Goal: Task Accomplishment & Management: Manage account settings

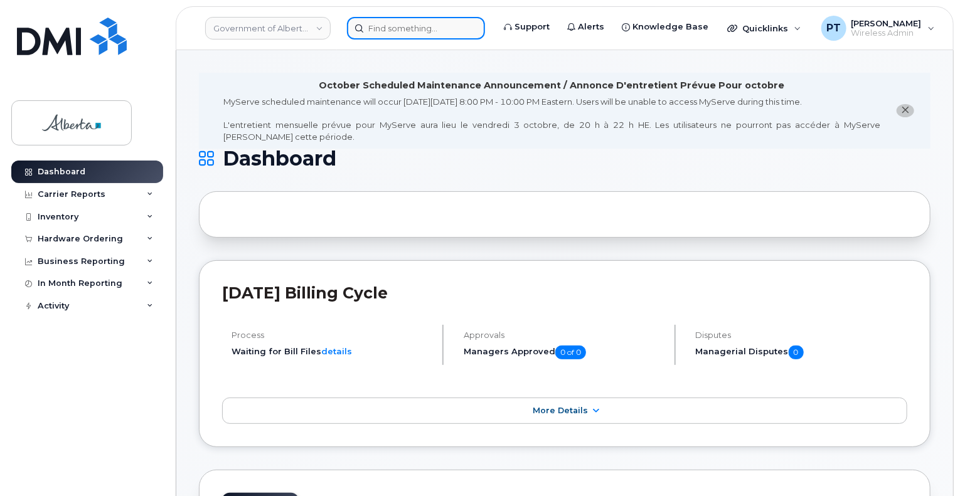
click at [437, 31] on input at bounding box center [416, 28] width 138 height 23
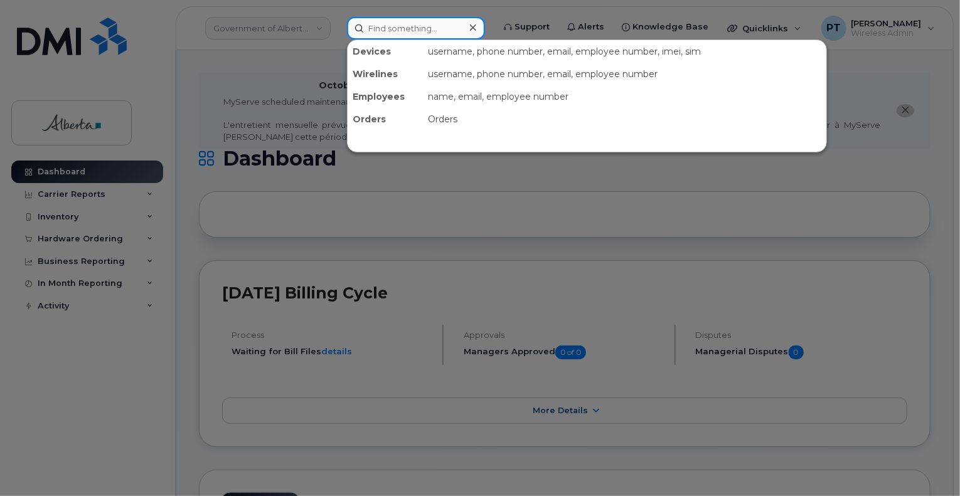
paste input "7809838788"
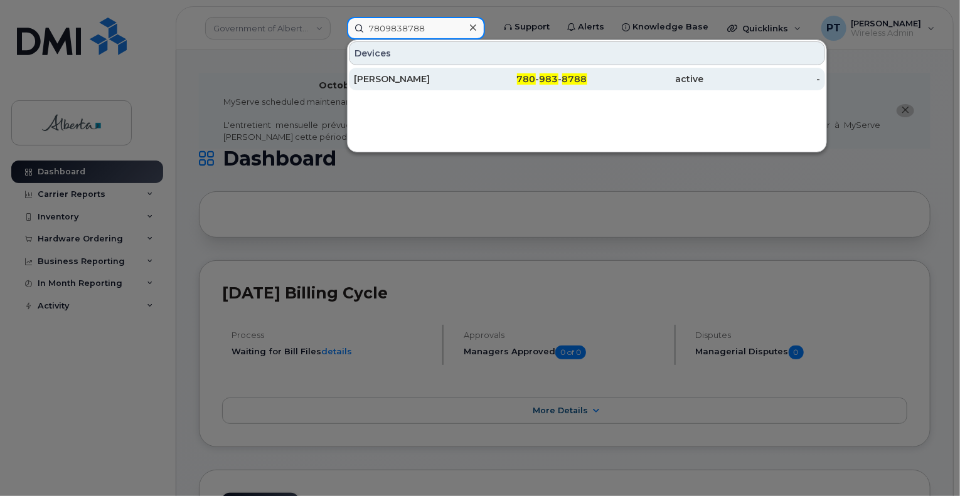
type input "7809838788"
click at [400, 80] on div "[PERSON_NAME]" at bounding box center [412, 79] width 117 height 13
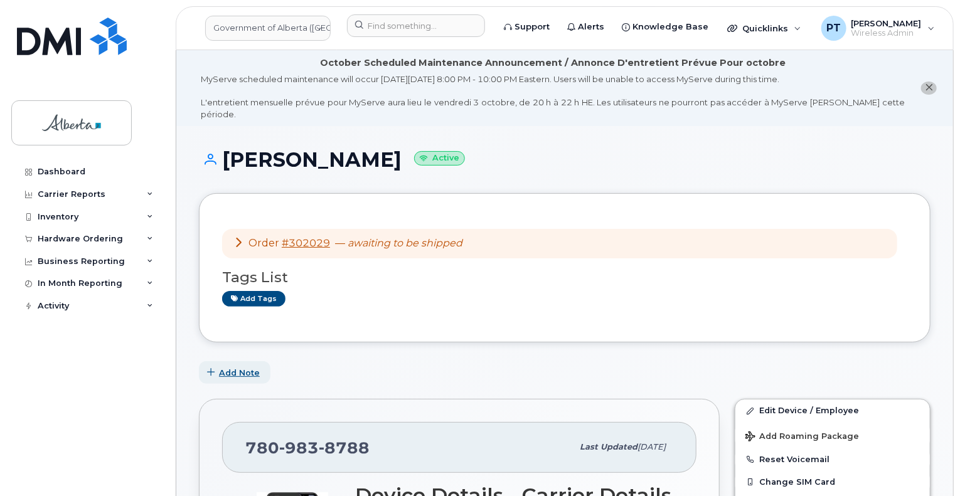
click at [245, 367] on span "Add Note" at bounding box center [239, 373] width 41 height 12
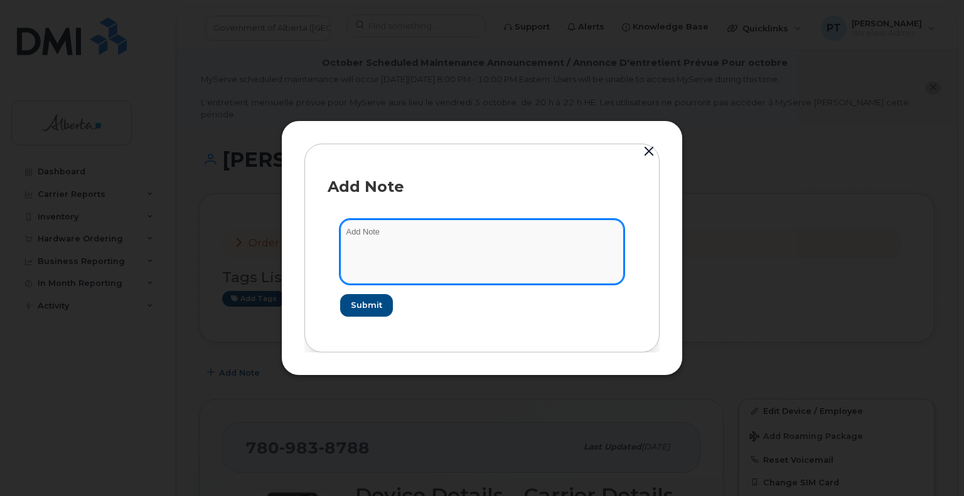
paste textarea "SCTASK0857074"
click at [433, 232] on textarea "SCTASK0857074 -" at bounding box center [482, 252] width 284 height 64
paste textarea "Device Replace - (1) iPhone 15 Order 302029 Bell 3022895"
type textarea "SCTASK0857074 - Device Replace - (1) iPhone 15 Order 302029 Bell 3022895"
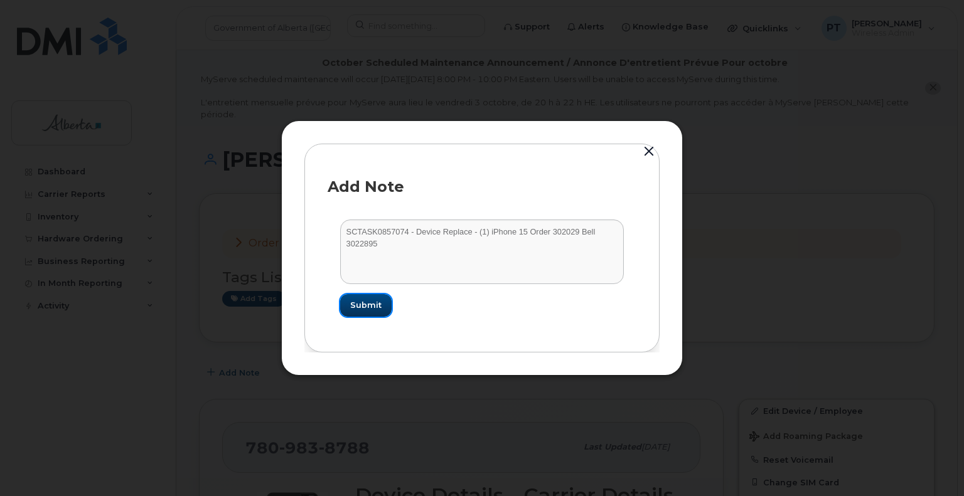
click at [368, 306] on span "Submit" at bounding box center [365, 305] width 31 height 12
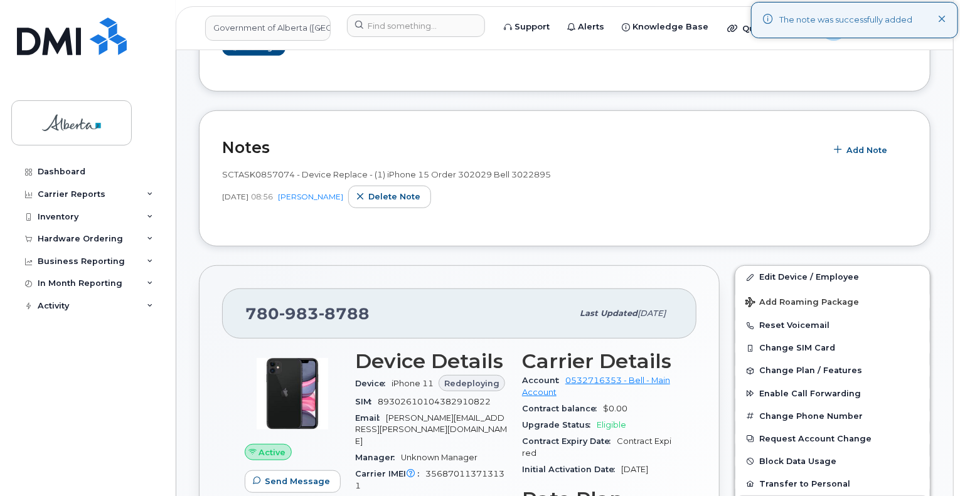
scroll to position [314, 0]
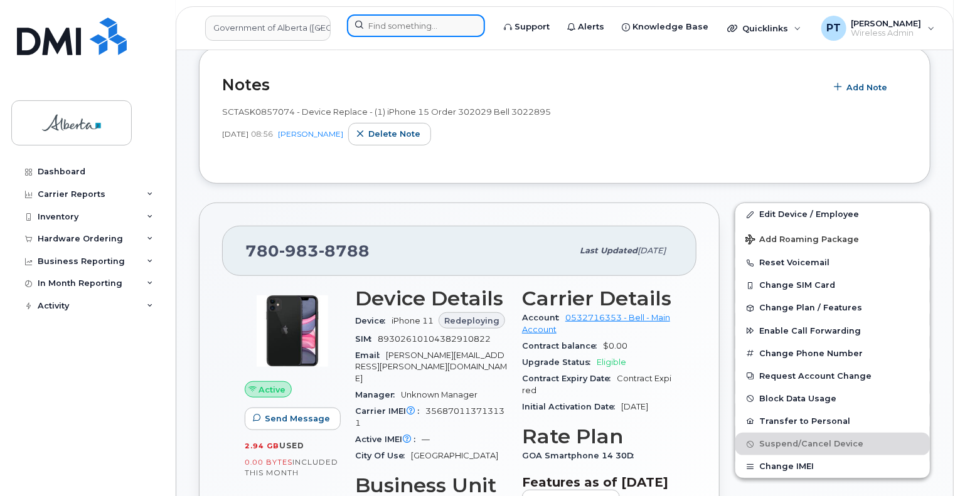
click at [380, 27] on input at bounding box center [416, 25] width 138 height 23
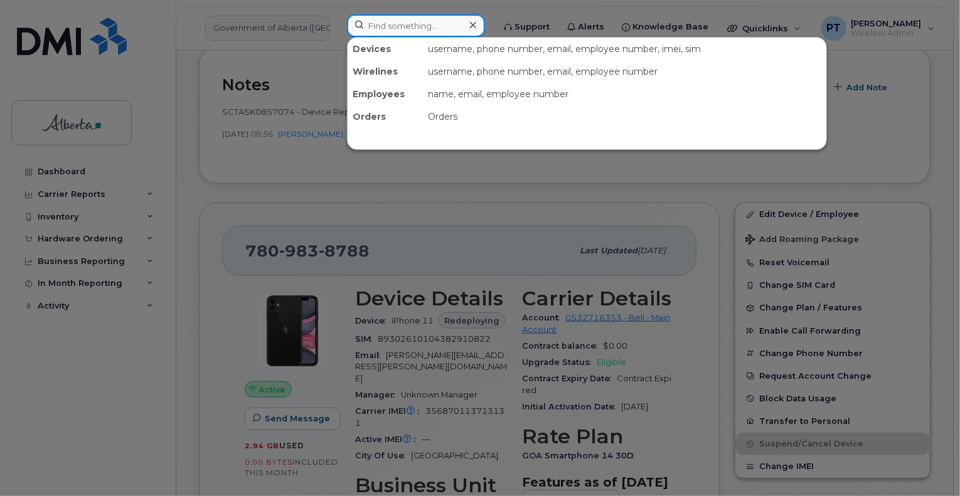
paste input "7802675920"
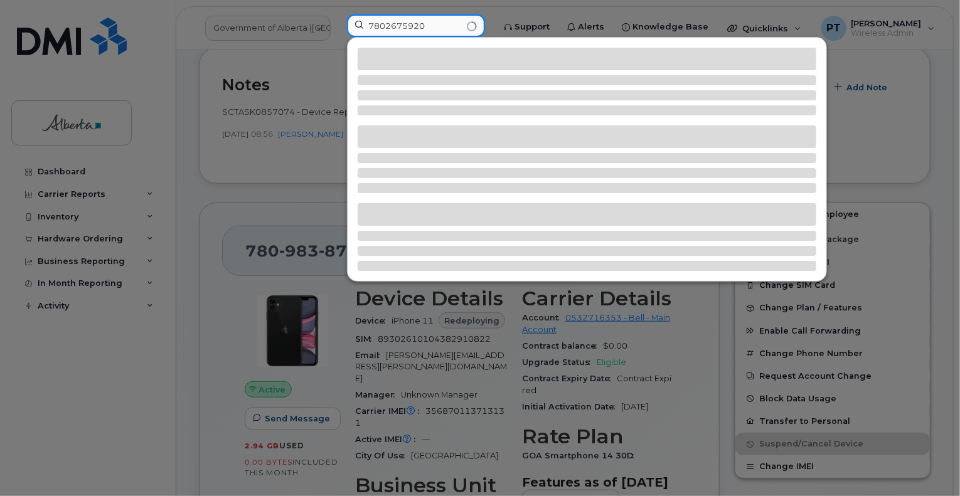
type input "7802675920"
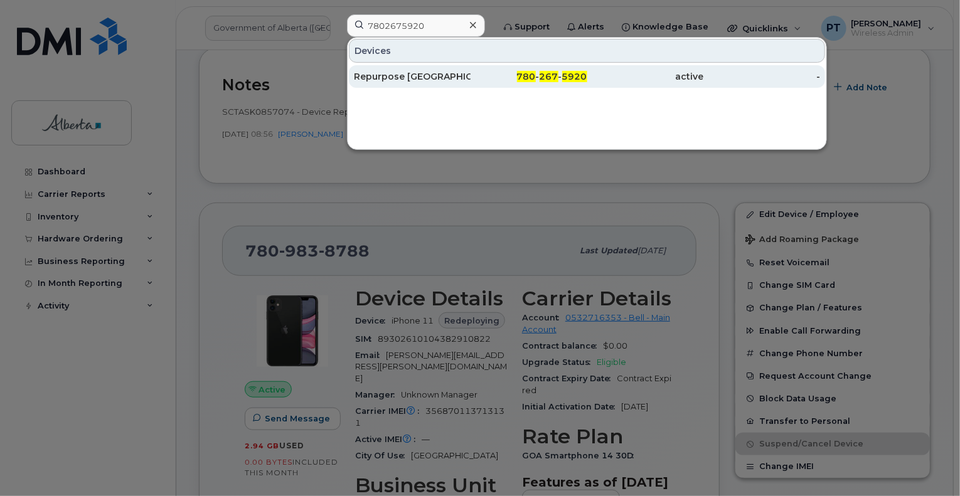
click at [406, 71] on div "Repurpose [GEOGRAPHIC_DATA]" at bounding box center [412, 76] width 117 height 13
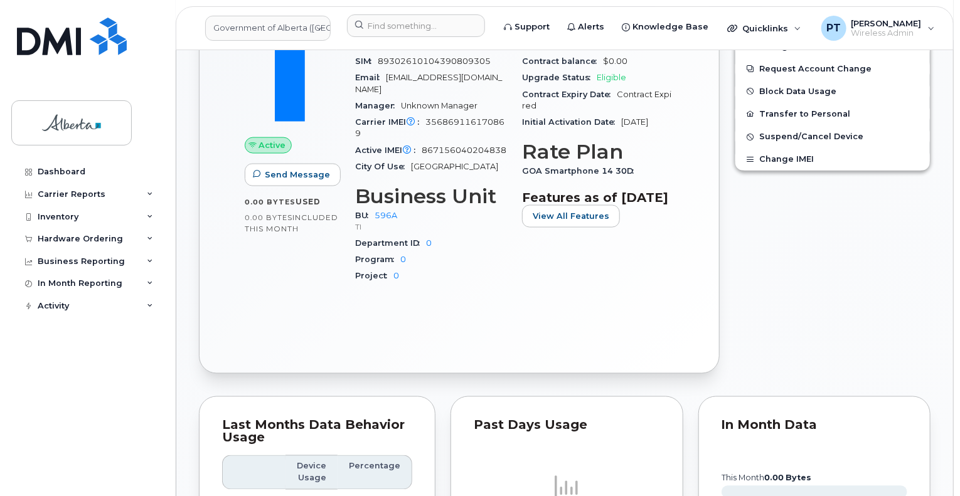
scroll to position [816, 0]
click at [380, 26] on input at bounding box center [416, 25] width 138 height 23
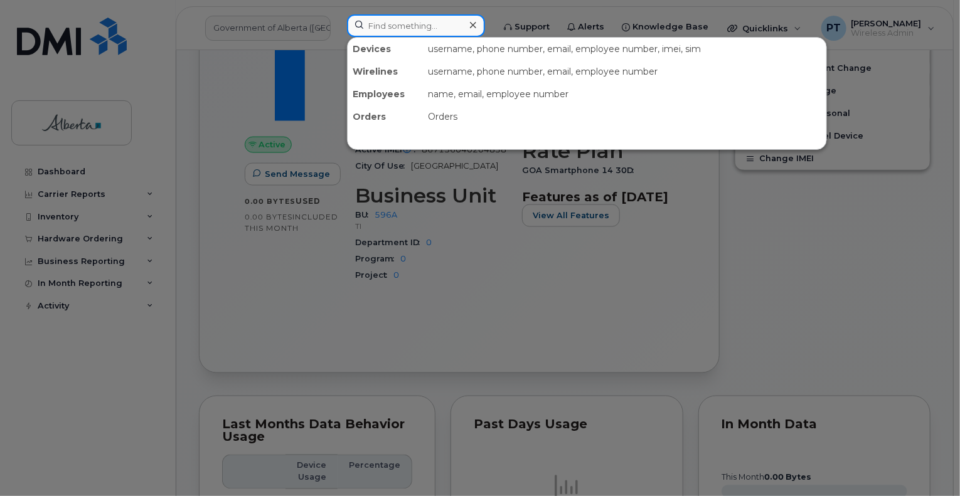
paste input "5873469293"
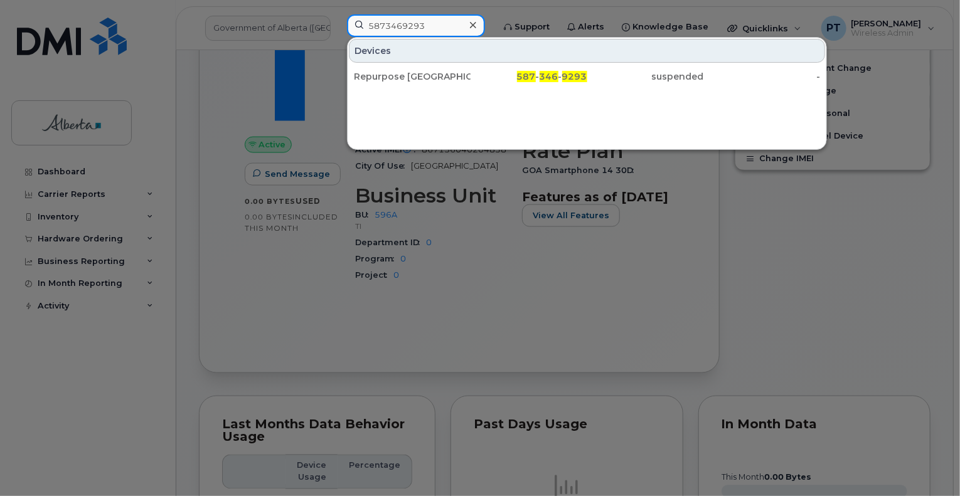
type input "5873469293"
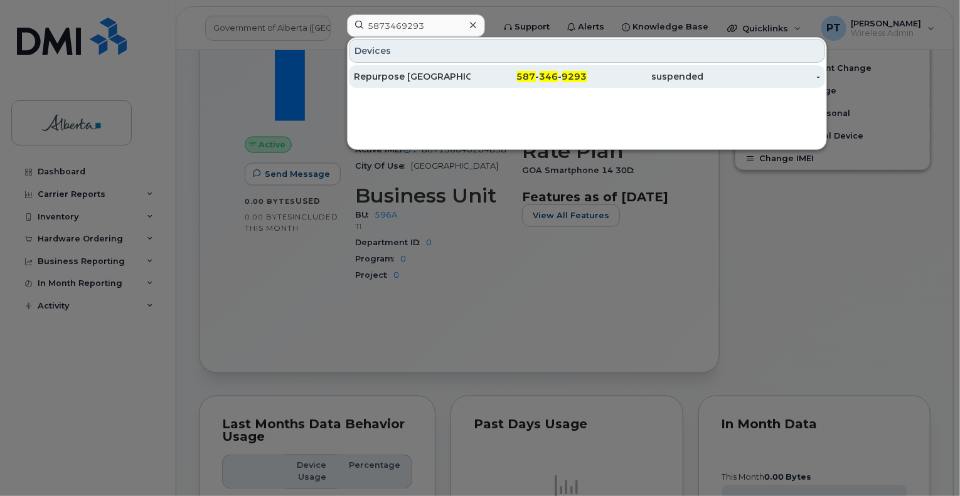
click at [385, 74] on div "Repurpose [GEOGRAPHIC_DATA]" at bounding box center [412, 76] width 117 height 13
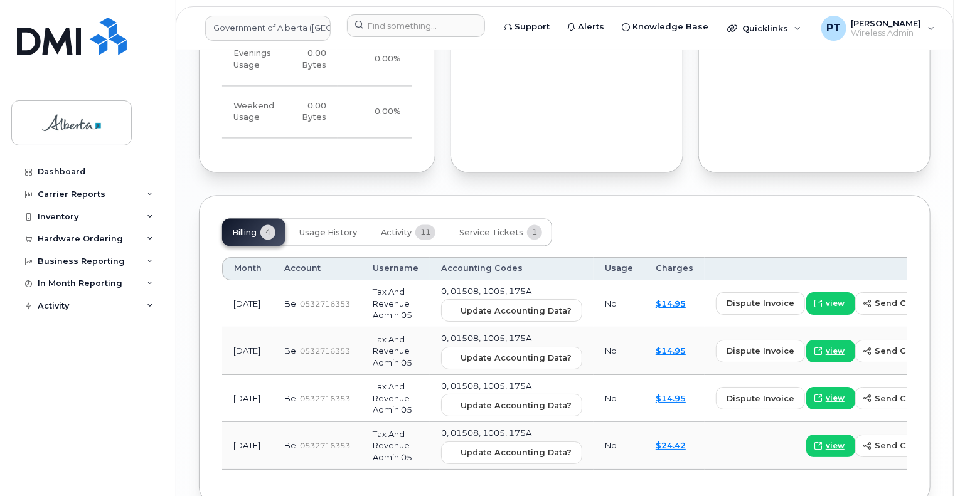
scroll to position [1283, 0]
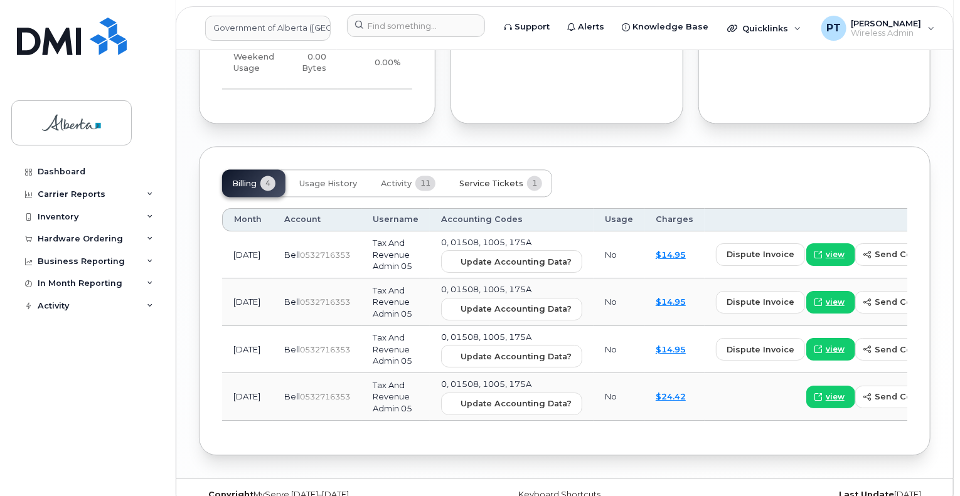
click at [492, 179] on span "Service Tickets" at bounding box center [491, 184] width 64 height 10
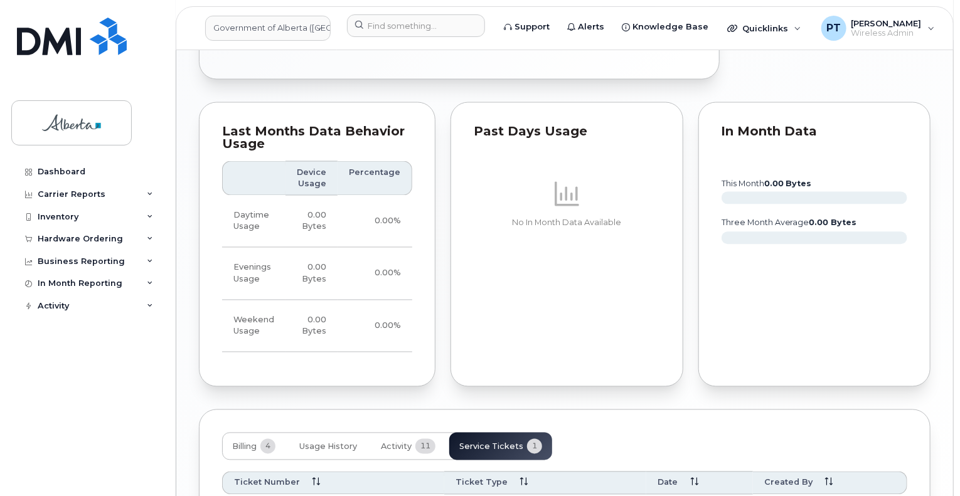
scroll to position [1122, 0]
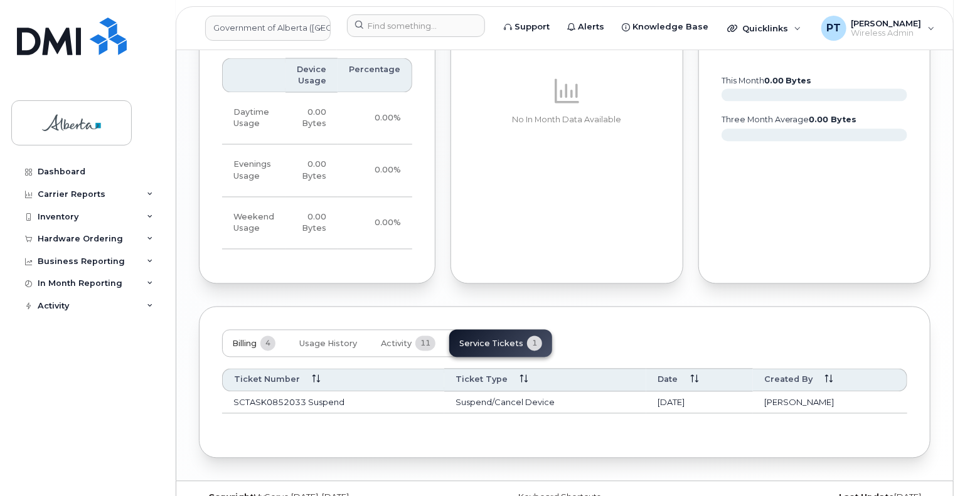
click at [247, 340] on span "Billing" at bounding box center [244, 345] width 24 height 10
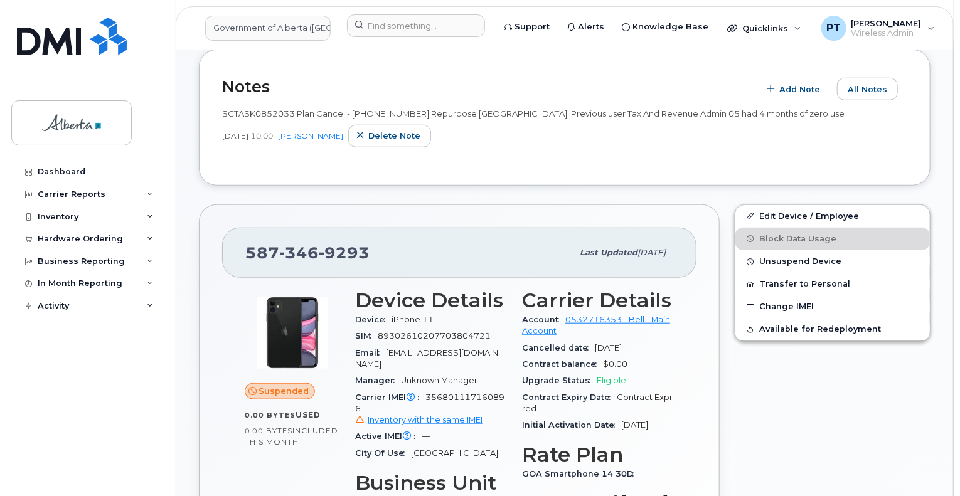
scroll to position [369, 0]
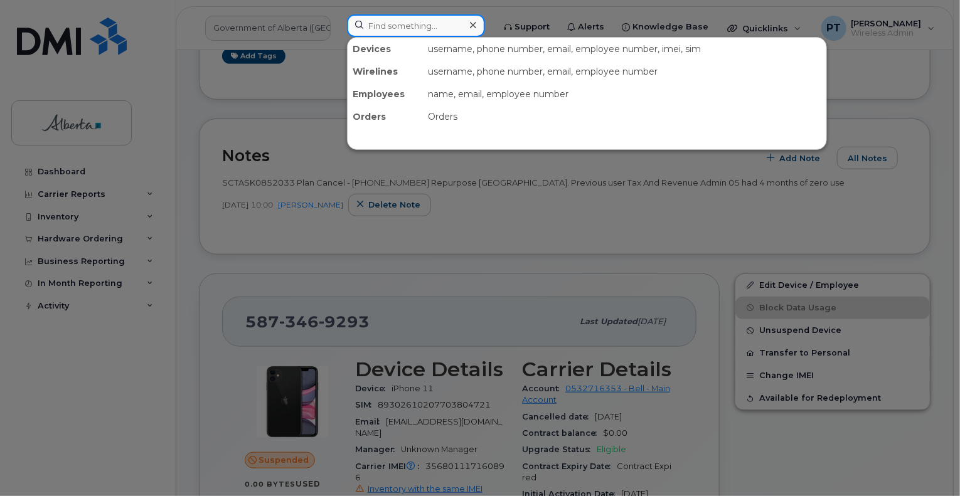
click at [389, 24] on input at bounding box center [416, 25] width 138 height 23
paste input "356865114486778"
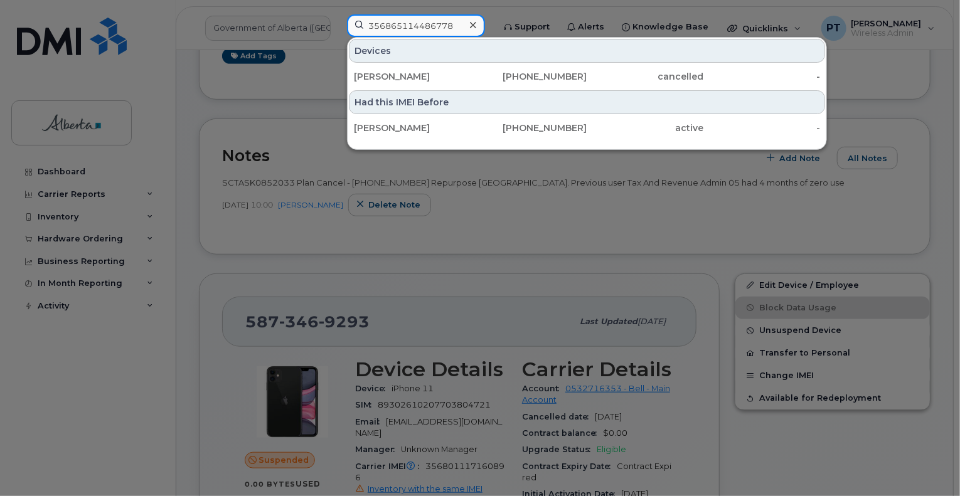
type input "356865114486778"
click at [482, 26] on div at bounding box center [473, 25] width 18 height 18
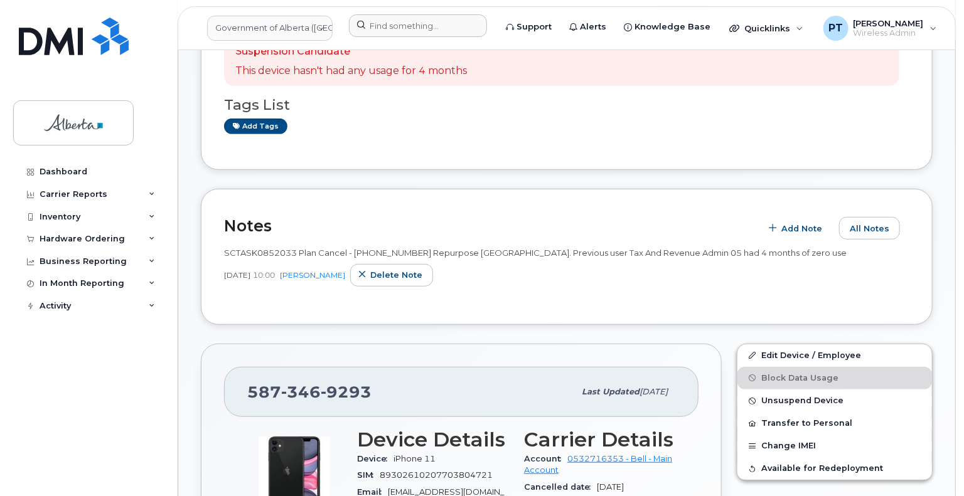
scroll to position [432, 0]
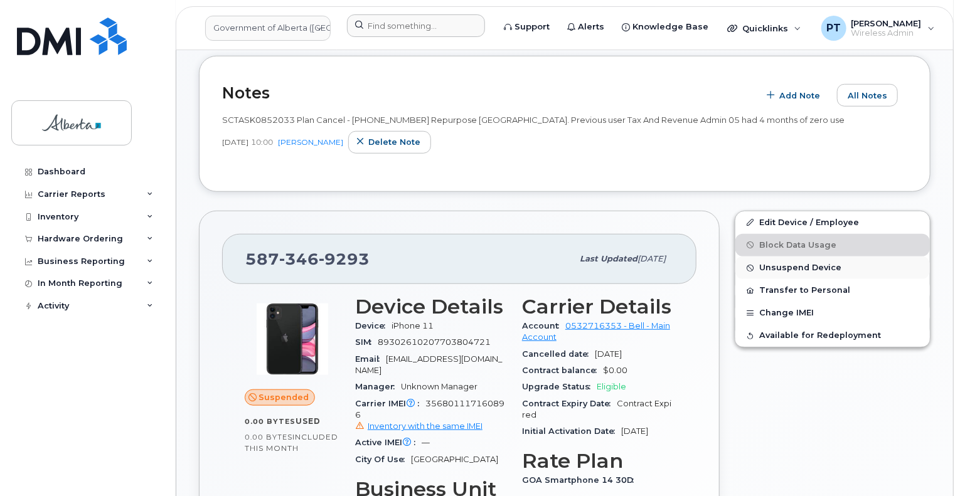
click at [781, 264] on span "Unsuspend Device" at bounding box center [800, 268] width 82 height 9
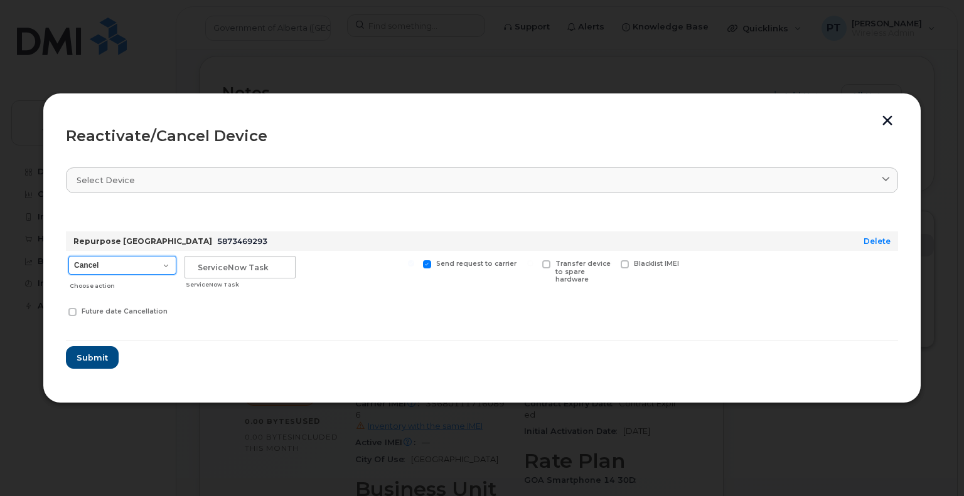
click at [143, 271] on select "Cancel Suspend - Extend Suspension Reactivate" at bounding box center [122, 265] width 108 height 19
select select "[object Object]"
click at [68, 256] on select "Cancel Suspend - Extend Suspension Reactivate" at bounding box center [122, 265] width 108 height 19
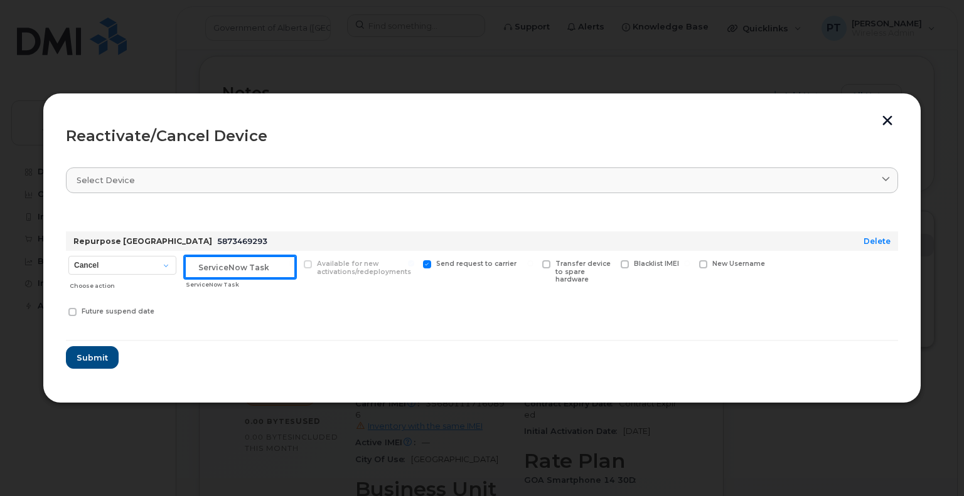
click at [238, 268] on input "text" at bounding box center [240, 267] width 111 height 23
paste input "5873469293"
type input "5"
click at [232, 272] on input "text" at bounding box center [240, 267] width 111 height 23
paste input "SCTASK0856934"
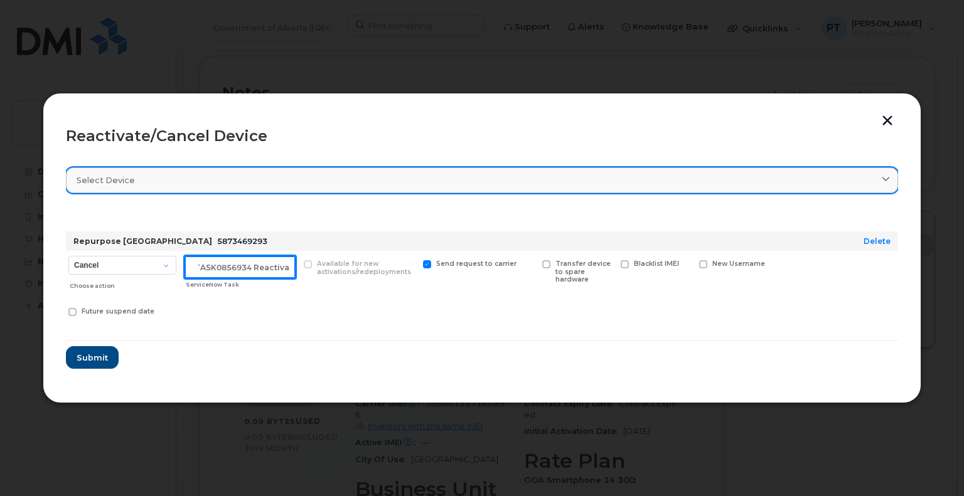
scroll to position [0, 19]
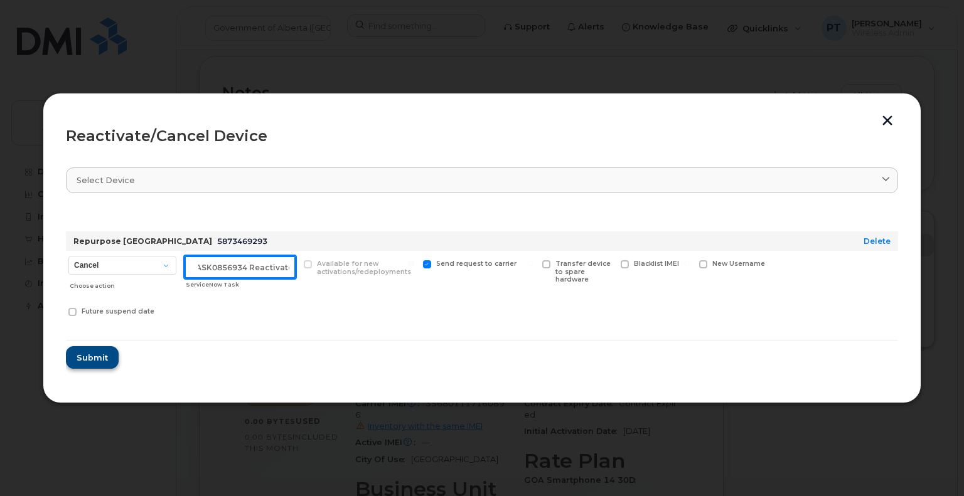
type input "SCTASK0856934 Reactivate"
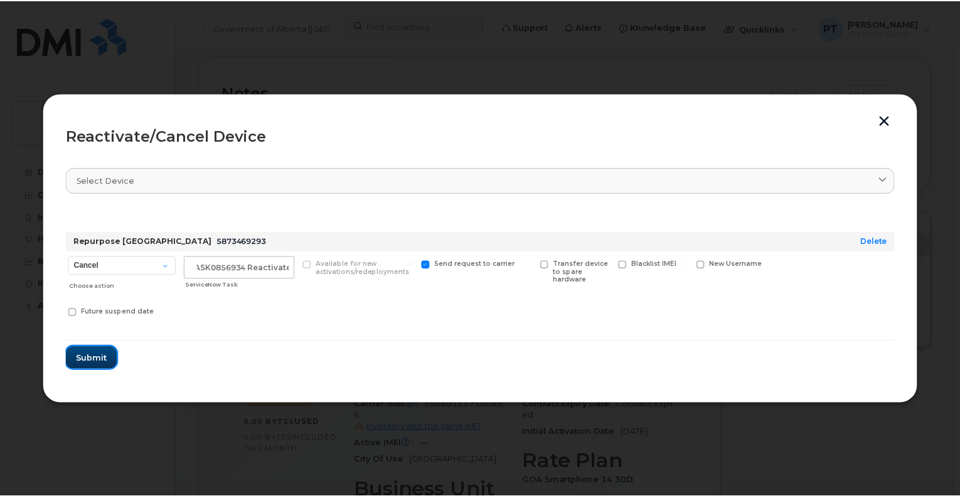
scroll to position [0, 0]
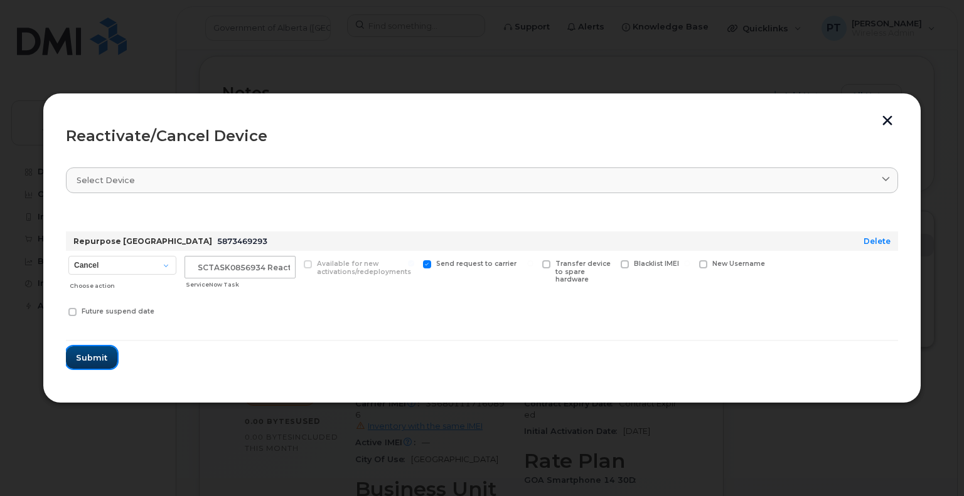
click at [94, 359] on span "Submit" at bounding box center [91, 358] width 31 height 12
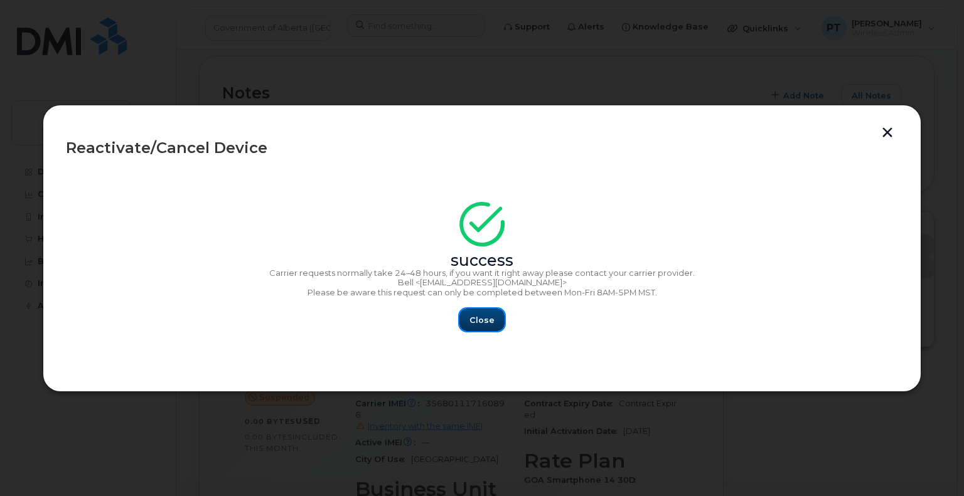
click at [478, 319] on span "Close" at bounding box center [481, 320] width 25 height 12
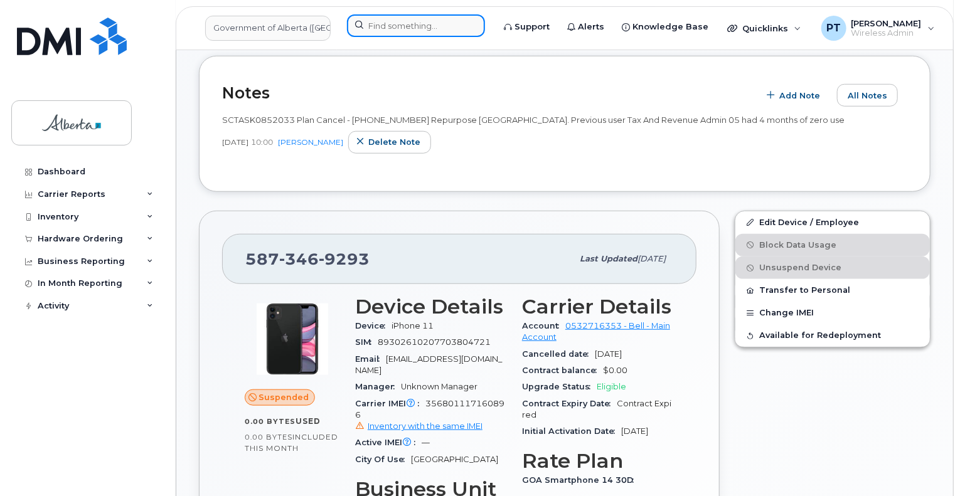
click at [410, 24] on input at bounding box center [416, 25] width 138 height 23
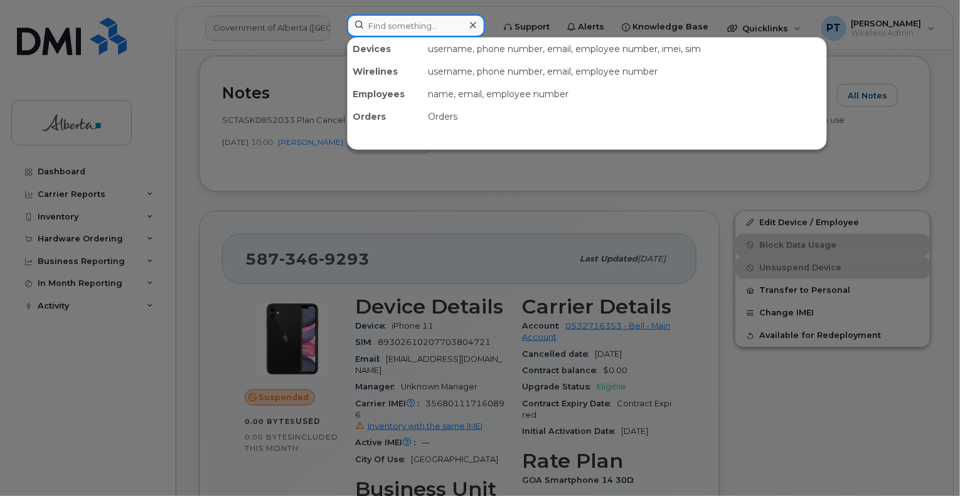
paste input "Megan Ciurysek"
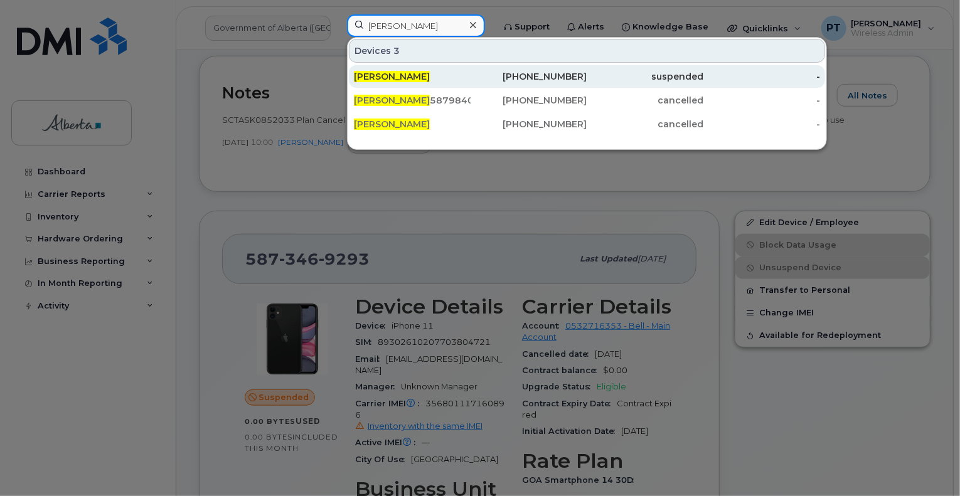
type input "Megan Ciurysek"
click at [402, 75] on span "Megan Ciurysek" at bounding box center [392, 76] width 76 height 11
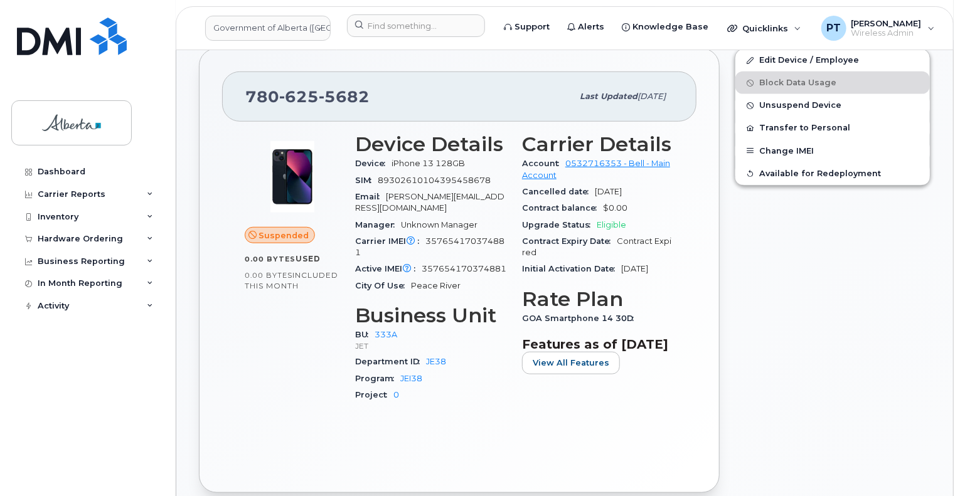
scroll to position [545, 0]
drag, startPoint x: 368, startPoint y: 81, endPoint x: 252, endPoint y: 84, distance: 115.5
click at [243, 89] on div "[PHONE_NUMBER] Last updated [DATE]" at bounding box center [459, 97] width 474 height 50
copy span "780 625 5682"
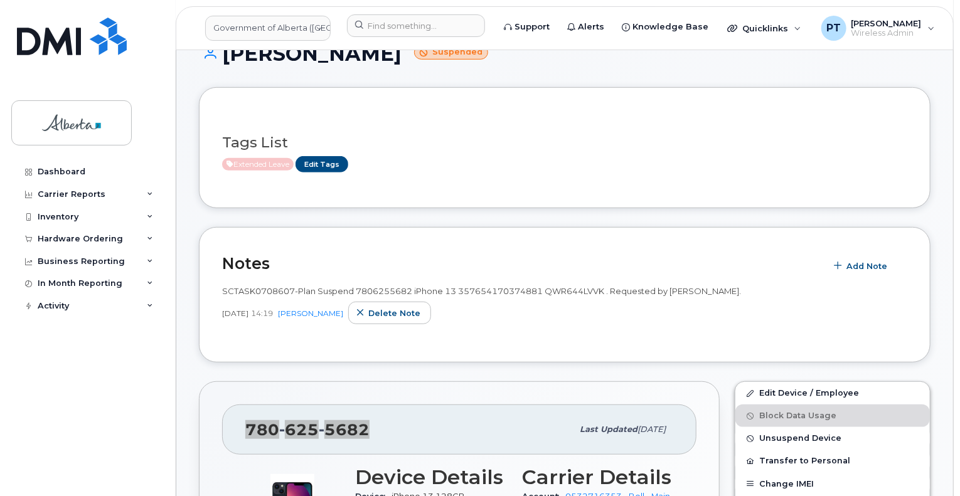
scroll to position [232, 0]
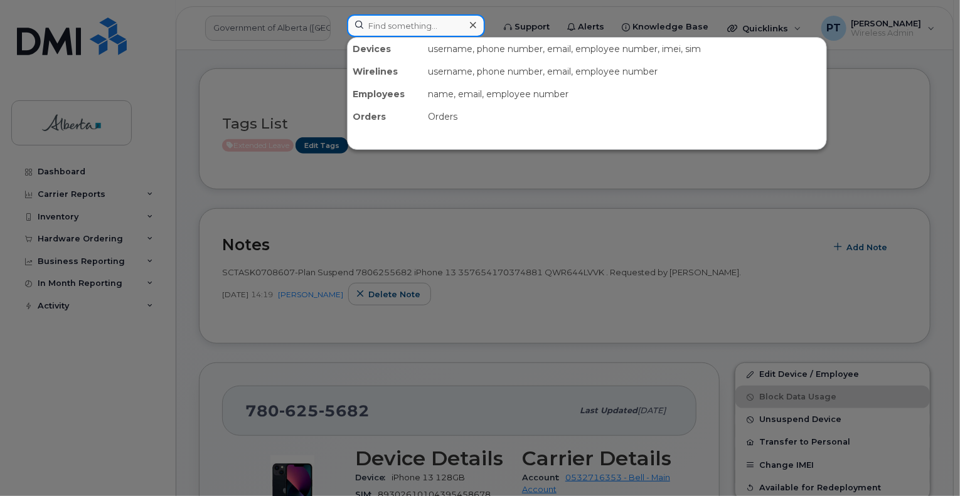
click at [403, 27] on input at bounding box center [416, 25] width 138 height 23
paste input "4037956374"
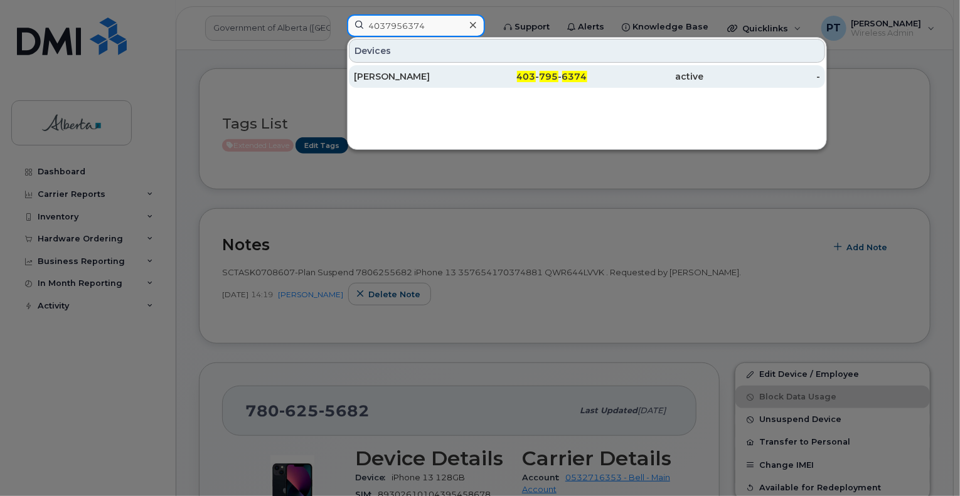
type input "4037956374"
click at [395, 75] on div "[PERSON_NAME]" at bounding box center [412, 76] width 117 height 13
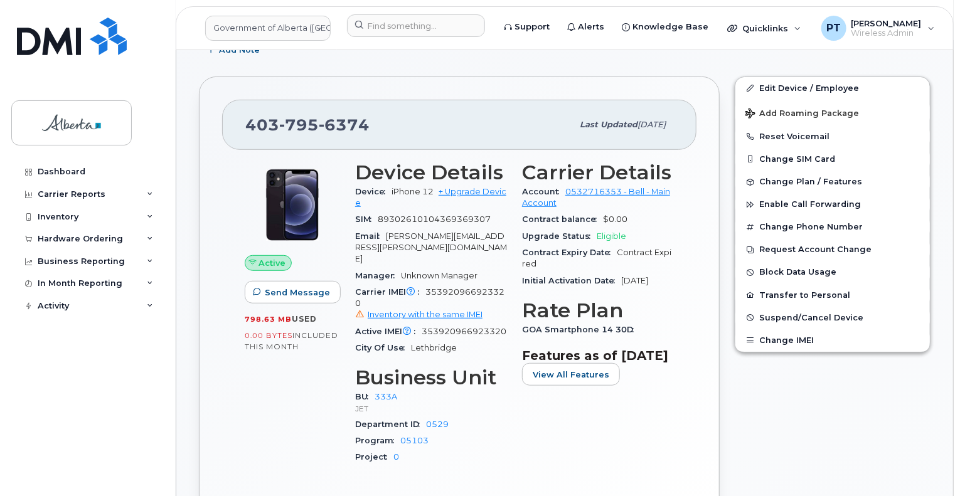
scroll to position [251, 0]
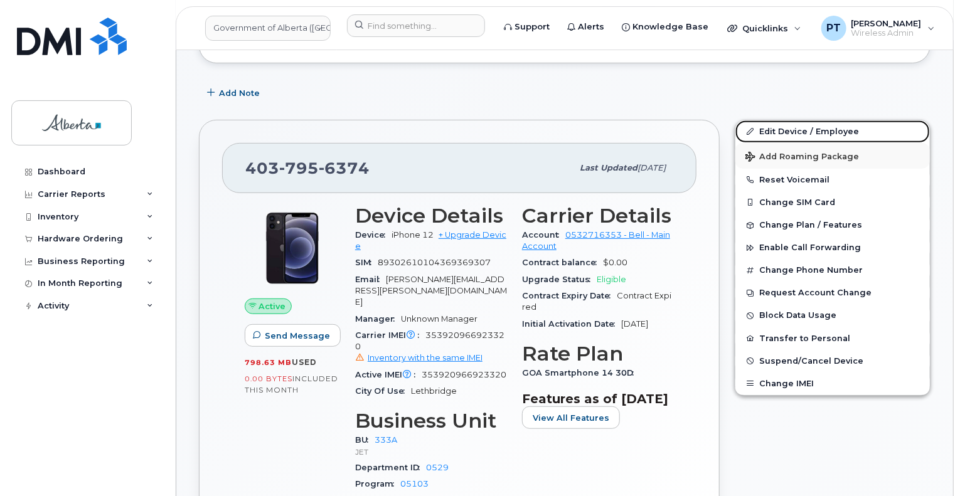
drag, startPoint x: 795, startPoint y: 122, endPoint x: 847, endPoint y: 149, distance: 58.7
click at [795, 122] on link "Edit Device / Employee" at bounding box center [833, 132] width 195 height 23
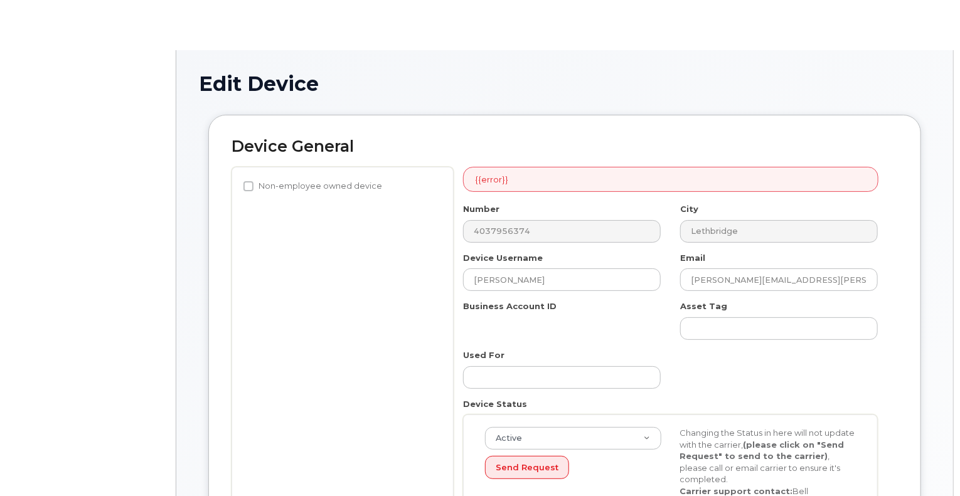
select select "4206363"
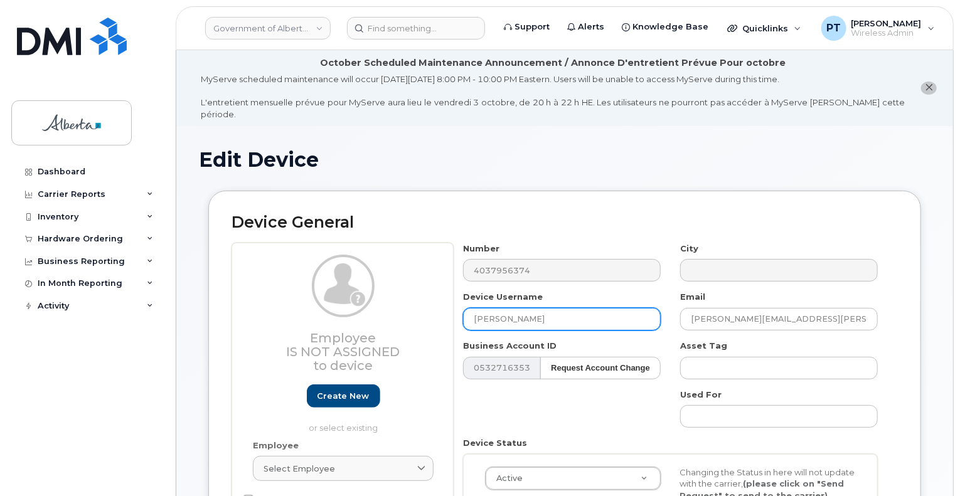
drag, startPoint x: 578, startPoint y: 303, endPoint x: 436, endPoint y: 311, distance: 142.1
click at [437, 311] on div "Employee Is not assigned to device Create new or select existing Employee Selec…" at bounding box center [565, 412] width 667 height 339
paste input "Workforce Consultant Vacant"
type input "Workforce Consultant Vacant"
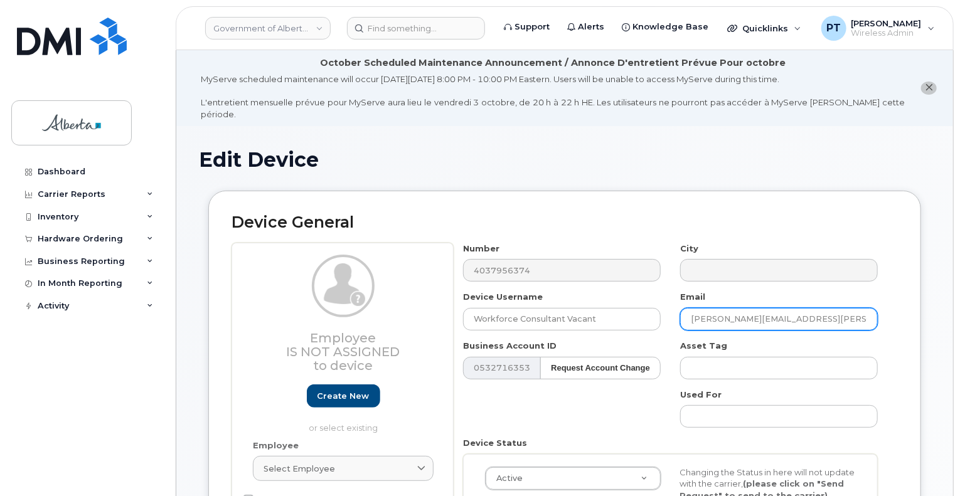
drag, startPoint x: 845, startPoint y: 314, endPoint x: 665, endPoint y: 318, distance: 179.6
click at [665, 318] on div "Number 4037956374 City Device Username Workforce Consultant Vacant Email Joshua…" at bounding box center [671, 412] width 434 height 339
paste input "Kelly.Josey"
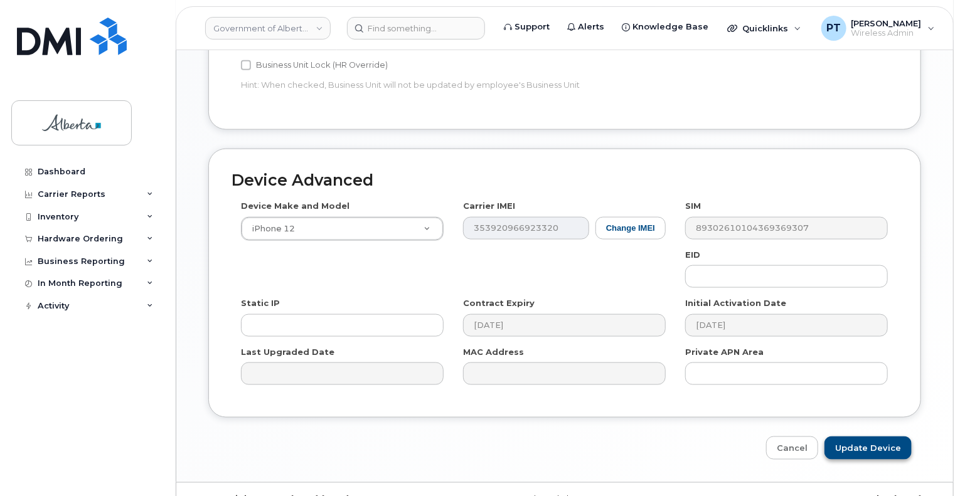
scroll to position [692, 0]
type input "[PERSON_NAME][EMAIL_ADDRESS][PERSON_NAME][DOMAIN_NAME]"
click at [859, 436] on input "Update Device" at bounding box center [868, 447] width 87 height 23
type input "Saving..."
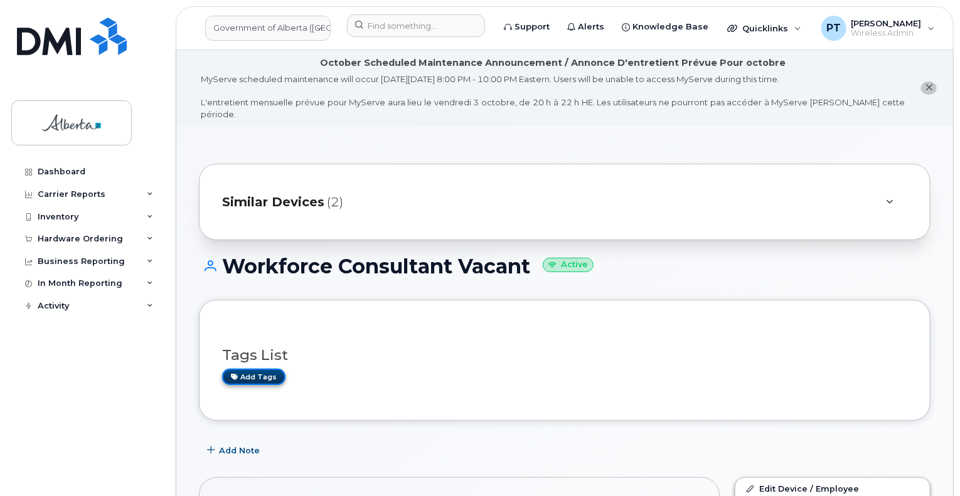
click at [249, 369] on link "Add tags" at bounding box center [253, 377] width 63 height 16
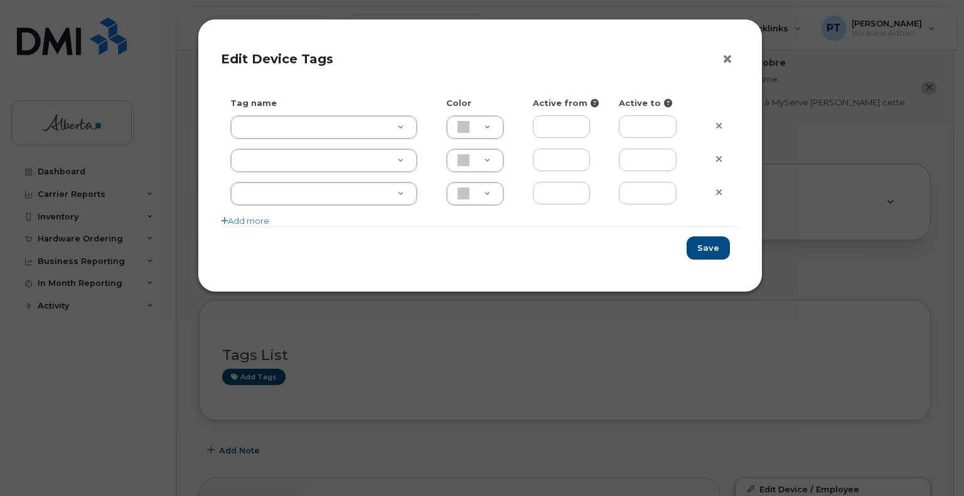
drag, startPoint x: 722, startPoint y: 60, endPoint x: 535, endPoint y: 249, distance: 265.8
click at [722, 60] on button "×" at bounding box center [731, 59] width 18 height 19
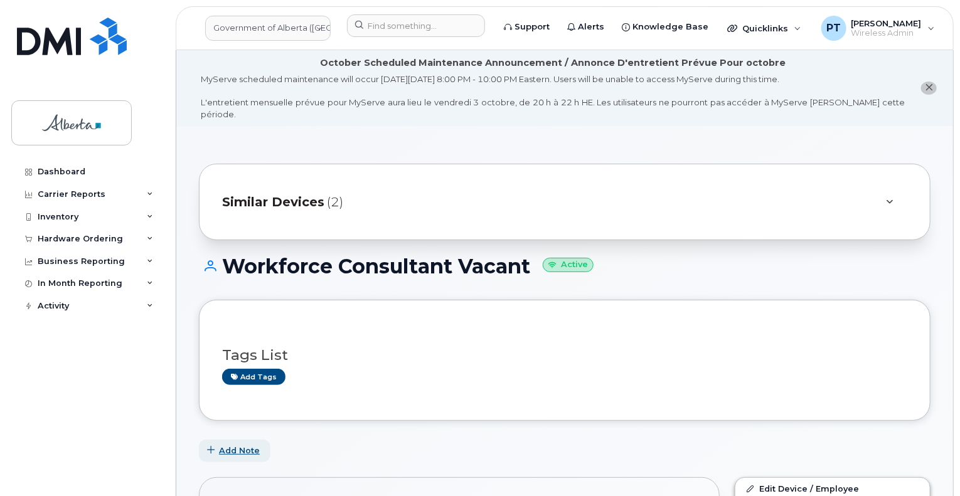
click at [234, 445] on span "Add Note" at bounding box center [239, 451] width 41 height 12
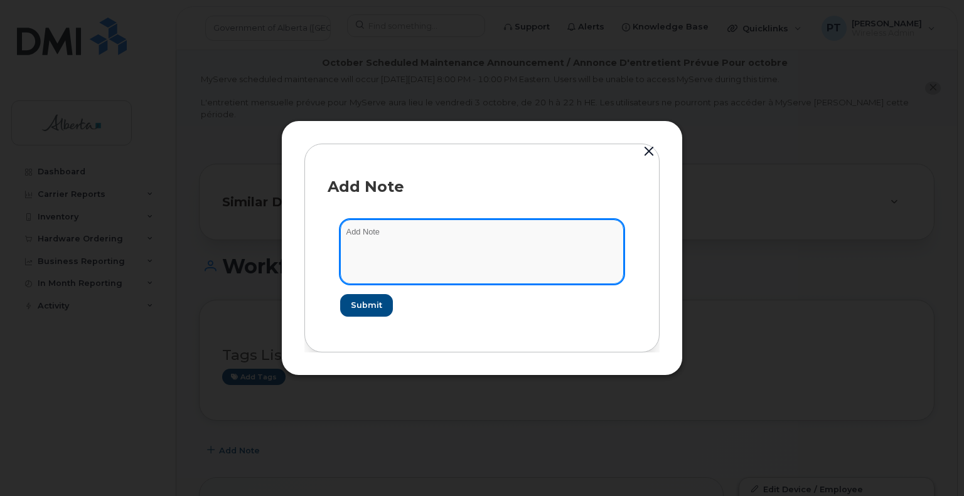
paste textarea "SCTASK0861060"
click at [493, 233] on textarea "SCTASK0861060 -" at bounding box center [482, 252] width 284 height 64
paste textarea "Plan User Termination - (1) Suspend"
click at [429, 246] on textarea "SCTASK0861060 - Plan User Termination - (1) Suspend; also updated user name" at bounding box center [482, 252] width 284 height 64
paste textarea "from [PERSON_NAME] to Workforce Consultant Vacant, added responsible owner emai…"
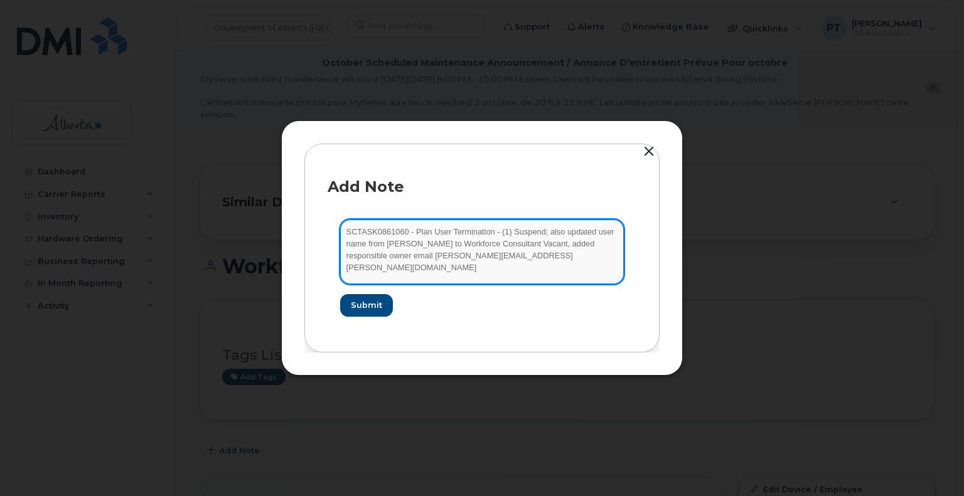
click at [562, 245] on textarea "SCTASK0861060 - Plan User Termination - (1) Suspend; also updated user name fro…" at bounding box center [482, 252] width 284 height 64
type textarea "SCTASK0861060 - Plan User Termination - (1) Suspend; also updated user name fro…"
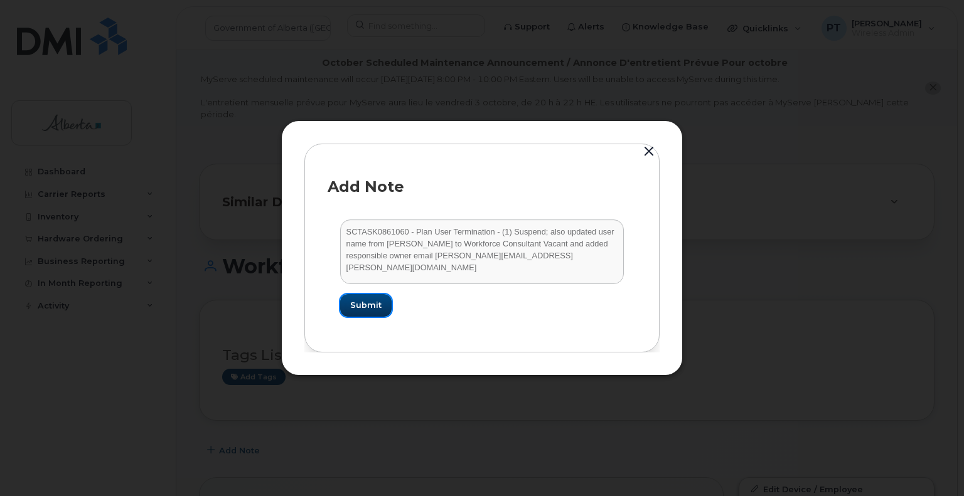
click at [357, 313] on button "Submit" at bounding box center [365, 305] width 51 height 23
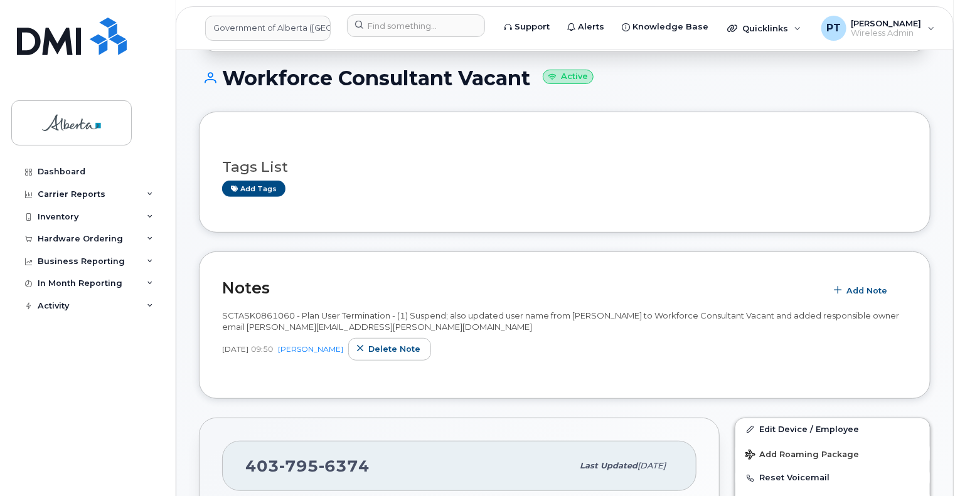
scroll to position [439, 0]
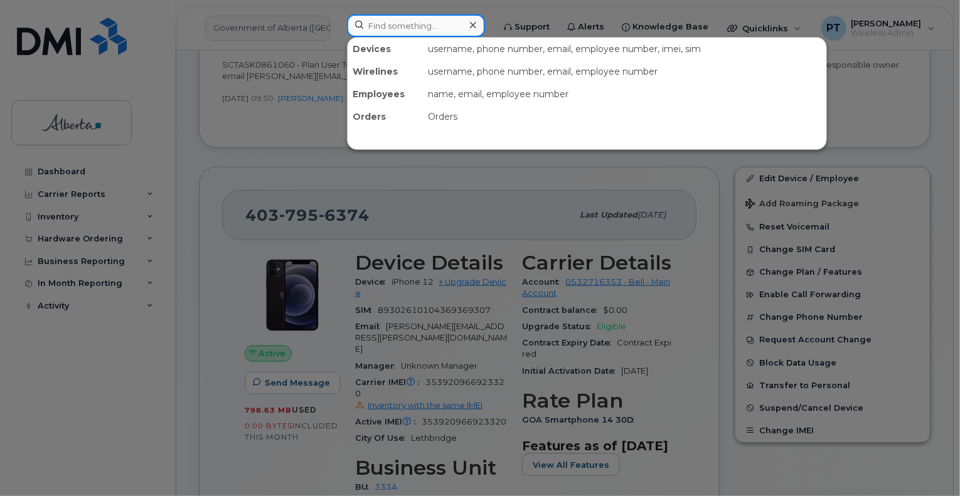
click at [385, 31] on input at bounding box center [416, 25] width 138 height 23
paste input "5873469293"
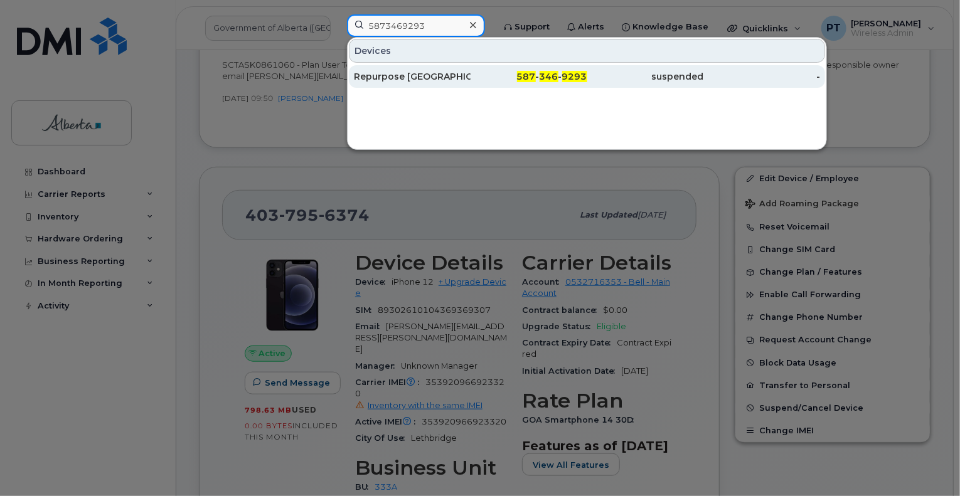
type input "5873469293"
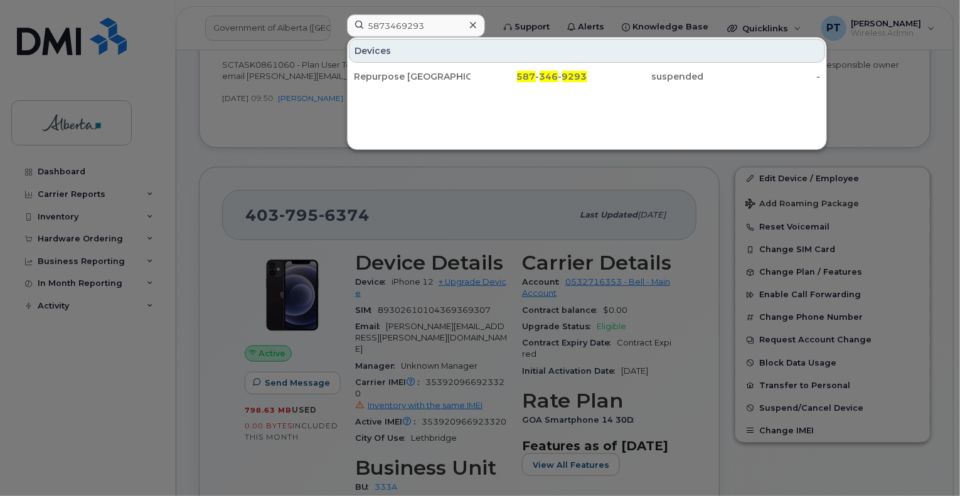
drag, startPoint x: 433, startPoint y: 77, endPoint x: 358, endPoint y: 148, distance: 103.4
click at [433, 77] on div "Repurpose [GEOGRAPHIC_DATA]" at bounding box center [412, 76] width 117 height 13
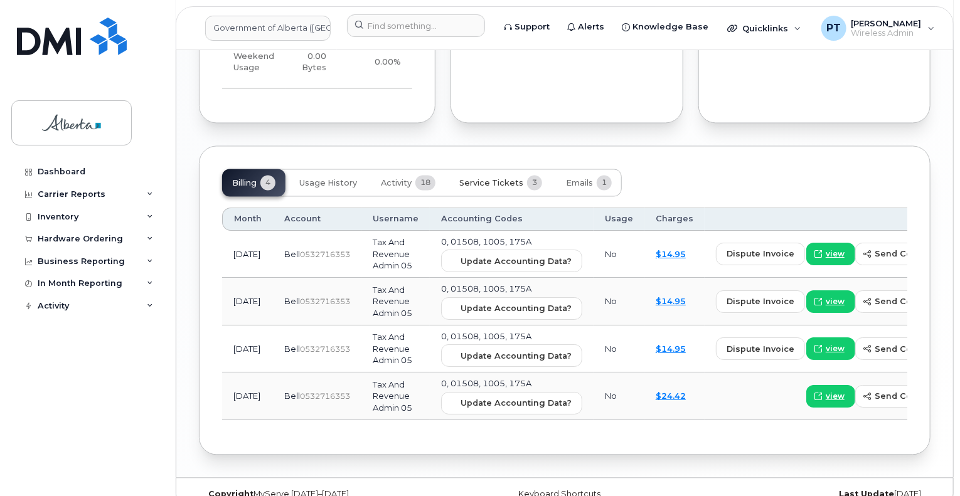
click at [495, 179] on span "Service Tickets" at bounding box center [491, 184] width 64 height 10
click at [506, 179] on span "Service Tickets" at bounding box center [491, 184] width 64 height 10
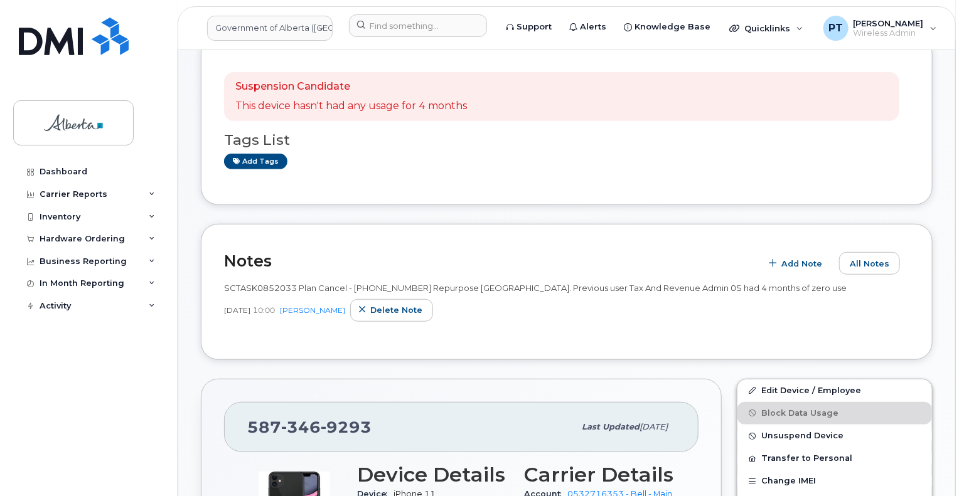
scroll to position [350, 0]
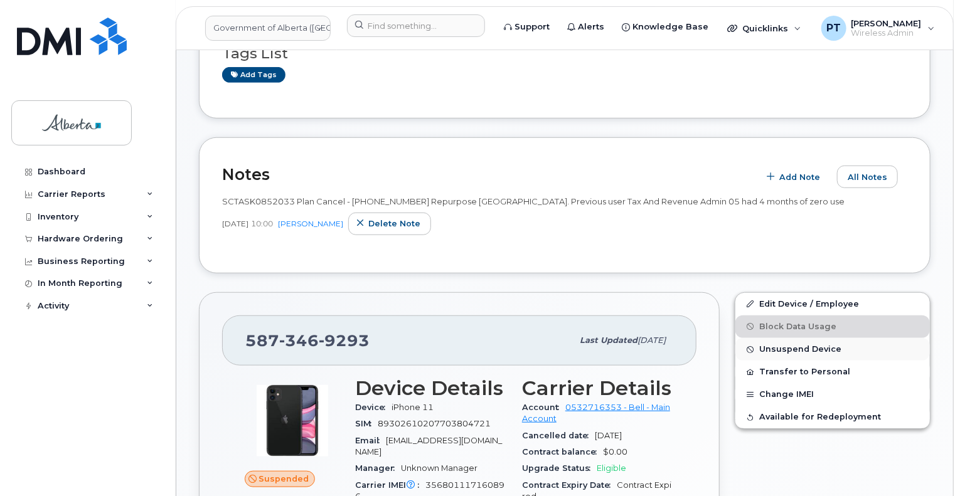
click at [795, 345] on span "Unsuspend Device" at bounding box center [800, 349] width 82 height 9
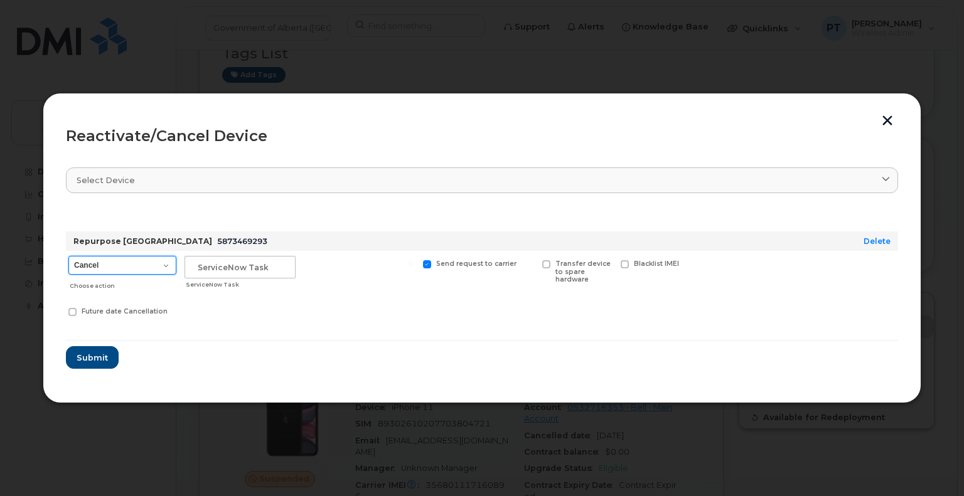
click at [93, 265] on select "Cancel Suspend - Extend Suspension Reactivate" at bounding box center [122, 265] width 108 height 19
select select "[object Object]"
click at [68, 256] on select "Cancel Suspend - Extend Suspension Reactivate" at bounding box center [122, 265] width 108 height 19
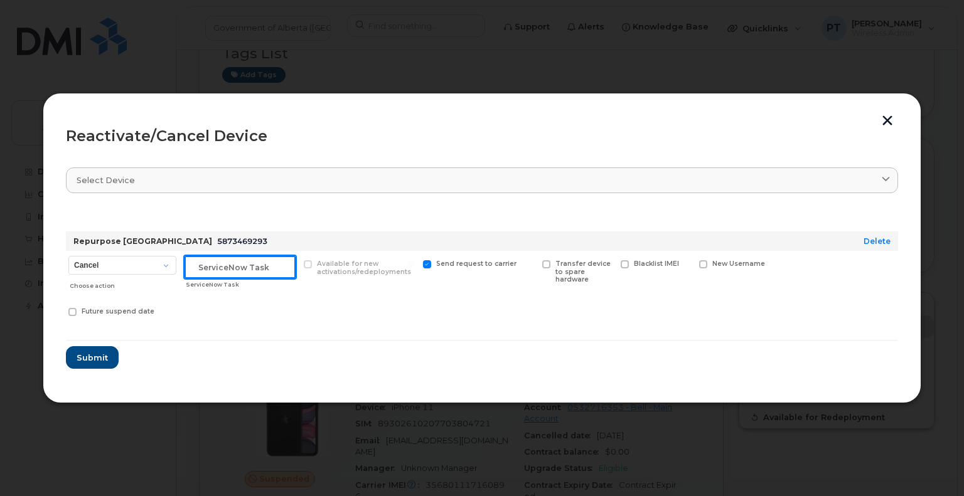
drag, startPoint x: 271, startPoint y: 257, endPoint x: 192, endPoint y: 276, distance: 80.5
click at [265, 260] on input "text" at bounding box center [240, 267] width 111 height 23
paste input "SCTASK0856934"
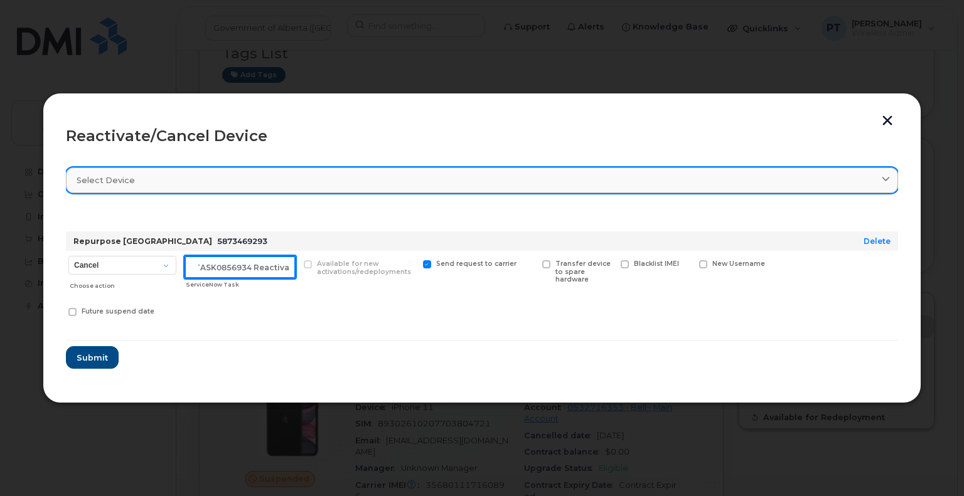
scroll to position [0, 19]
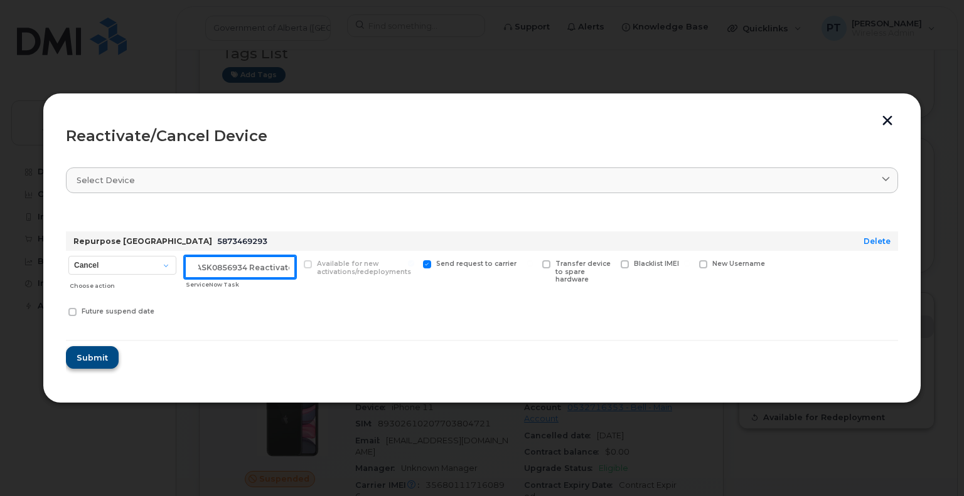
type input "SCTASK0856934 Reactivate"
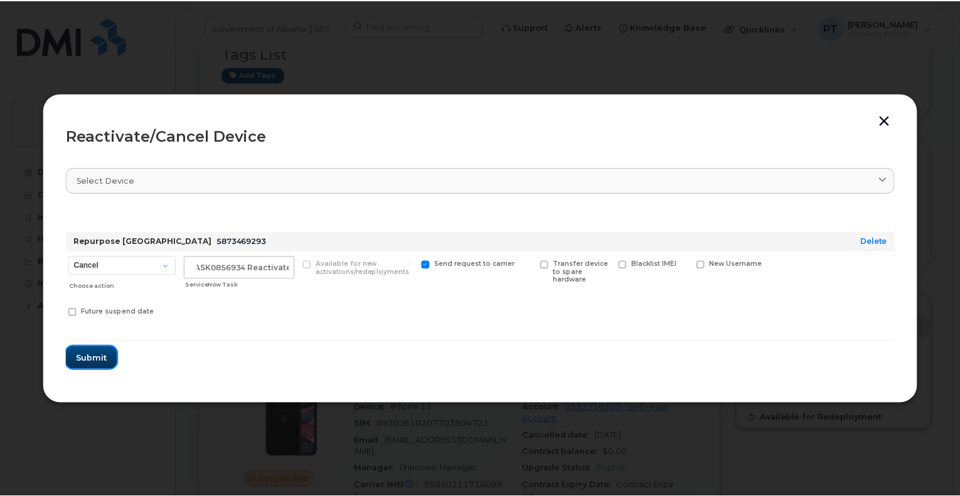
scroll to position [0, 0]
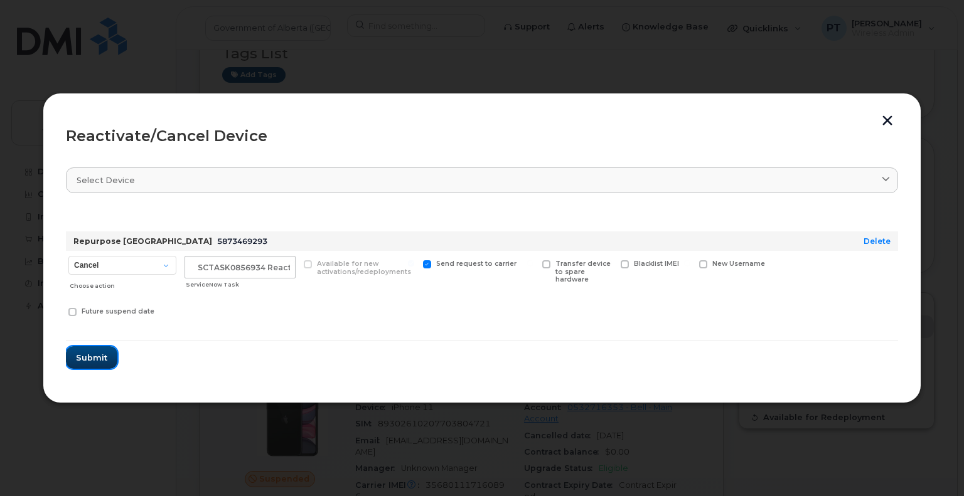
click at [85, 348] on button "Submit" at bounding box center [91, 357] width 51 height 23
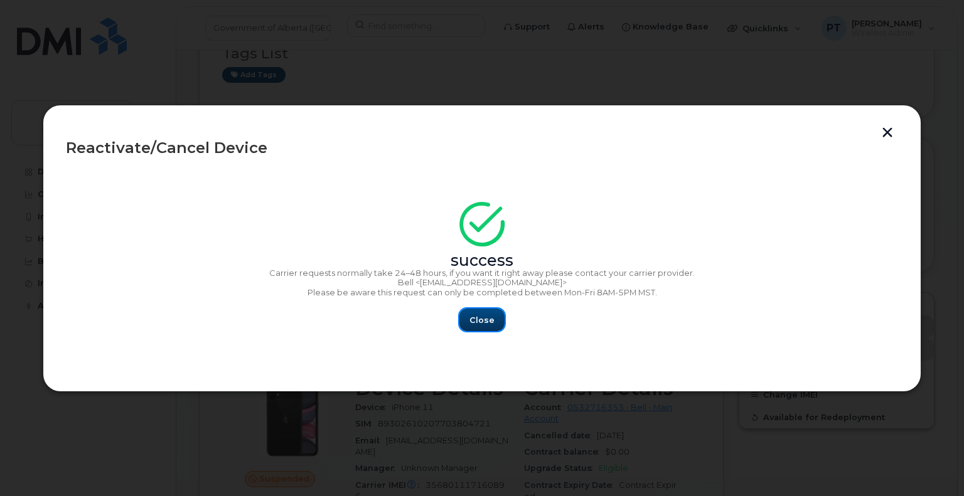
click at [497, 321] on button "Close" at bounding box center [481, 320] width 45 height 23
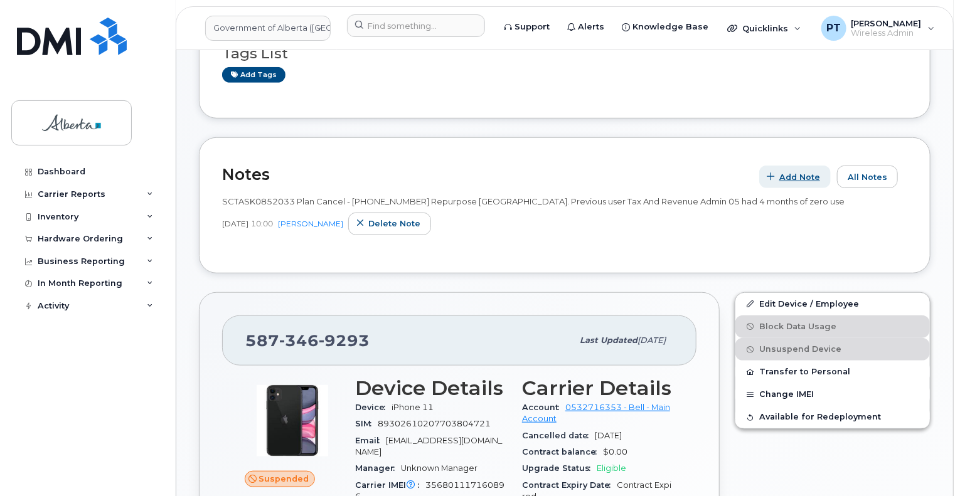
click at [806, 171] on span "Add Note" at bounding box center [799, 177] width 41 height 12
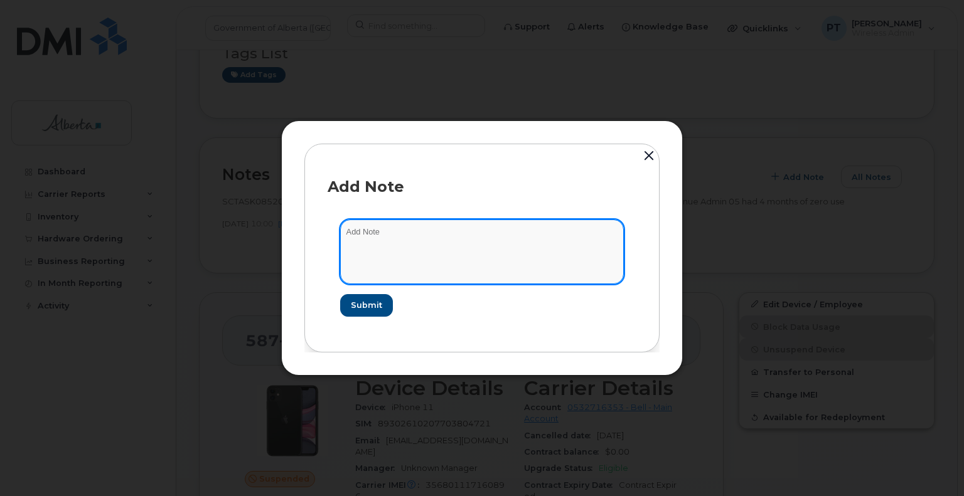
click at [360, 238] on textarea at bounding box center [482, 252] width 284 height 64
paste textarea "SCTASK0856934"
click at [474, 230] on textarea "SCTASK0856934 -" at bounding box center [482, 252] width 284 height 64
paste textarea "SCTASK0856934 5873469293 DO NOT DELETE - BEING REASSIGNED to Orysia Boychuk. Re…"
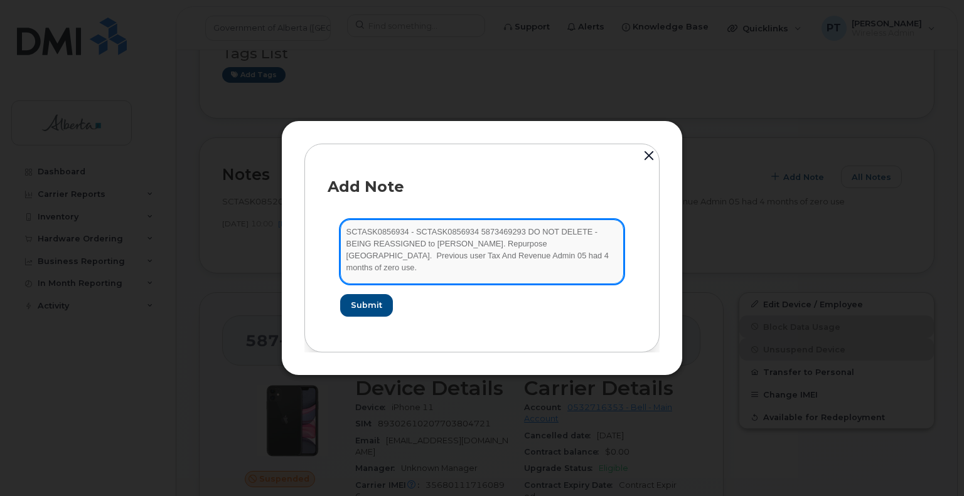
drag, startPoint x: 464, startPoint y: 233, endPoint x: 404, endPoint y: 236, distance: 60.3
click at [404, 236] on textarea "SCTASK0856934 - SCTASK0856934 5873469293 DO NOT DELETE - BEING REASSIGNED to Or…" at bounding box center [482, 252] width 284 height 64
type textarea "SCTASK0856934 Plan New Edmonton Smartphone - 5873469293 DO NOT DELETE - BEING R…"
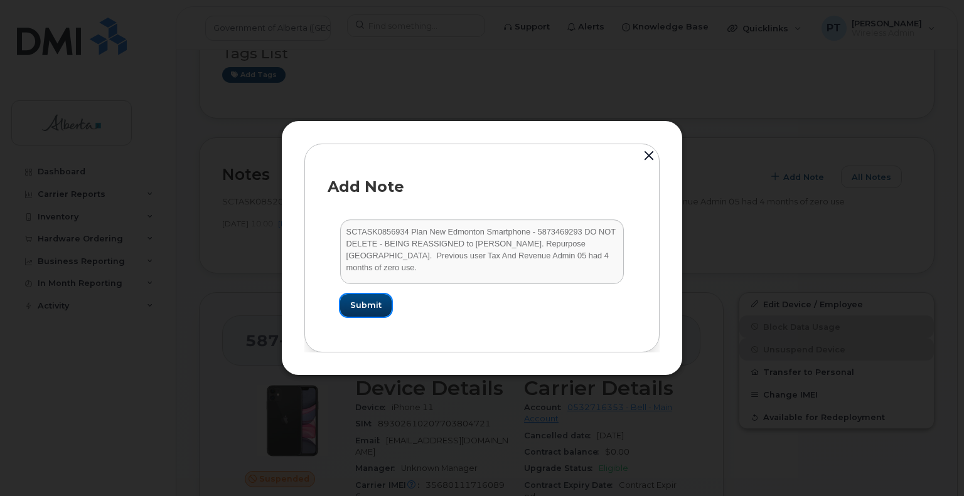
click at [359, 304] on span "Submit" at bounding box center [365, 305] width 31 height 12
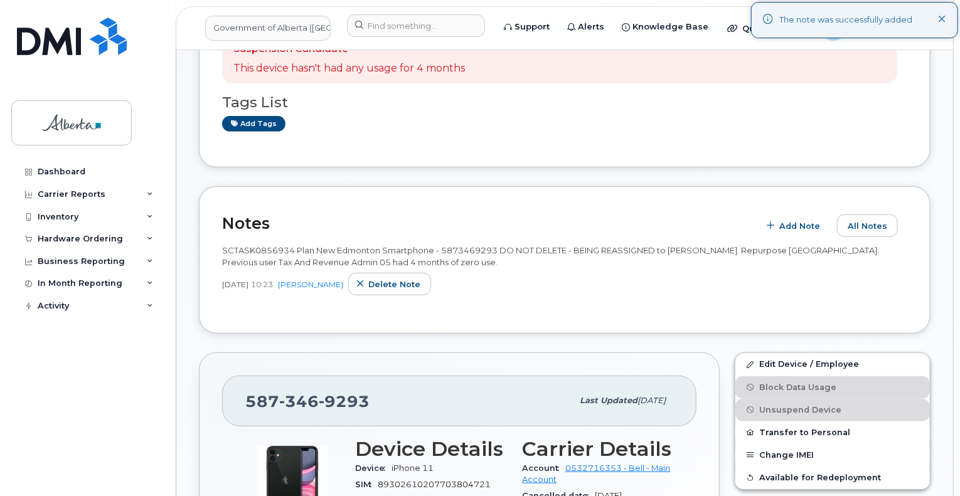
scroll to position [237, 0]
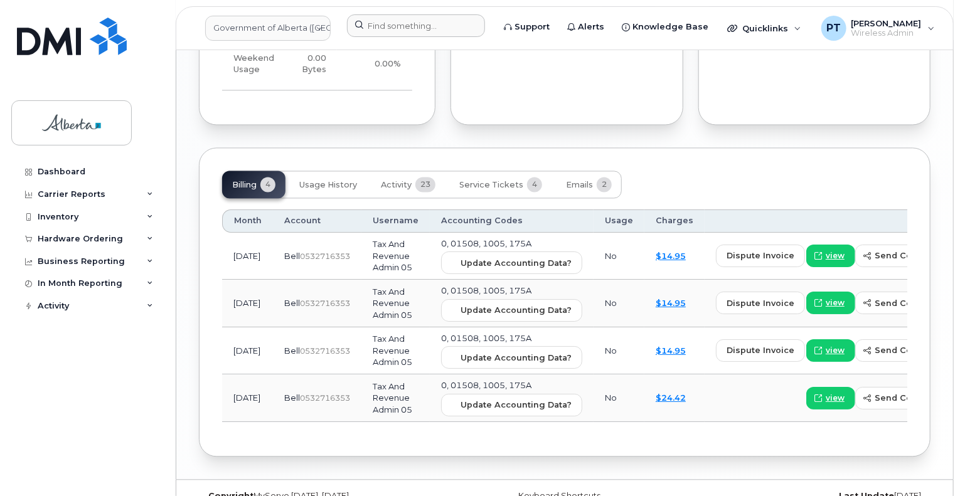
scroll to position [1199, 0]
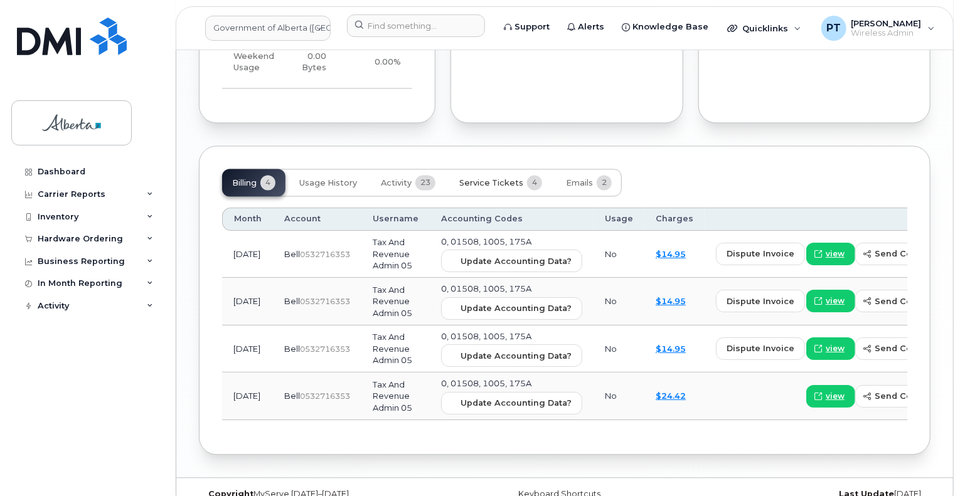
click at [504, 169] on button "Service Tickets 4" at bounding box center [500, 183] width 103 height 28
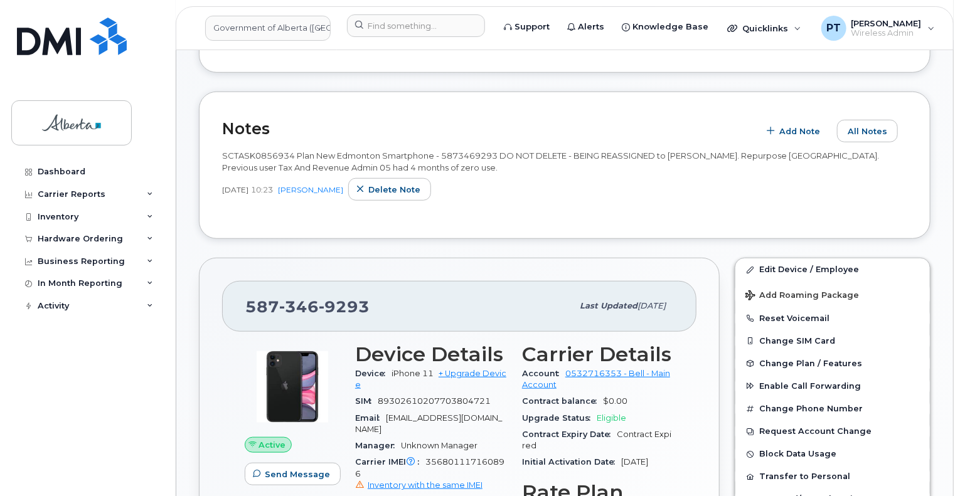
scroll to position [145, 0]
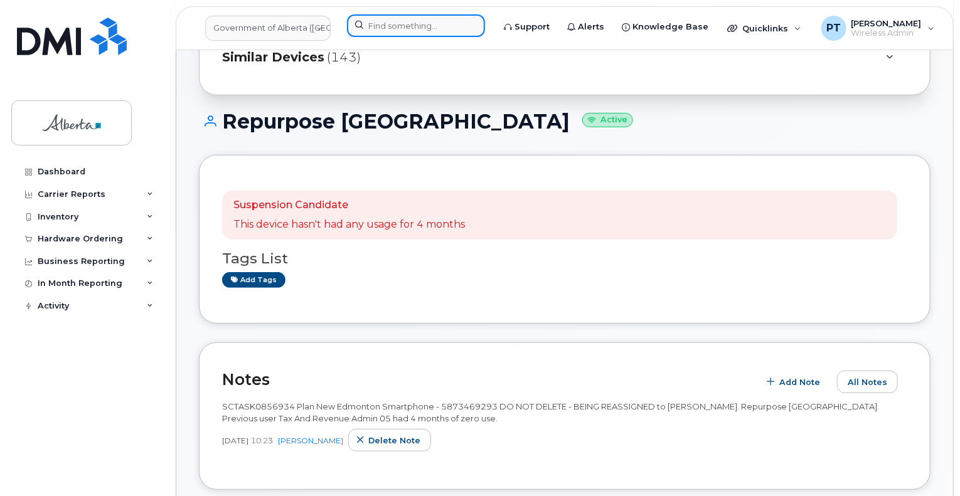
click at [405, 29] on input at bounding box center [416, 25] width 138 height 23
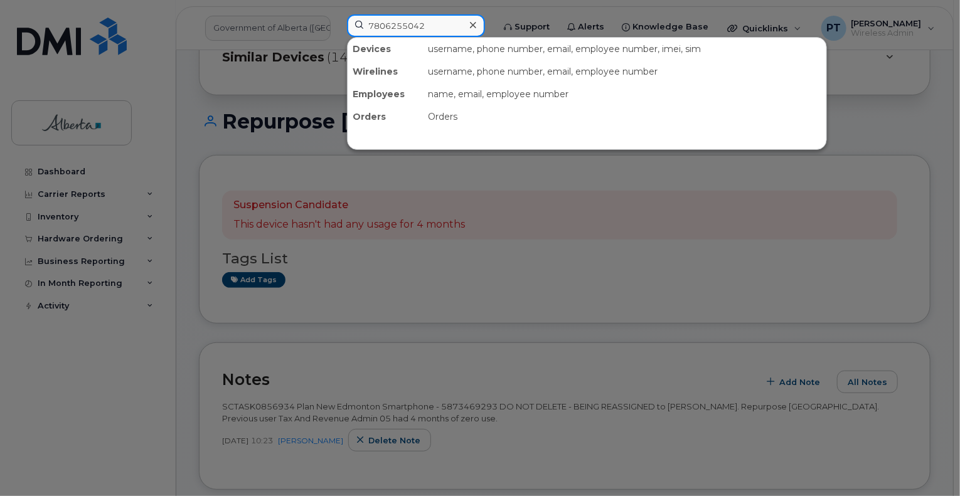
type input "7806255042"
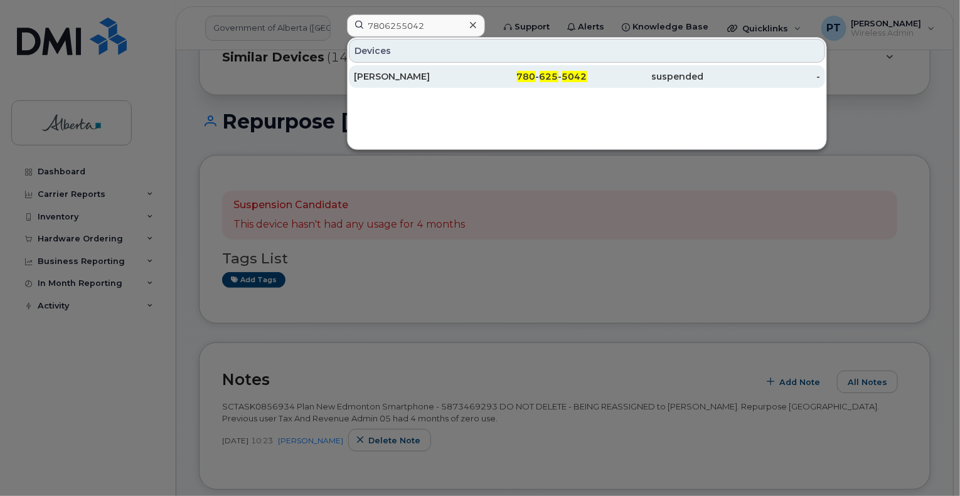
click at [395, 78] on div "[PERSON_NAME]" at bounding box center [412, 76] width 117 height 13
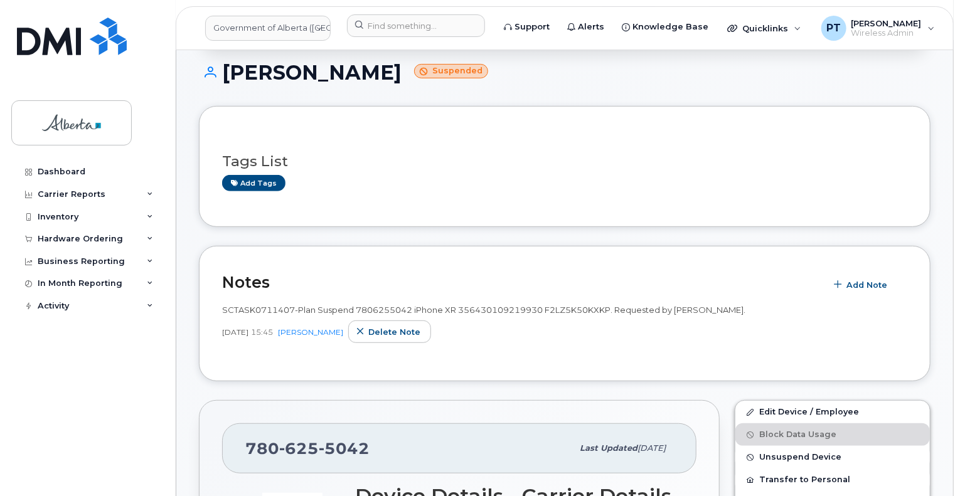
scroll to position [188, 0]
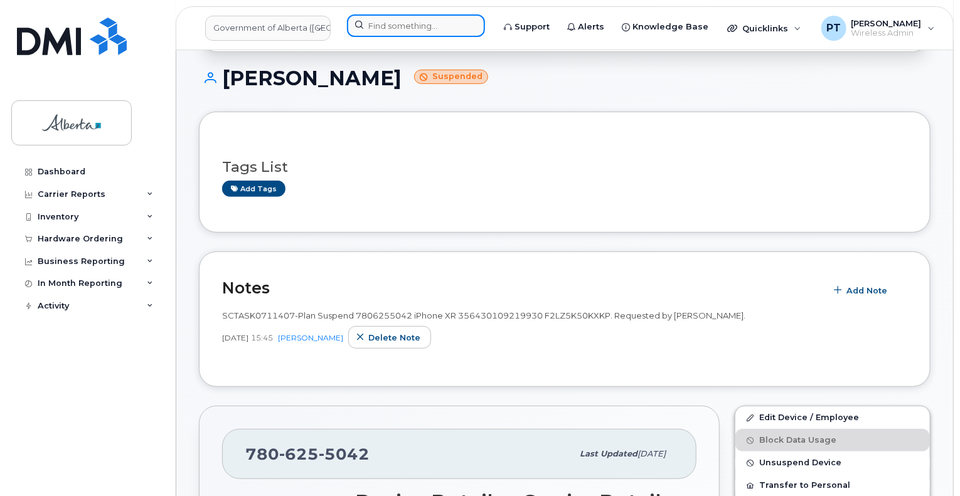
click at [395, 19] on input at bounding box center [416, 25] width 138 height 23
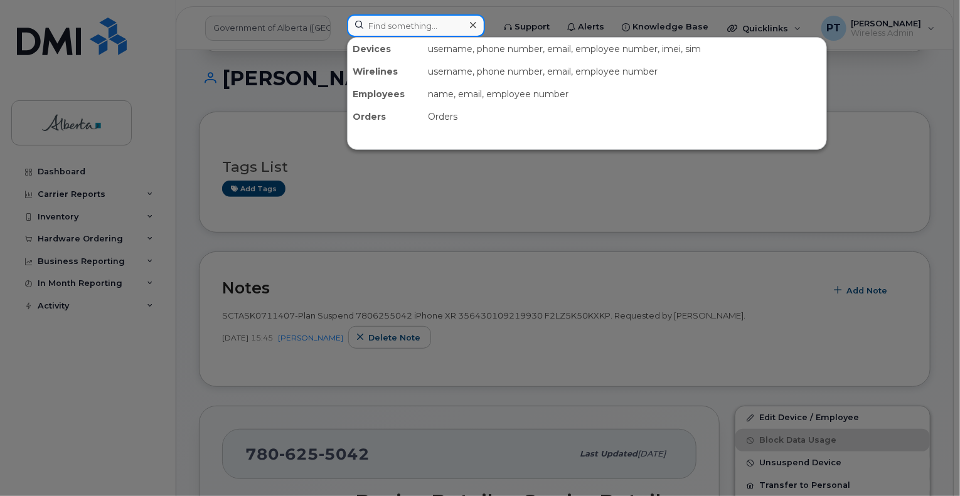
paste input "4037956374"
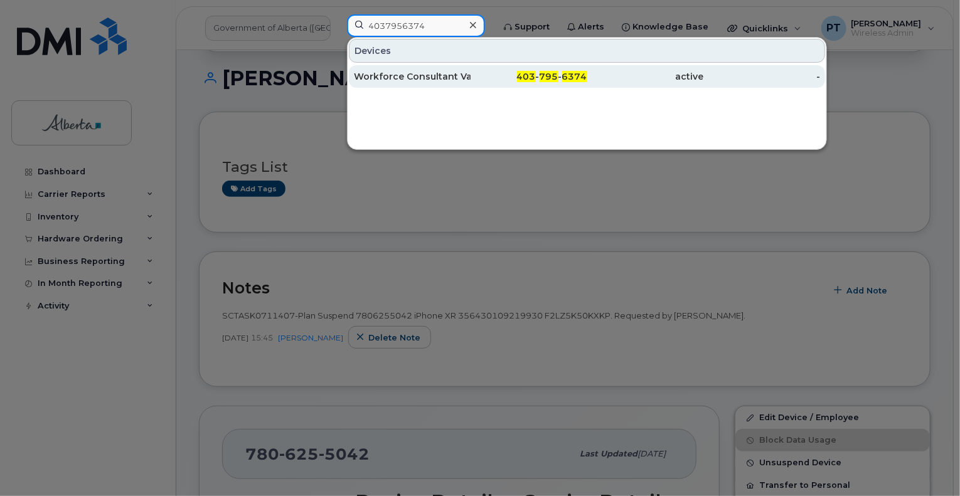
type input "4037956374"
click at [388, 78] on div "Workforce Consultant Vacant" at bounding box center [412, 76] width 117 height 13
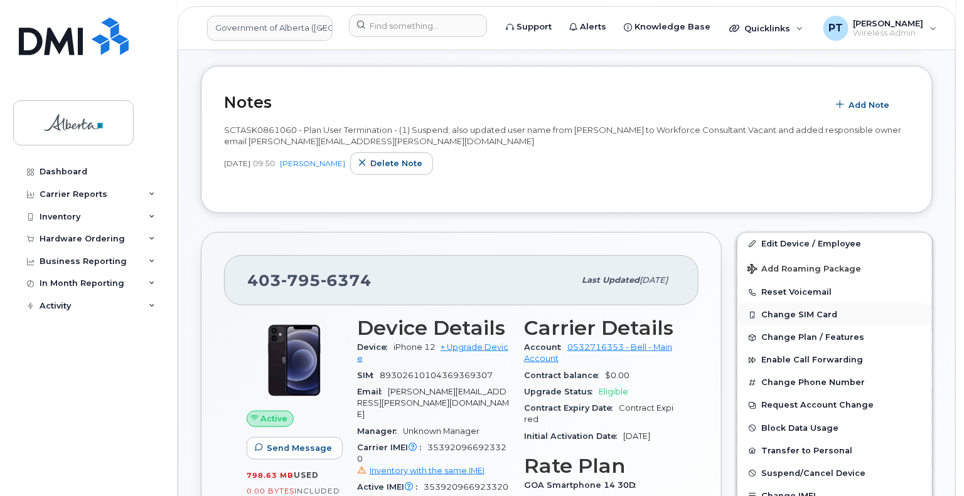
scroll to position [377, 0]
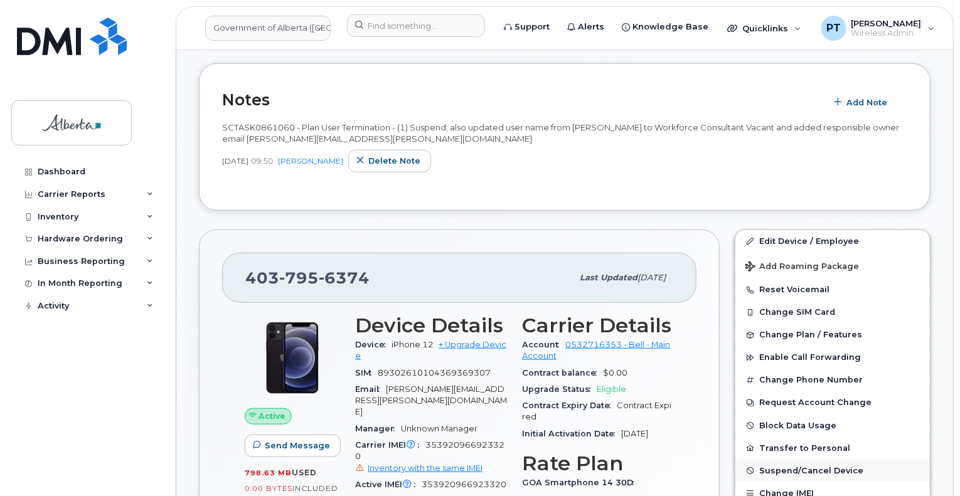
click at [792, 464] on button "Suspend/Cancel Device" at bounding box center [833, 471] width 195 height 23
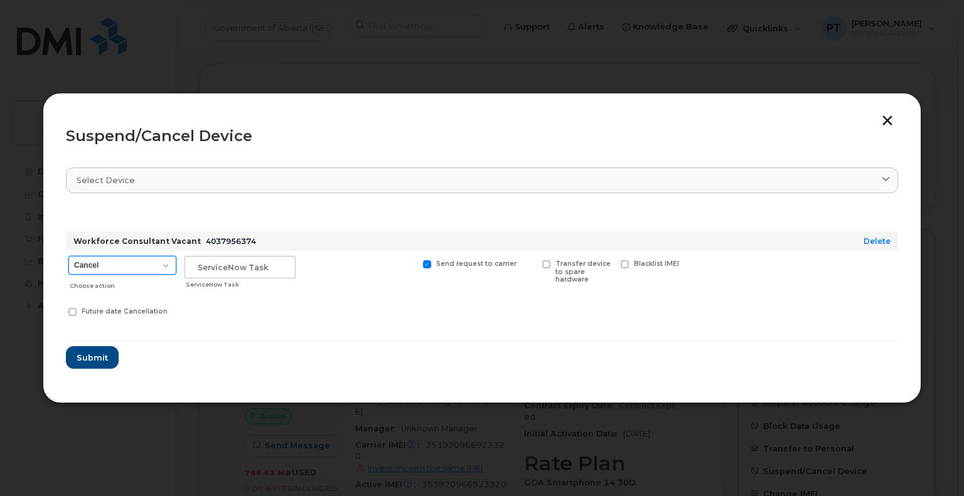
click at [153, 263] on select "Cancel Suspend - Extend Suspension Suspend - Reduced Rate Suspend - Lost Device…" at bounding box center [122, 265] width 108 height 19
select select "[object Object]"
click at [68, 256] on select "Cancel Suspend - Extend Suspension Suspend - Reduced Rate Suspend - Lost Device…" at bounding box center [122, 265] width 108 height 19
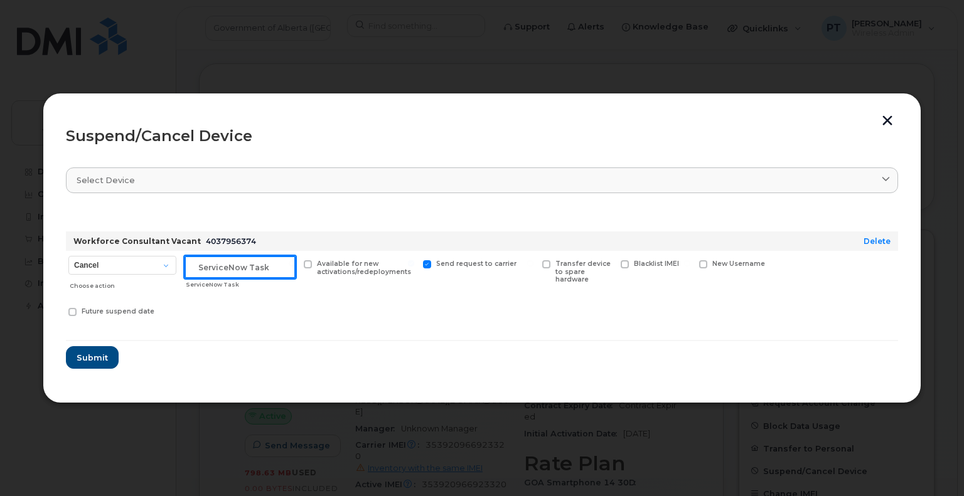
click at [259, 260] on input "text" at bounding box center [240, 267] width 111 height 23
paste input "SCTASK0861060"
type input "SCTASK0861060 Suspend"
click at [92, 355] on span "Submit" at bounding box center [91, 358] width 31 height 12
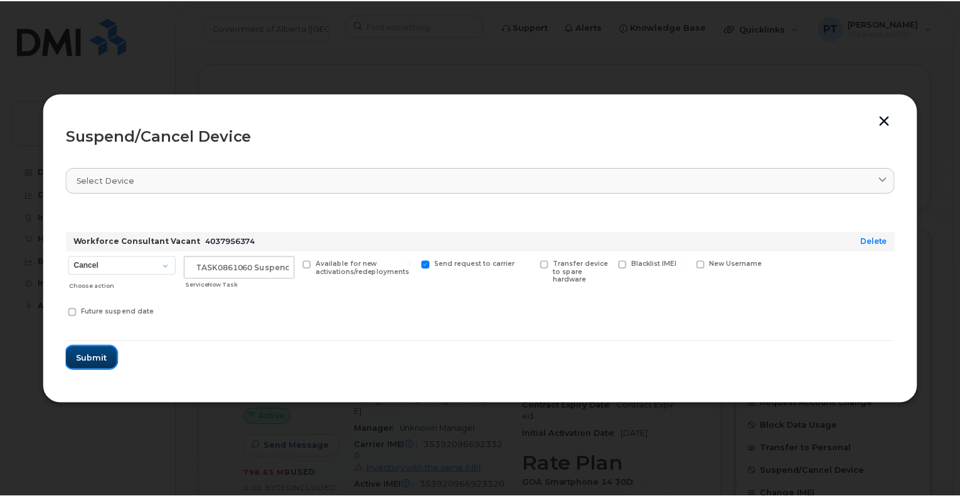
scroll to position [0, 0]
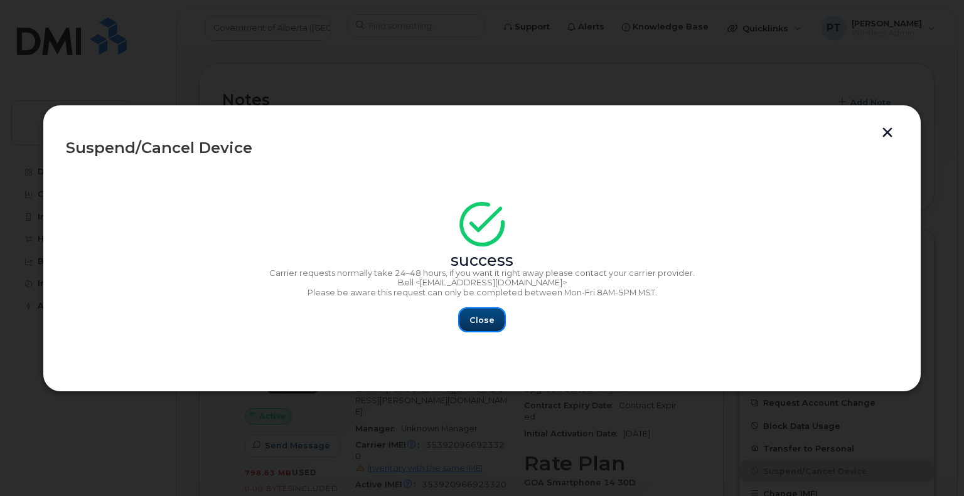
click at [488, 318] on span "Close" at bounding box center [481, 320] width 25 height 12
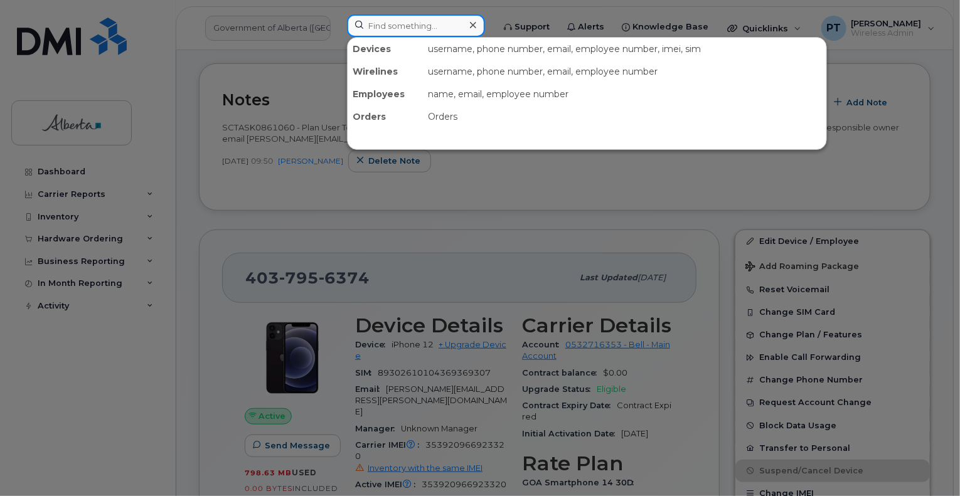
click at [389, 21] on input at bounding box center [416, 25] width 138 height 23
paste input "5873469293"
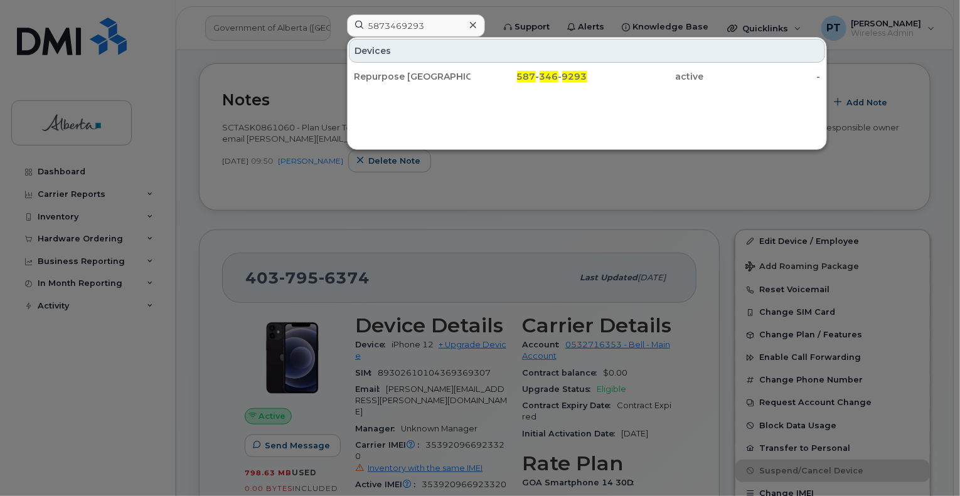
click at [335, 175] on div at bounding box center [480, 248] width 960 height 496
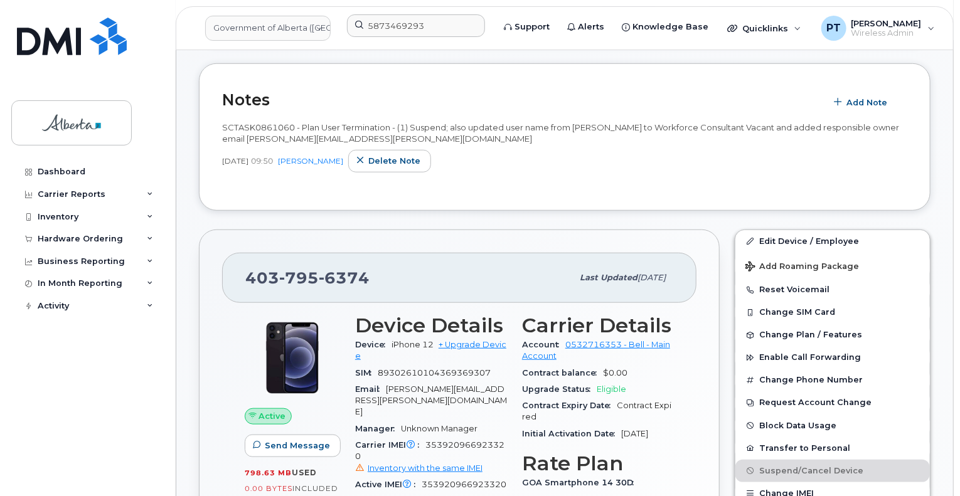
click at [62, 393] on div "Dashboard Carrier Reports Monthly Billing Data Daily Data Pooling Data Behavior…" at bounding box center [88, 319] width 155 height 317
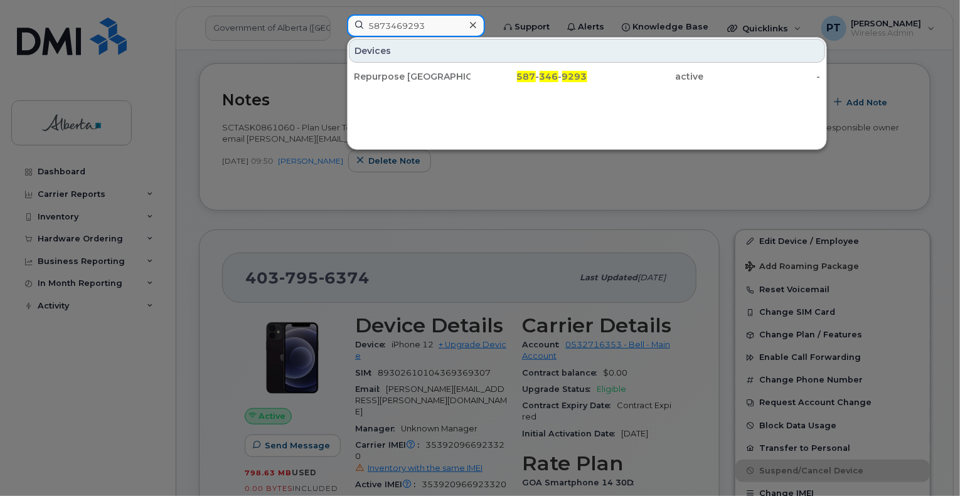
click at [427, 23] on input "5873469293" at bounding box center [416, 25] width 138 height 23
paste input "4037956374"
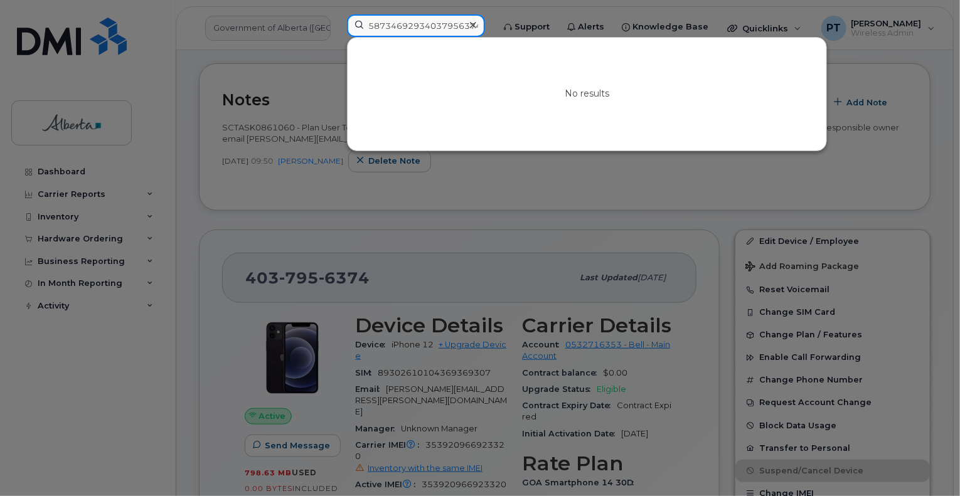
type input "58734692934037956374"
drag, startPoint x: 480, startPoint y: 23, endPoint x: 406, endPoint y: 22, distance: 74.1
click at [476, 23] on icon at bounding box center [473, 25] width 6 height 10
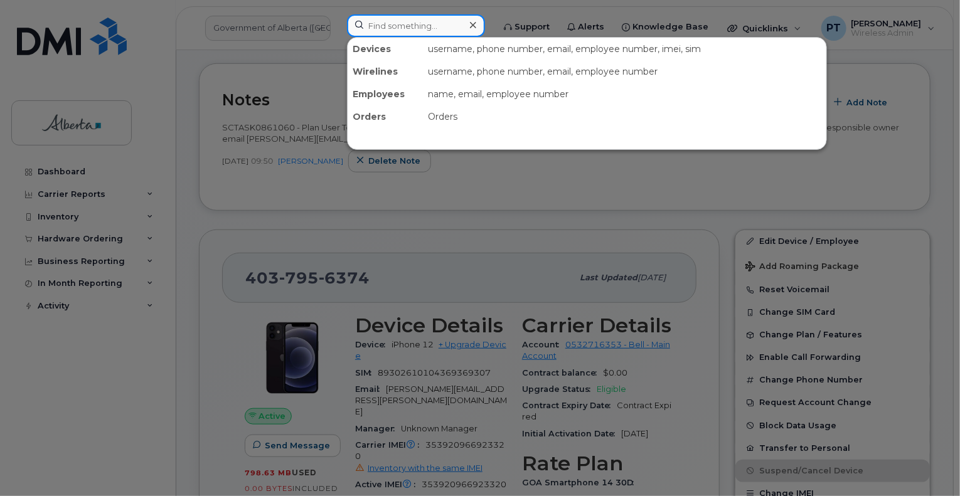
drag, startPoint x: 406, startPoint y: 22, endPoint x: 403, endPoint y: 28, distance: 7.0
click at [406, 23] on input at bounding box center [416, 25] width 138 height 23
paste input "4037956374"
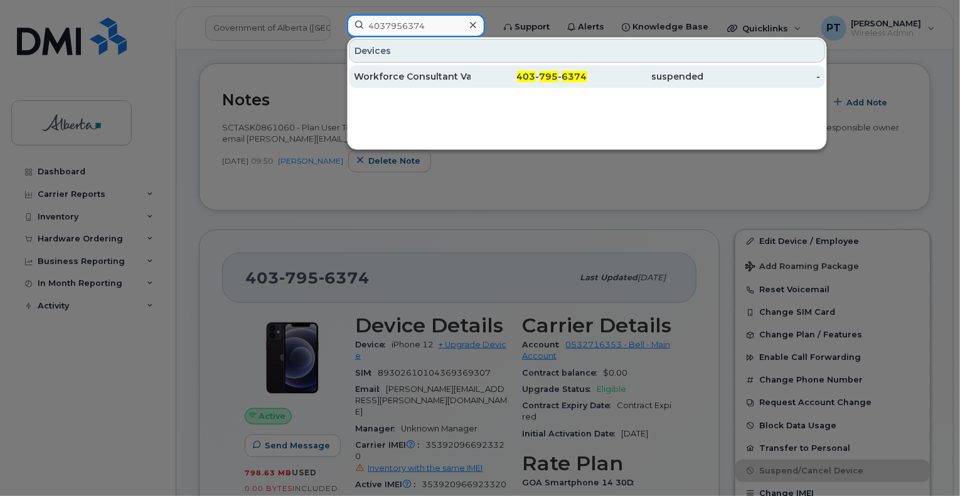
type input "4037956374"
drag, startPoint x: 409, startPoint y: 75, endPoint x: 228, endPoint y: 85, distance: 181.0
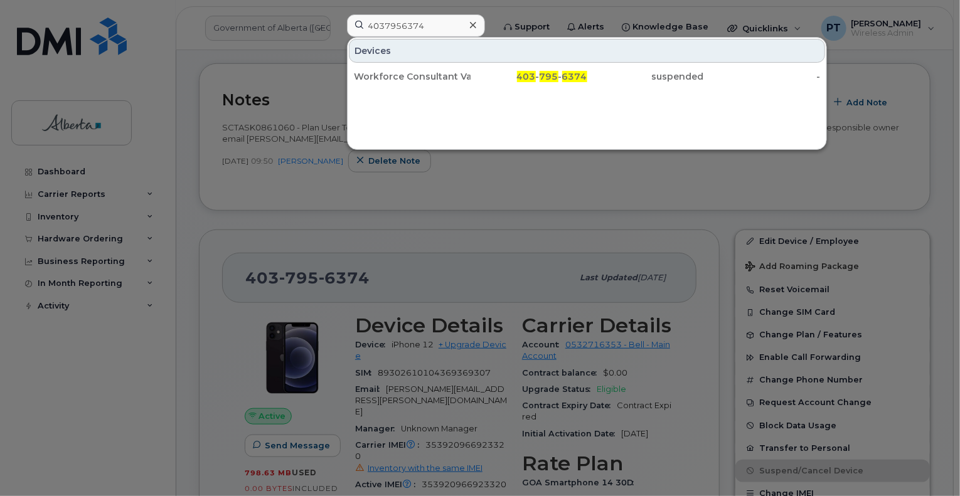
click at [409, 75] on div "Workforce Consultant Vacant" at bounding box center [412, 76] width 117 height 13
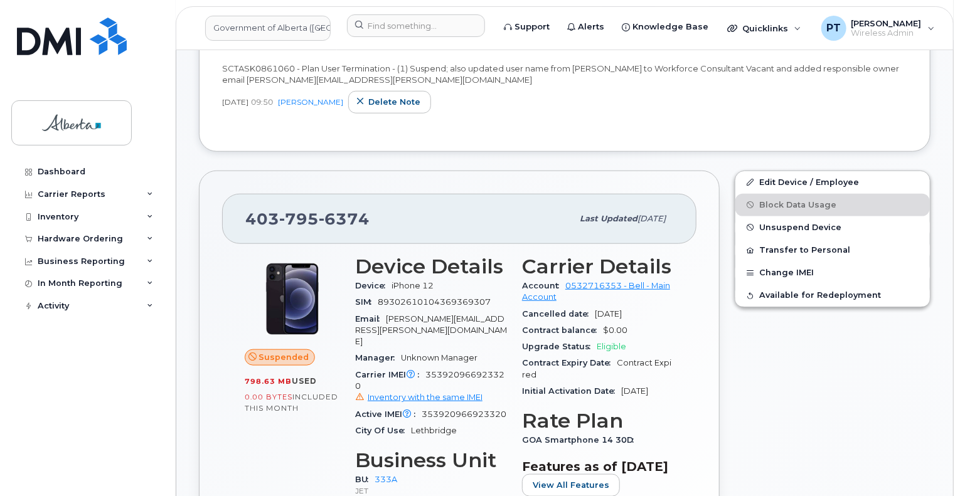
scroll to position [439, 0]
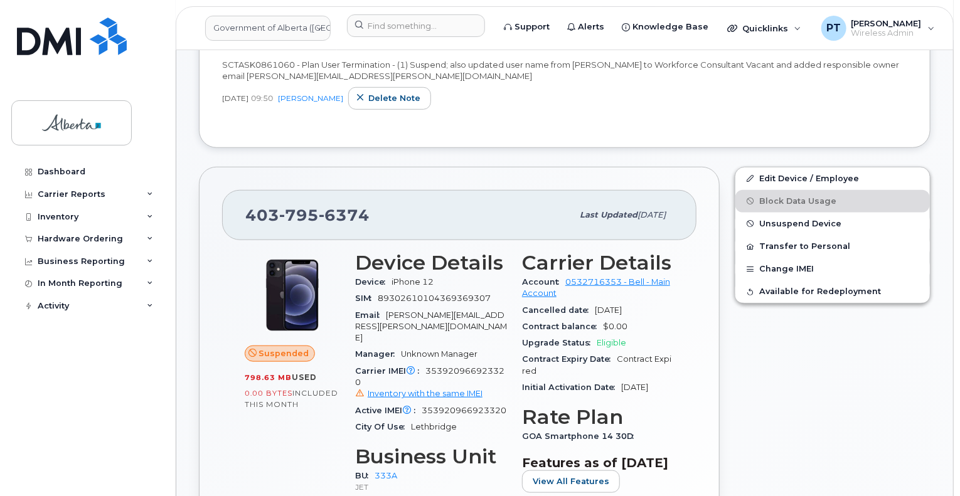
click at [469, 406] on span "353920966923320" at bounding box center [464, 410] width 85 height 9
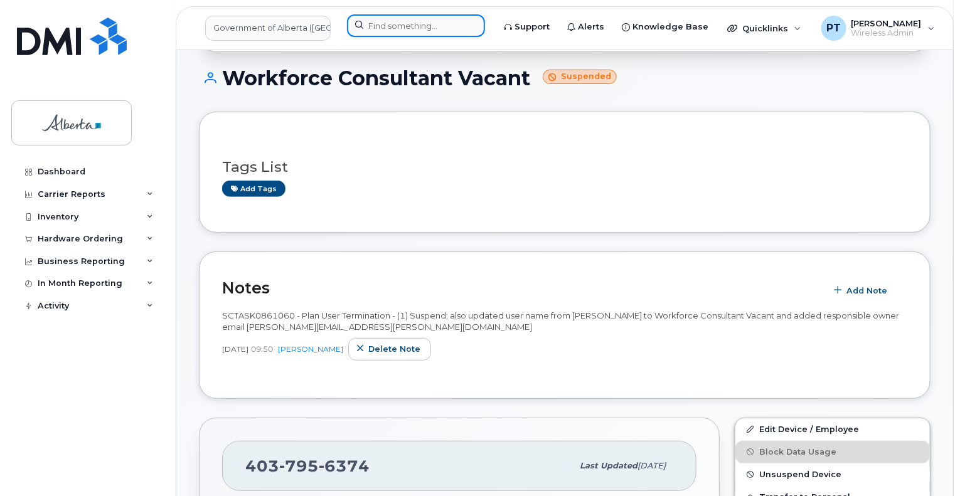
click at [395, 19] on input at bounding box center [416, 25] width 138 height 23
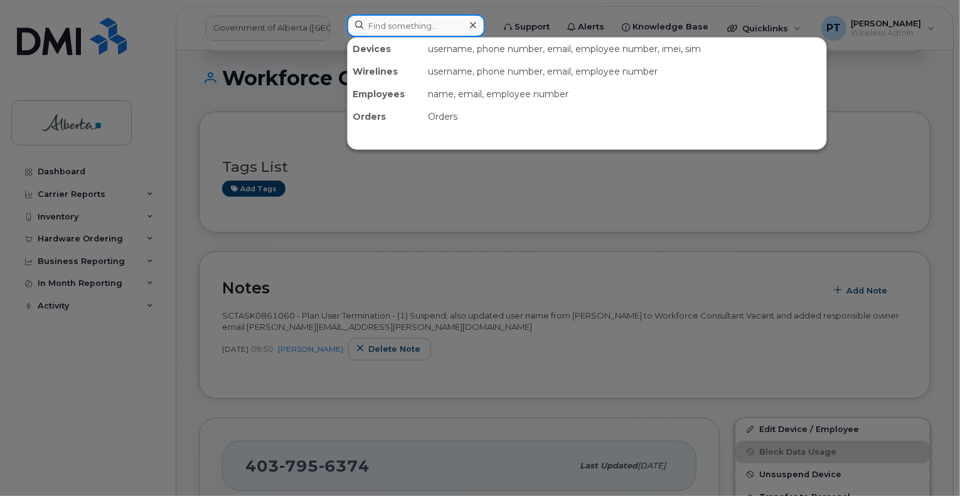
paste input "5873469293"
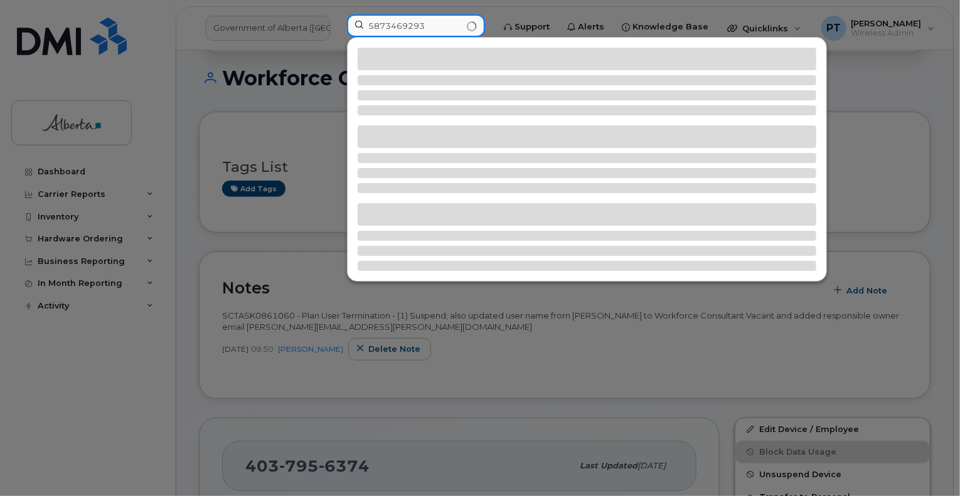
type input "5873469293"
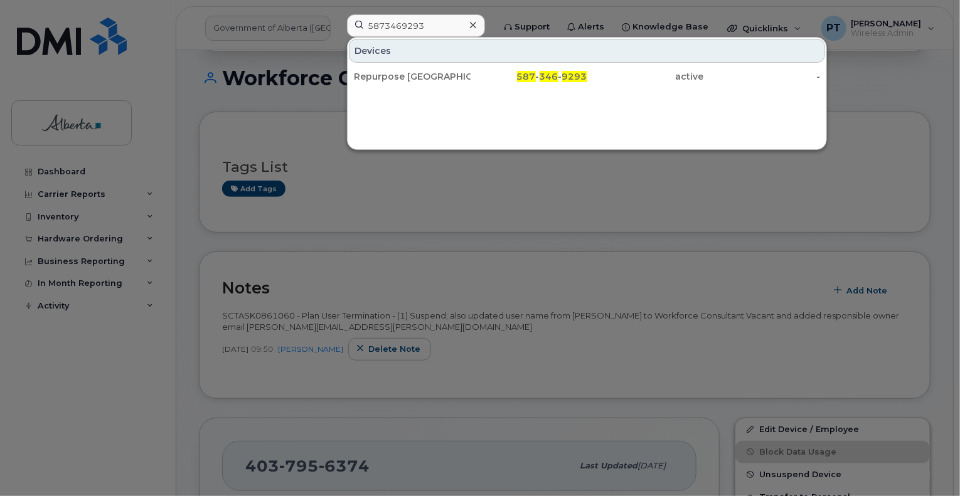
drag, startPoint x: 384, startPoint y: 72, endPoint x: 8, endPoint y: 244, distance: 413.4
click at [384, 72] on div "Repurpose [GEOGRAPHIC_DATA]" at bounding box center [412, 76] width 117 height 13
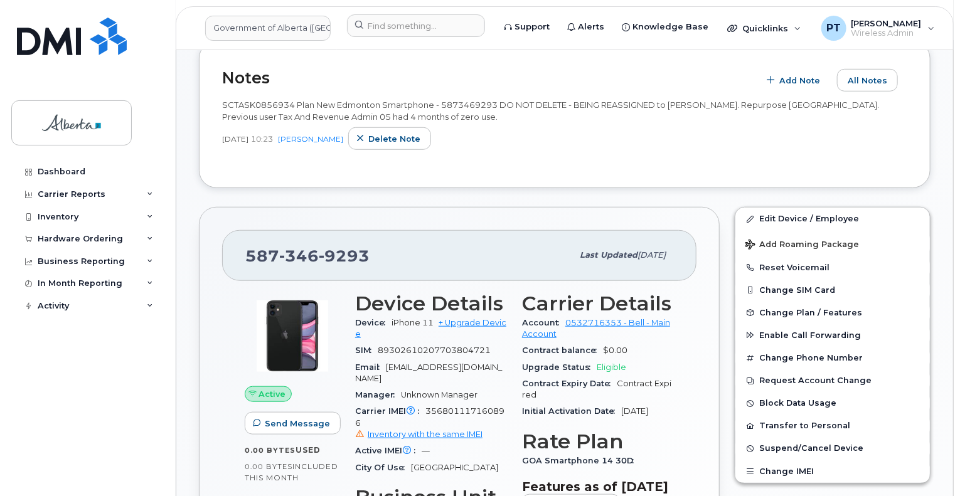
scroll to position [439, 0]
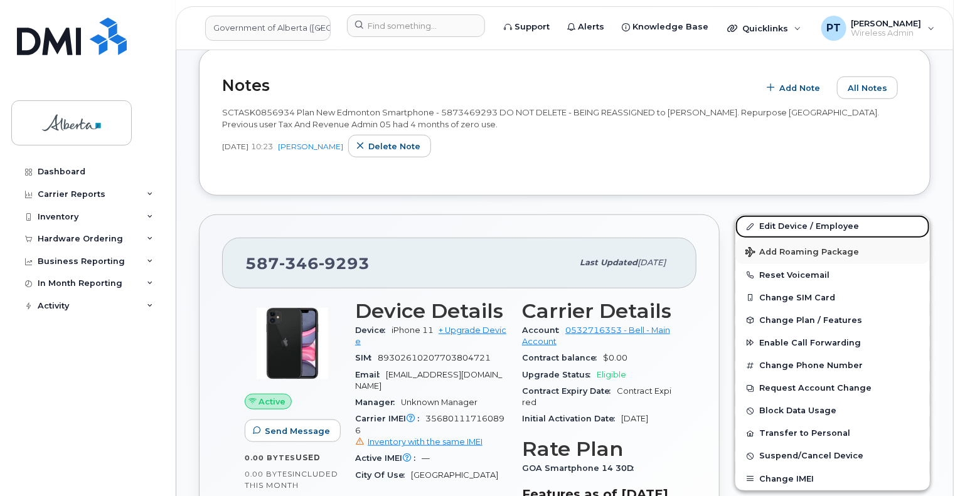
drag, startPoint x: 771, startPoint y: 217, endPoint x: 792, endPoint y: 231, distance: 25.4
click at [771, 217] on link "Edit Device / Employee" at bounding box center [833, 226] width 195 height 23
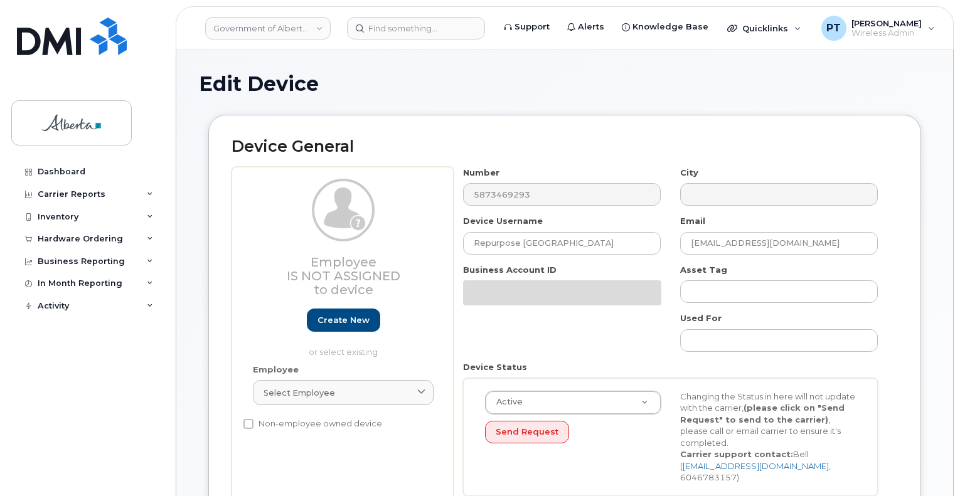
select select "4797729"
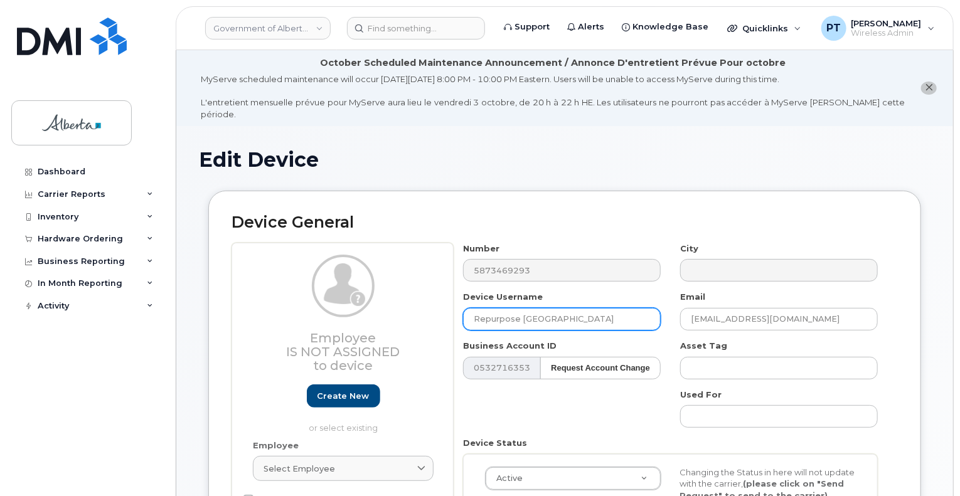
drag, startPoint x: 591, startPoint y: 306, endPoint x: 419, endPoint y: 331, distance: 173.8
click at [419, 331] on div "Employee Is not assigned to device Create new or select existing Employee Selec…" at bounding box center [565, 412] width 667 height 339
paste input "[PERSON_NAME]"
type input "[PERSON_NAME]"
drag, startPoint x: 788, startPoint y: 308, endPoint x: 577, endPoint y: 315, distance: 211.6
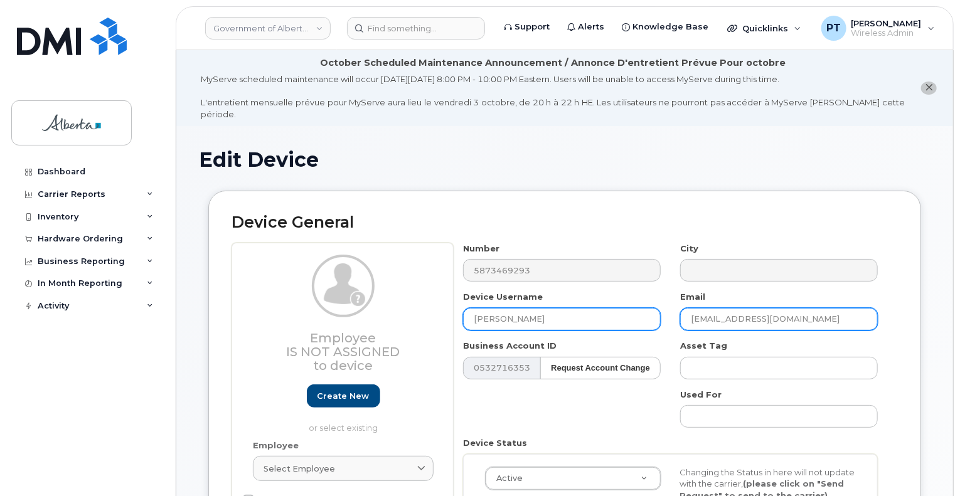
click at [608, 319] on div "Number 5873469293 City Device Username Orysia Boychuk Email repurpose@gov.ab.ca…" at bounding box center [671, 412] width 434 height 339
paste input "Orysia.Boychuk"
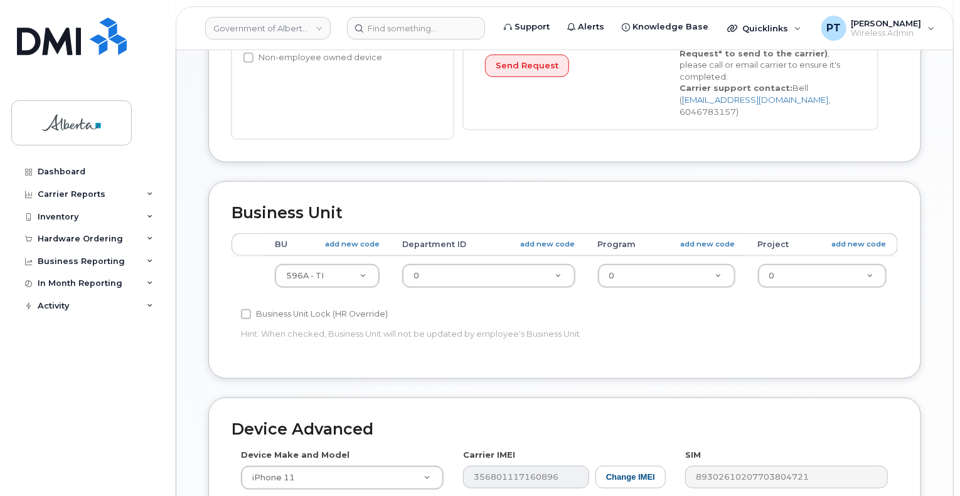
scroll to position [502, 0]
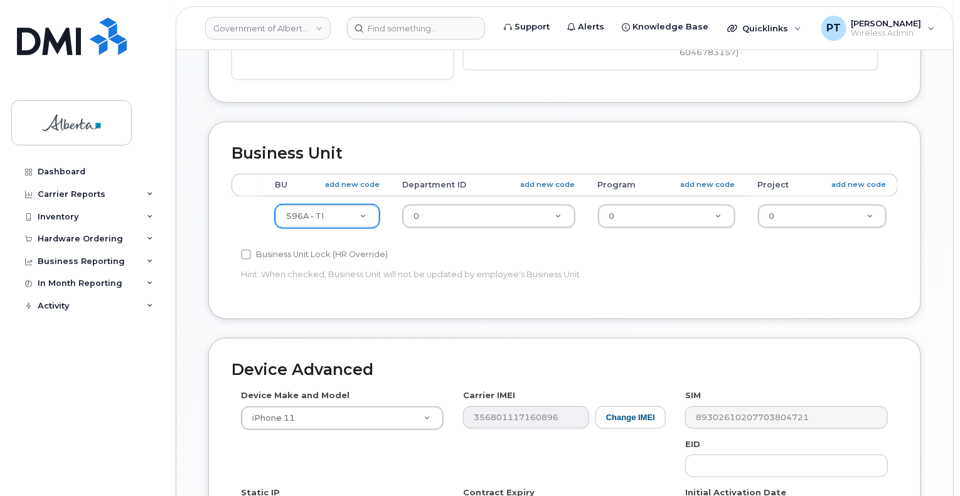
type input "[PERSON_NAME][EMAIL_ADDRESS][PERSON_NAME][DOMAIN_NAME]"
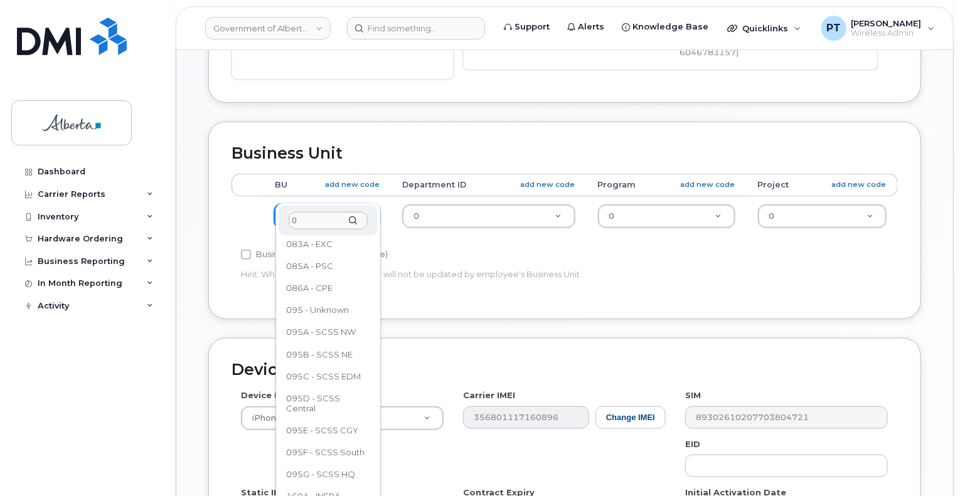
scroll to position [0, 0]
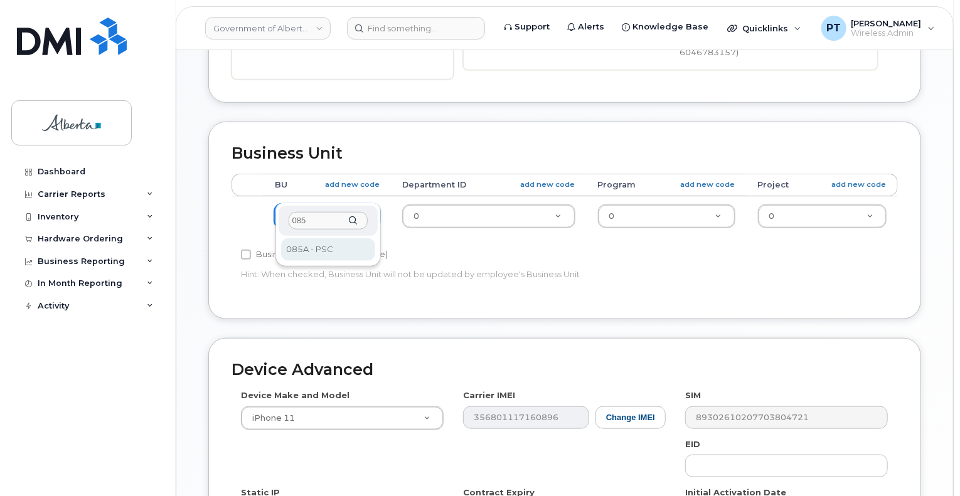
type input "085"
drag, startPoint x: 334, startPoint y: 247, endPoint x: 419, endPoint y: 191, distance: 102.0
select select "4749745"
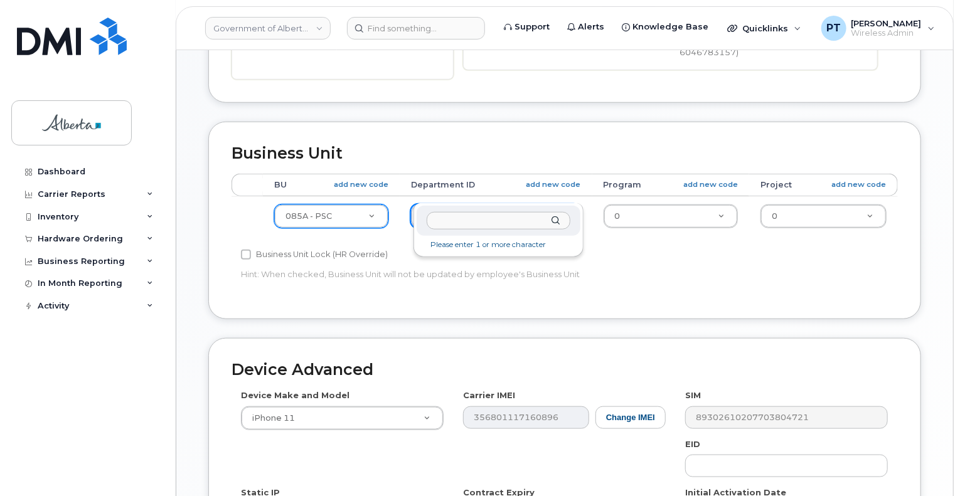
drag, startPoint x: 421, startPoint y: 188, endPoint x: 510, endPoint y: 340, distance: 175.6
type input "3003"
type input "4752729"
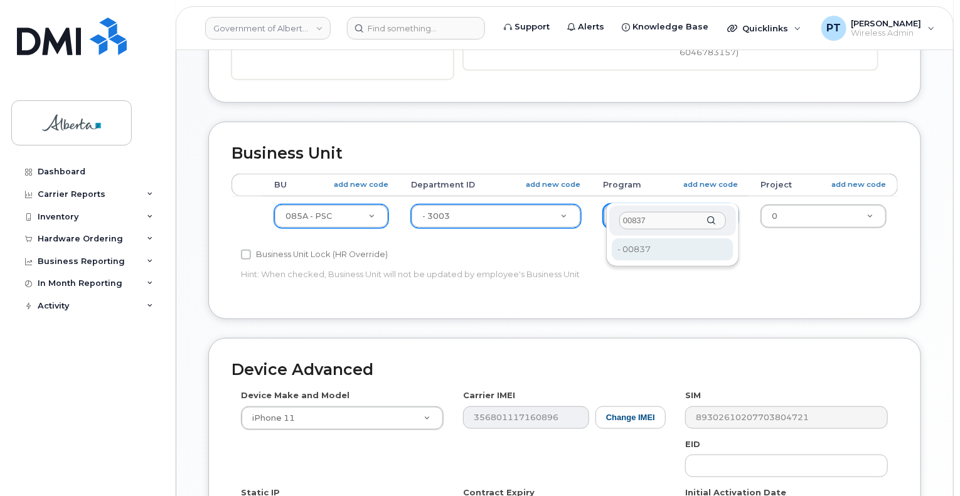
type input "00837"
type input "4753186"
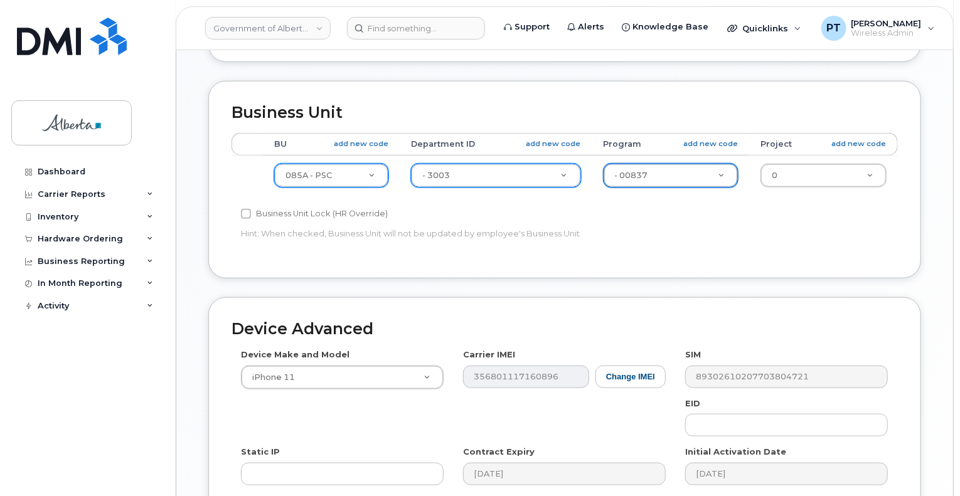
scroll to position [690, 0]
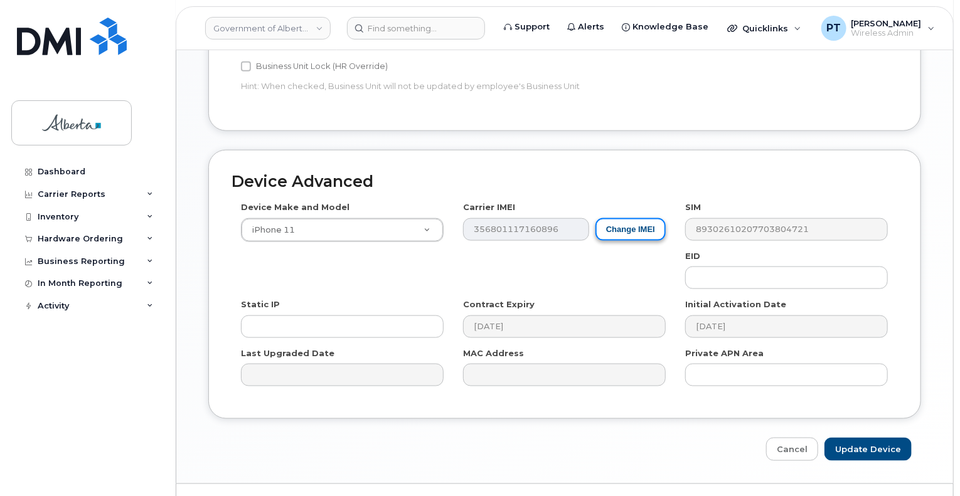
click at [638, 218] on button "Change IMEI" at bounding box center [631, 229] width 70 height 23
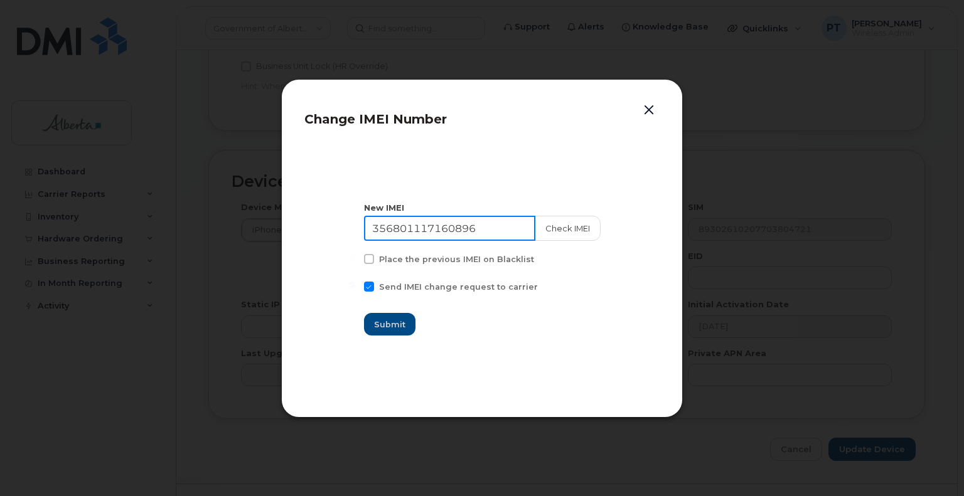
drag, startPoint x: 491, startPoint y: 227, endPoint x: 294, endPoint y: 238, distance: 198.0
click at [294, 238] on div "Change IMEI Number New IMEI 356801117160896 Check IMEI Place the previous IMEI …" at bounding box center [482, 248] width 402 height 339
paste input "65114326313"
type input "356865114326313"
click at [573, 225] on button "Check IMEI" at bounding box center [567, 228] width 66 height 25
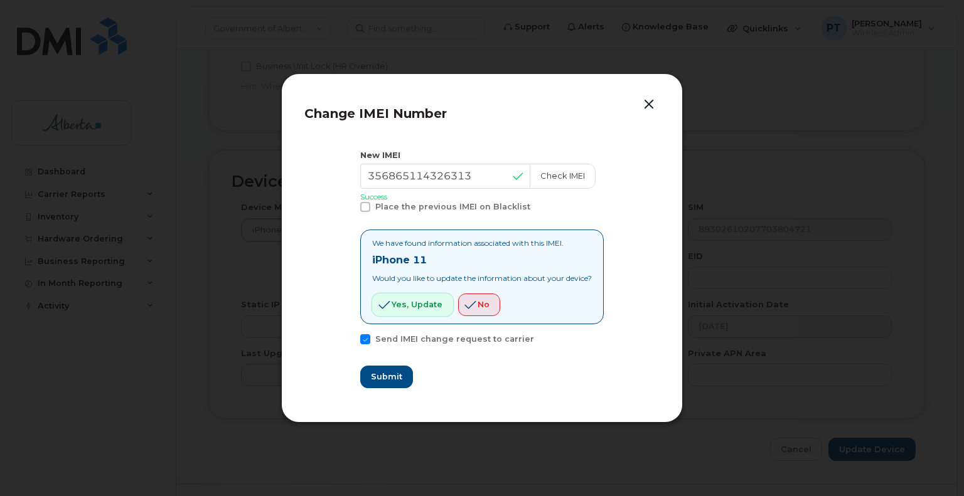
click at [407, 304] on span "Yes, update" at bounding box center [417, 305] width 51 height 12
click at [382, 376] on span "Submit" at bounding box center [385, 377] width 31 height 12
type input "356865114326313"
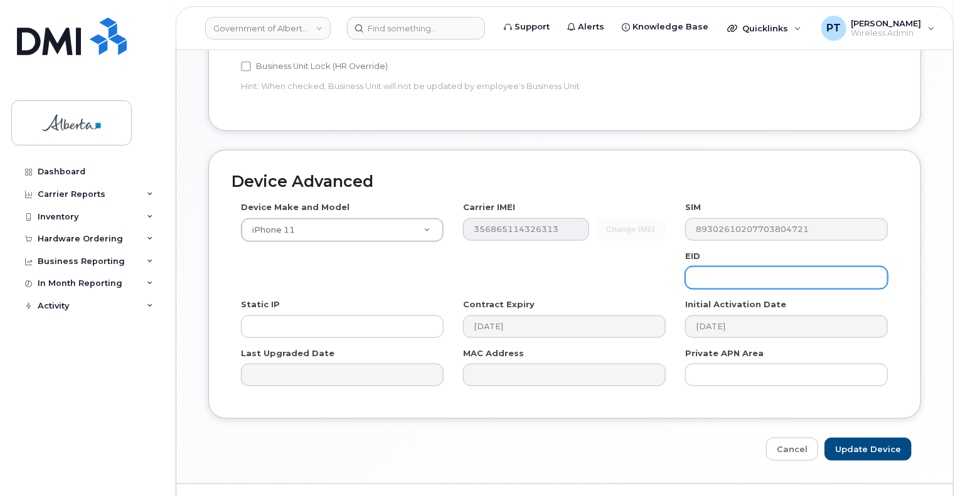
click at [713, 267] on input "text" at bounding box center [786, 278] width 203 height 23
paste input "89049032005008882600059544186449"
type input "89049032005008882600059544186449"
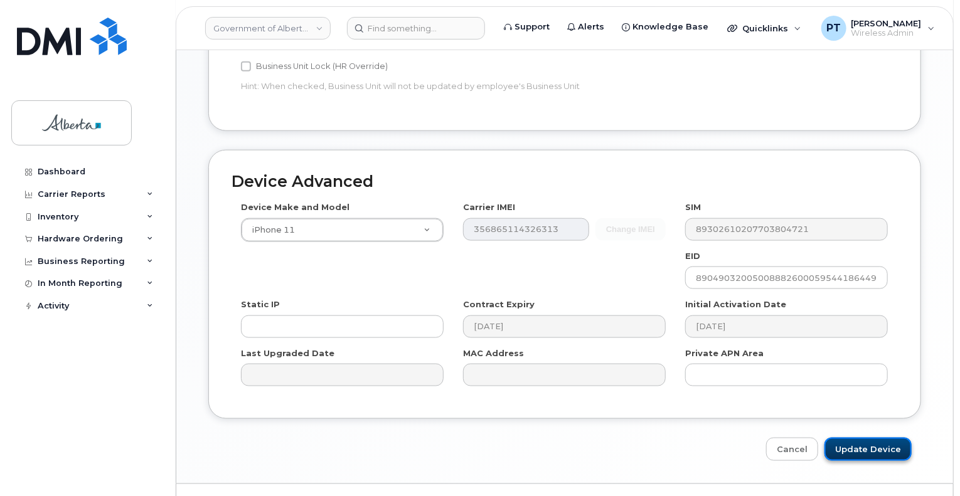
click at [864, 438] on input "Update Device" at bounding box center [868, 449] width 87 height 23
type input "Saving..."
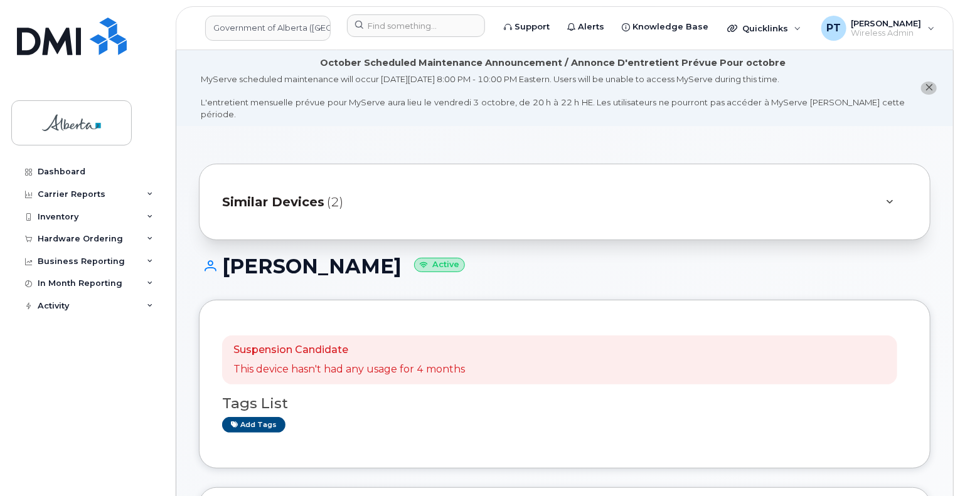
scroll to position [126, 0]
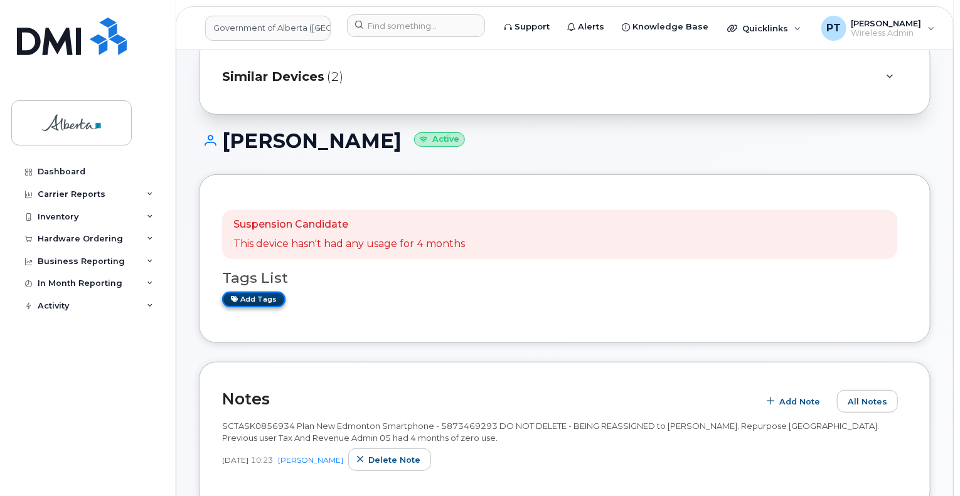
click at [249, 292] on link "Add tags" at bounding box center [253, 300] width 63 height 16
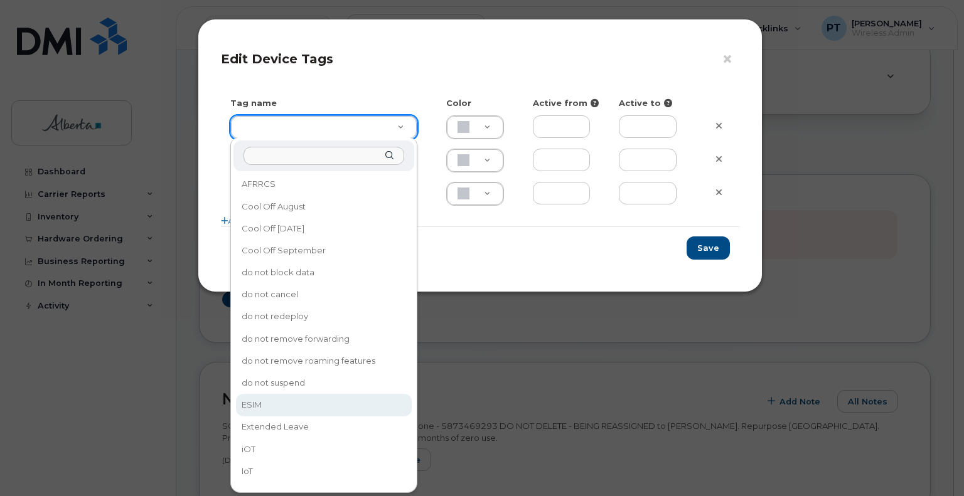
type input "ESIM"
type input "D6CDC1"
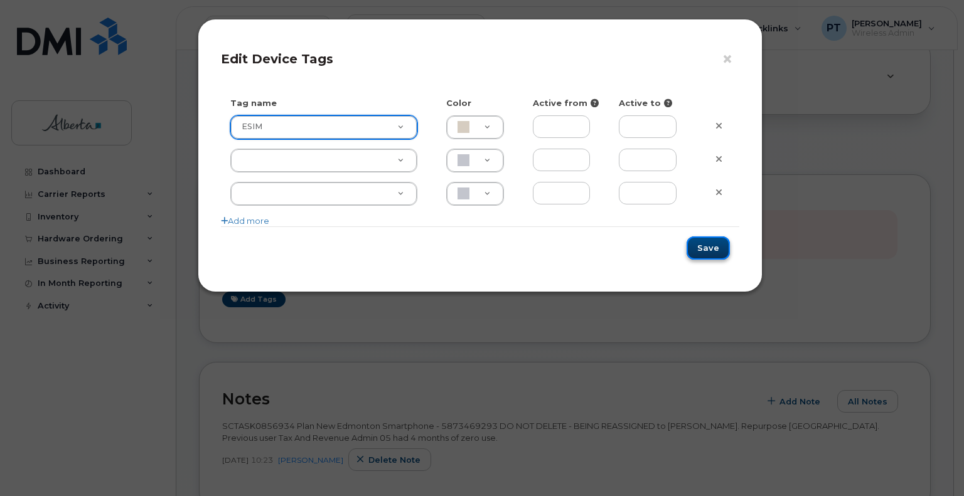
click at [705, 247] on button "Save" at bounding box center [708, 248] width 43 height 23
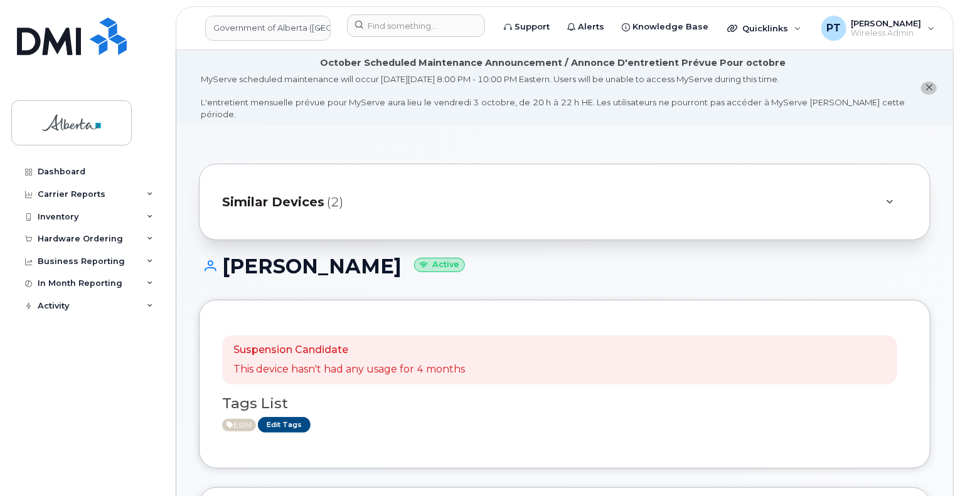
scroll to position [251, 0]
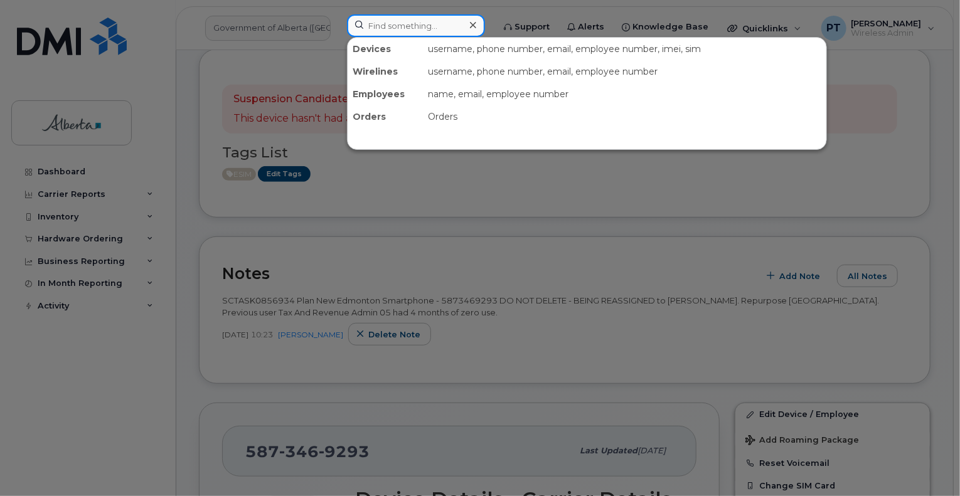
click at [442, 27] on input at bounding box center [416, 25] width 138 height 23
paste input "5873858607"
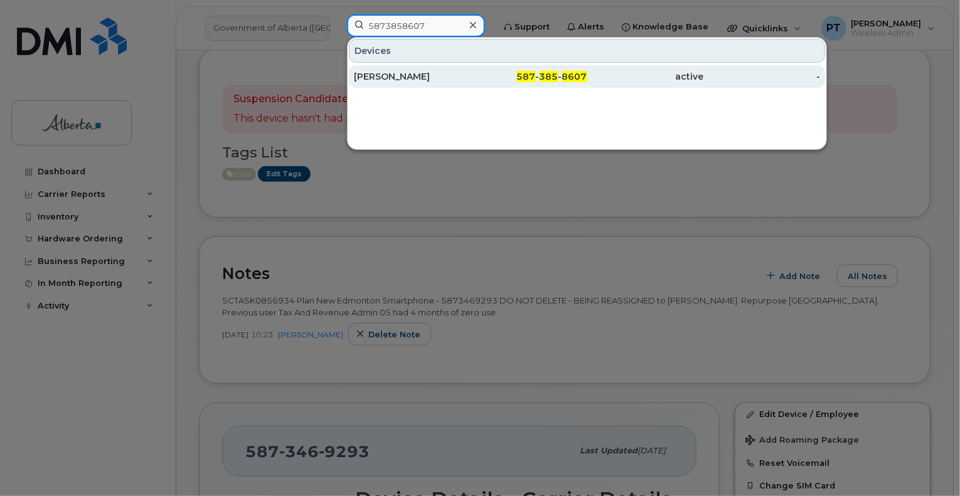
type input "5873858607"
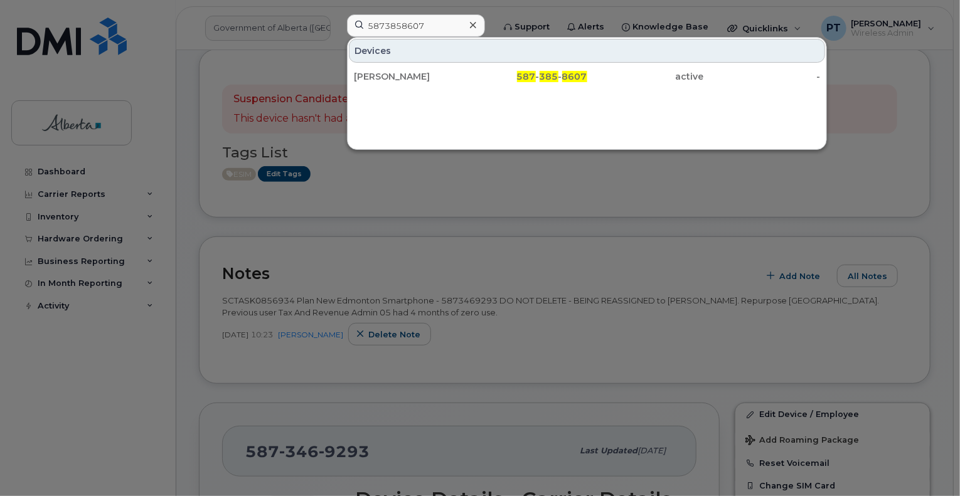
drag, startPoint x: 401, startPoint y: 77, endPoint x: 407, endPoint y: 94, distance: 17.3
click at [401, 77] on div "[PERSON_NAME]" at bounding box center [412, 76] width 117 height 13
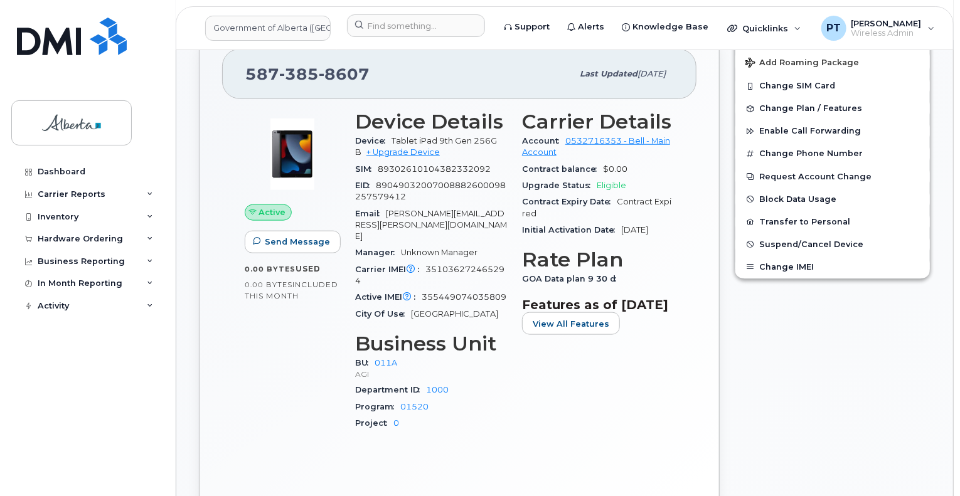
scroll to position [690, 0]
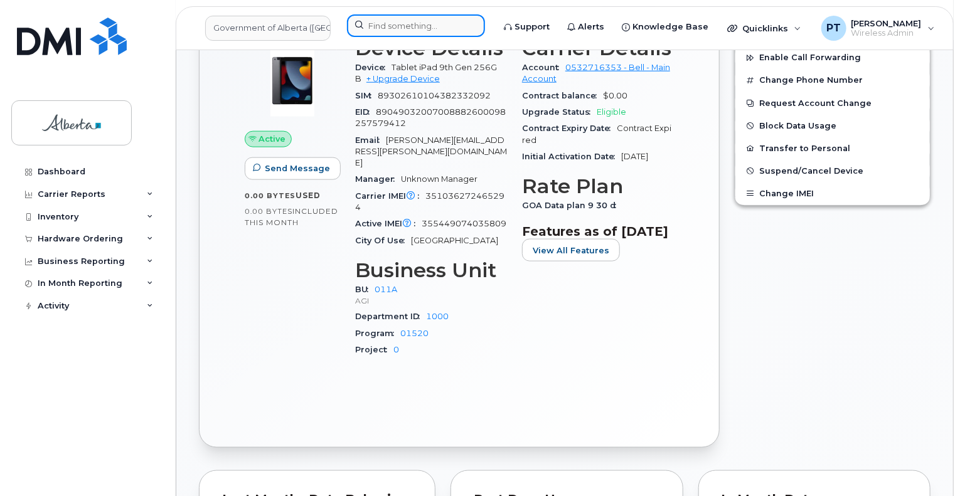
click at [408, 26] on input at bounding box center [416, 25] width 138 height 23
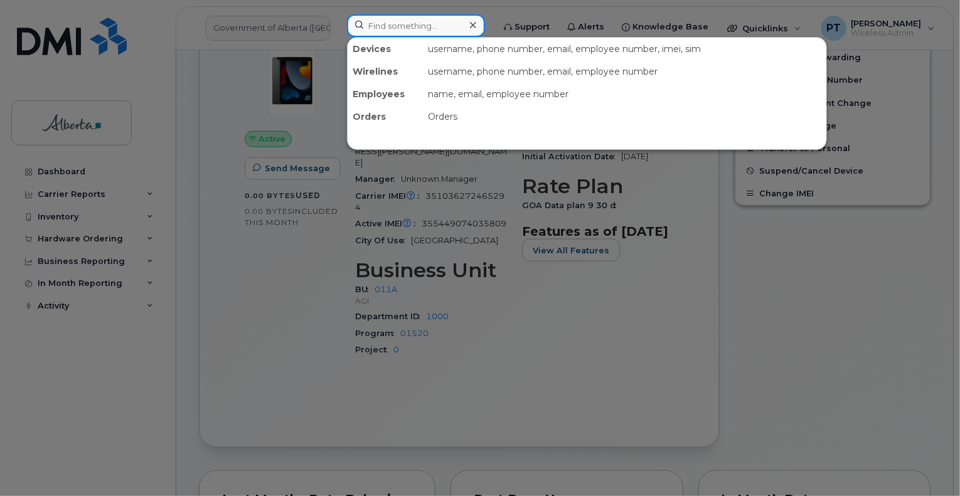
click at [408, 26] on input at bounding box center [416, 25] width 138 height 23
paste input "5873356934"
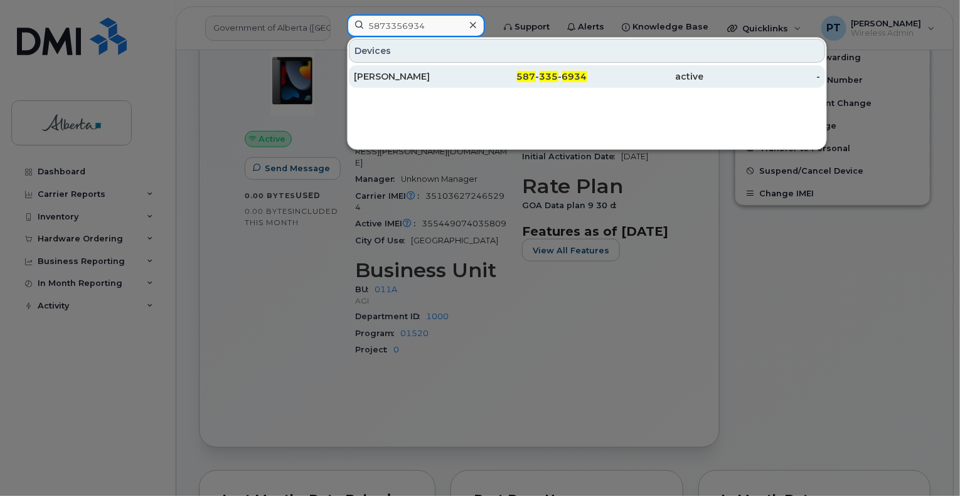
type input "5873356934"
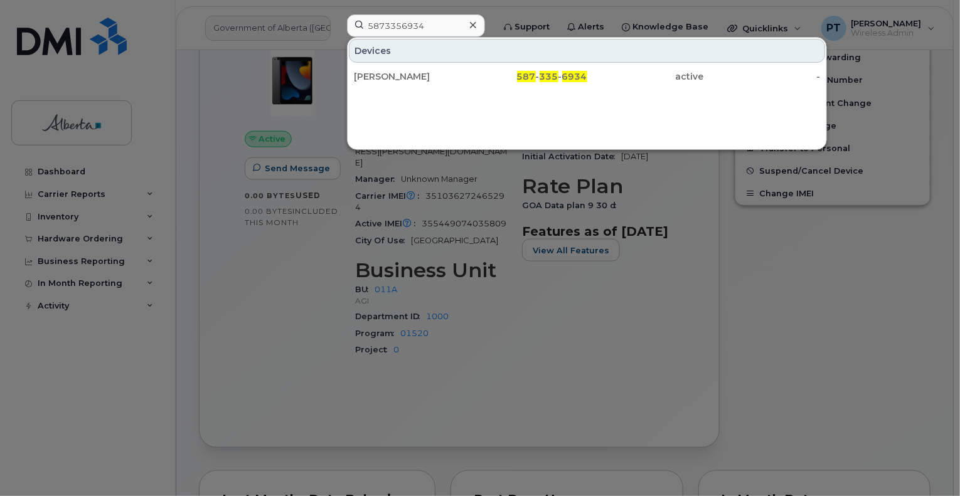
drag, startPoint x: 404, startPoint y: 79, endPoint x: 477, endPoint y: 95, distance: 75.1
click at [404, 79] on div "[PERSON_NAME]" at bounding box center [412, 76] width 117 height 13
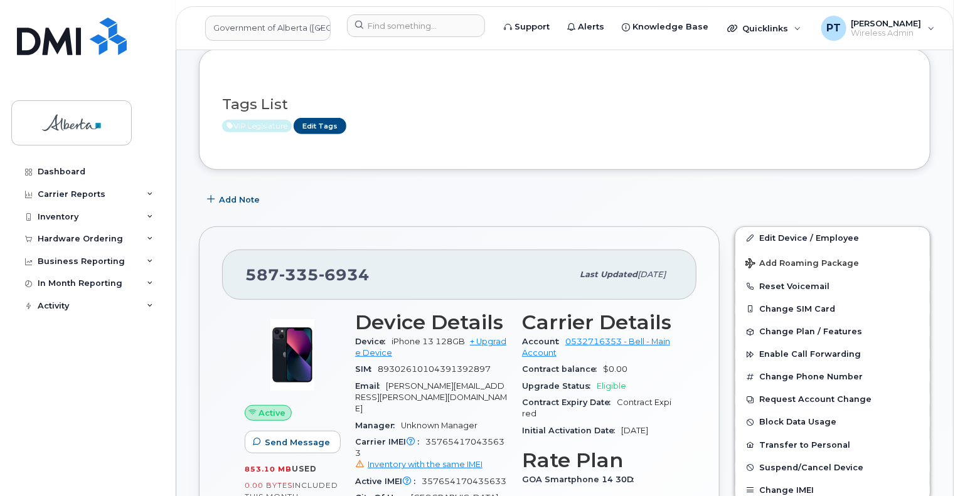
scroll to position [63, 0]
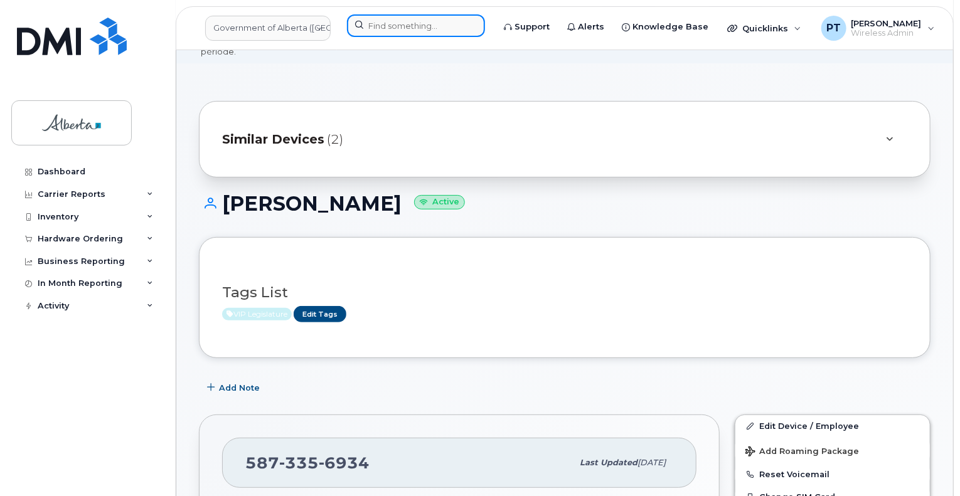
click at [411, 21] on input at bounding box center [416, 25] width 138 height 23
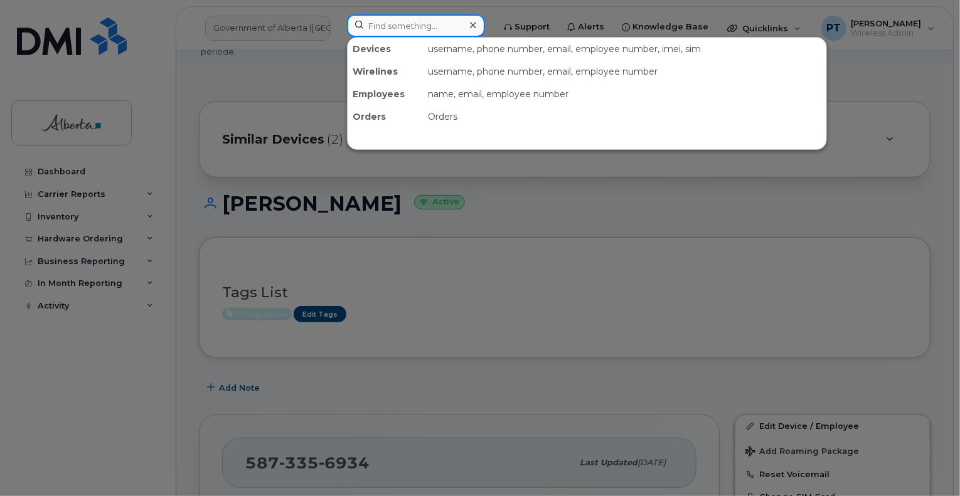
paste input "5873858607"
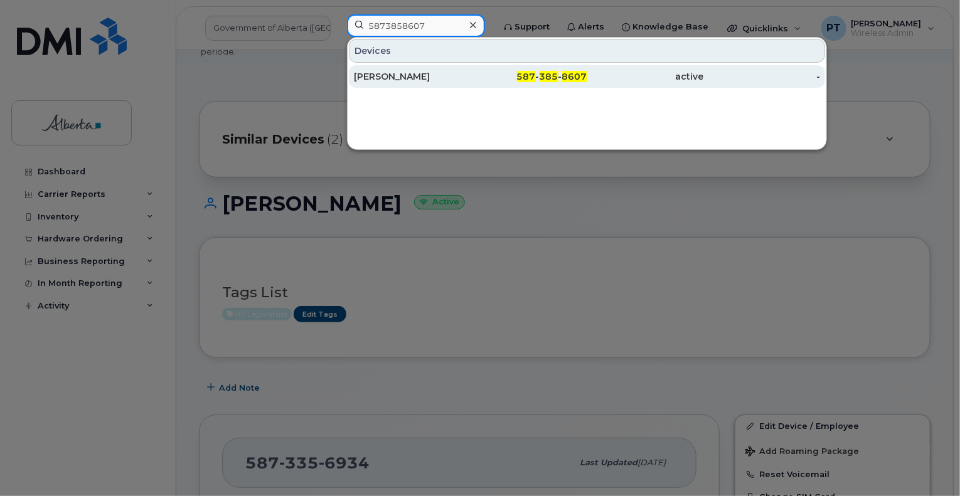
type input "5873858607"
click at [388, 74] on div "[PERSON_NAME]" at bounding box center [412, 76] width 117 height 13
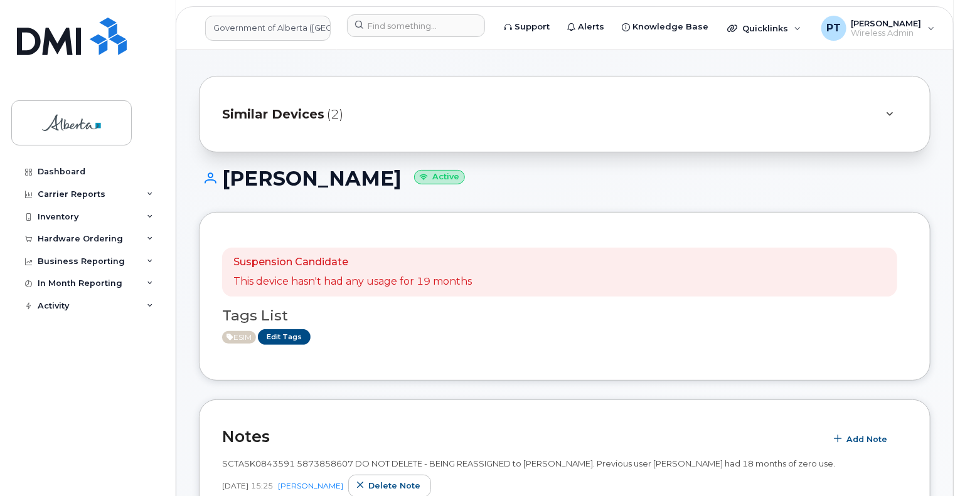
scroll to position [126, 0]
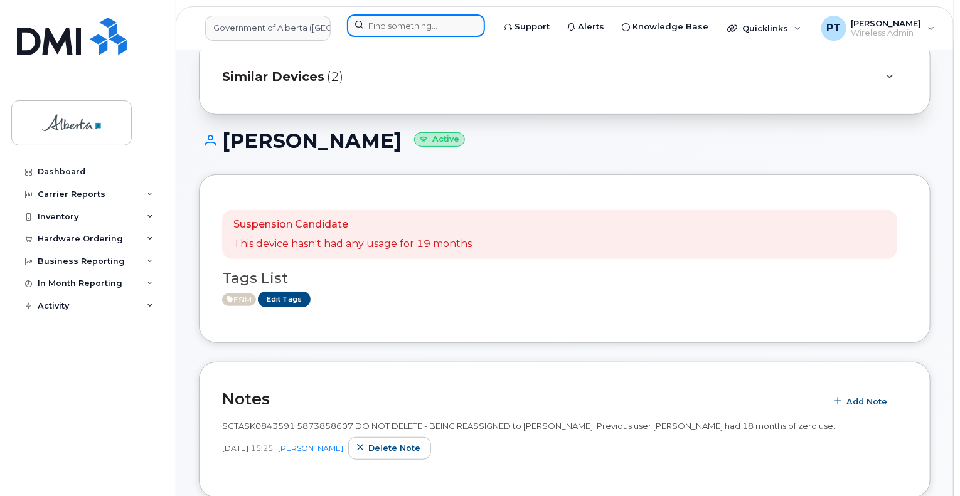
click at [419, 27] on input at bounding box center [416, 25] width 138 height 23
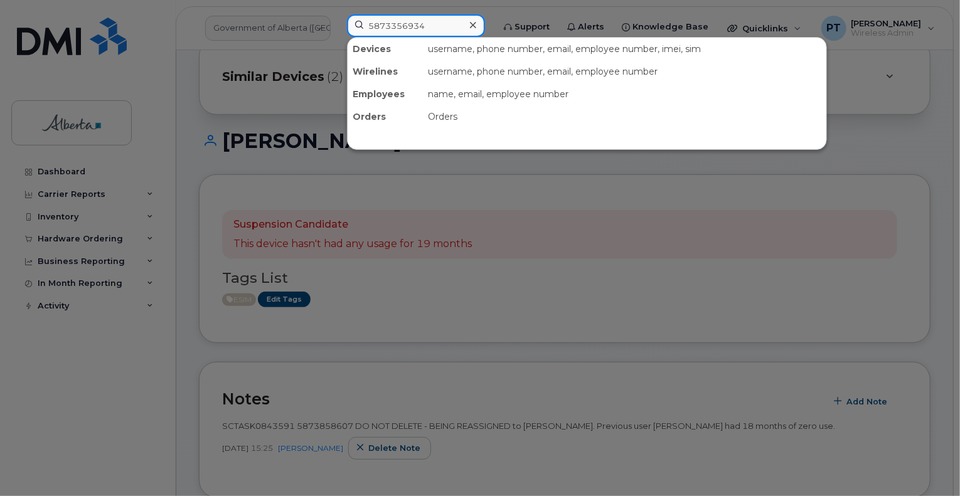
type input "5873356934"
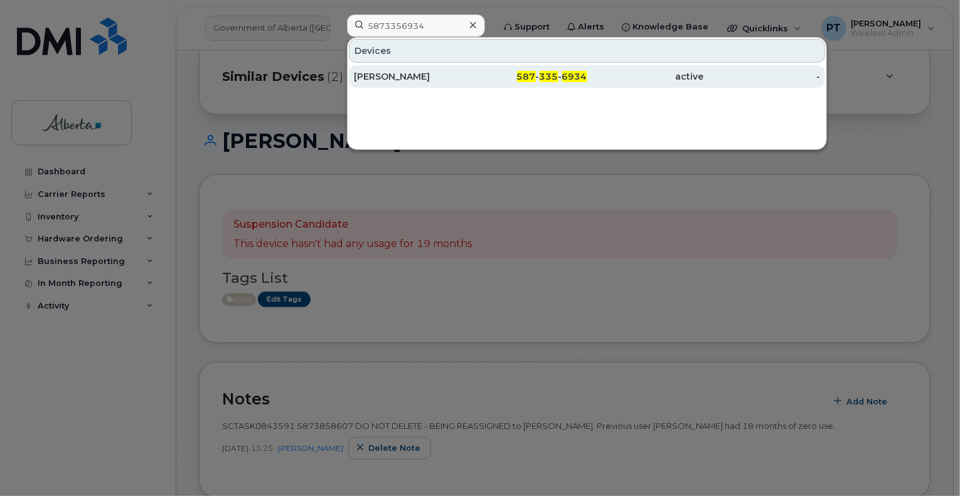
drag, startPoint x: 399, startPoint y: 77, endPoint x: 377, endPoint y: 68, distance: 24.2
click at [399, 77] on div "[PERSON_NAME]" at bounding box center [412, 76] width 117 height 13
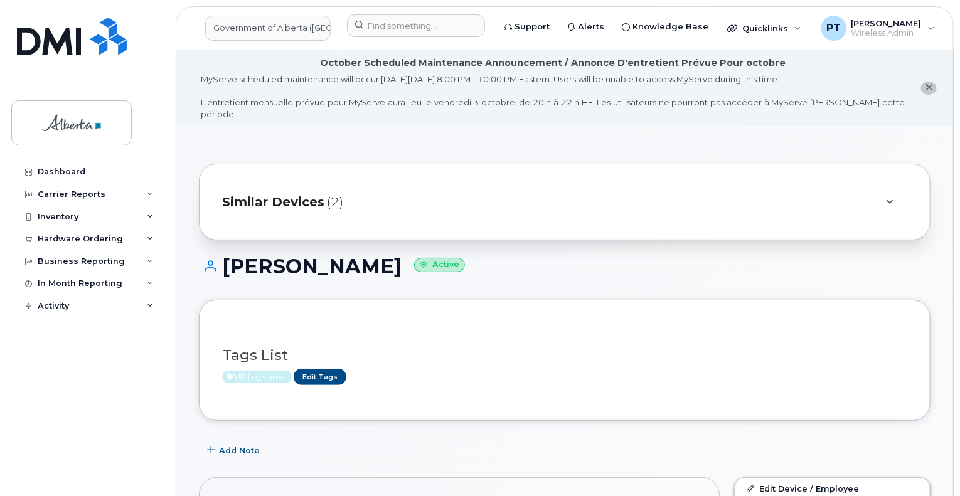
scroll to position [188, 0]
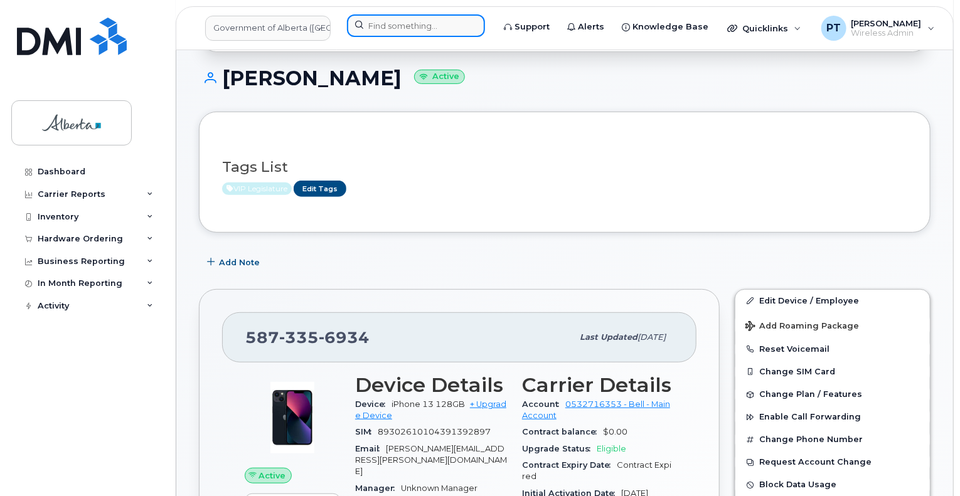
click at [417, 26] on input at bounding box center [416, 25] width 138 height 23
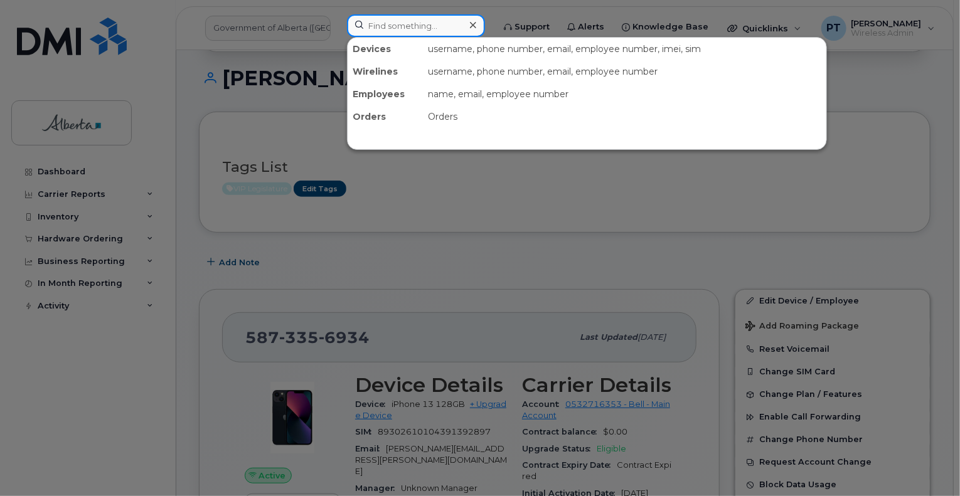
drag, startPoint x: 417, startPoint y: 26, endPoint x: 416, endPoint y: 32, distance: 6.4
paste input "5873469293"
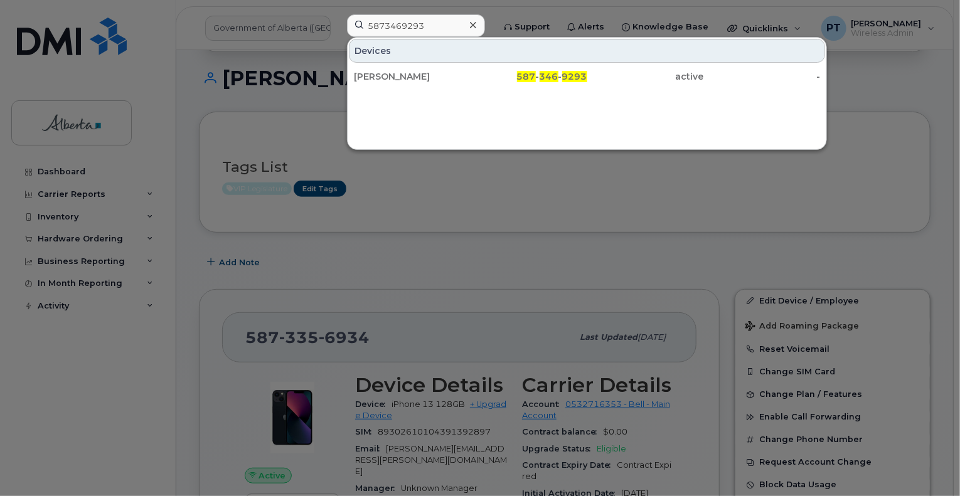
click at [434, 228] on div at bounding box center [480, 248] width 960 height 496
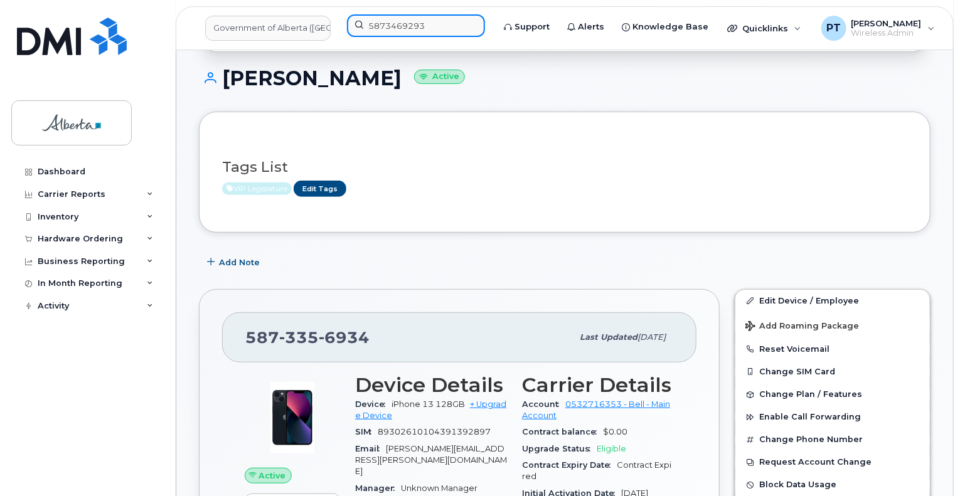
click at [444, 22] on input "5873469293" at bounding box center [416, 25] width 138 height 23
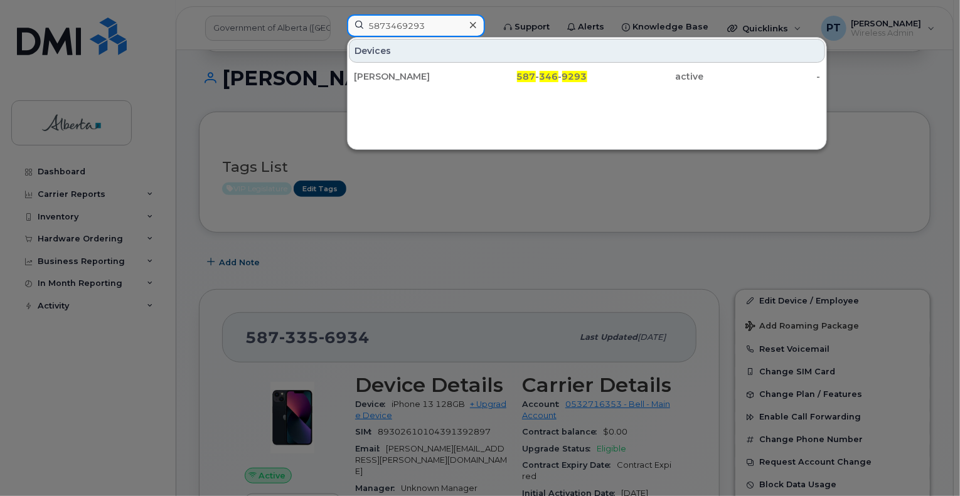
paste input "5873858607"
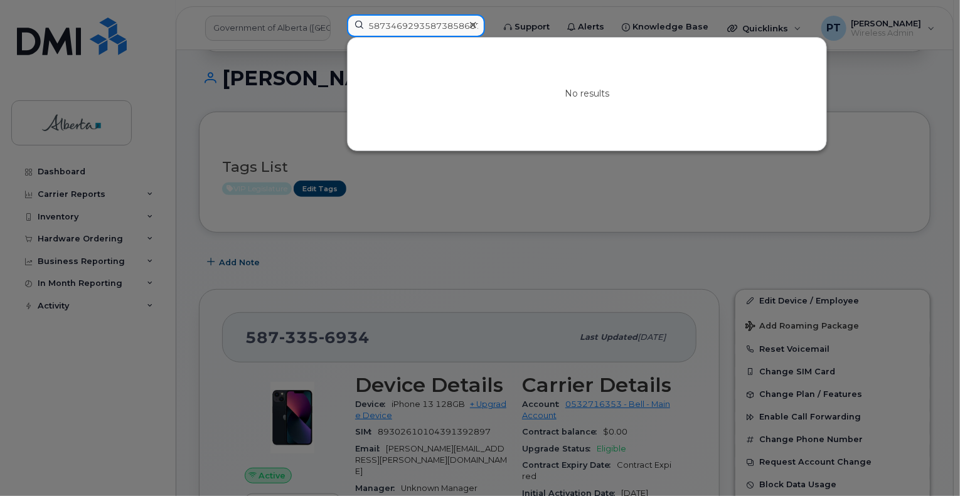
type input "58734692935873858607"
click at [476, 25] on icon at bounding box center [473, 25] width 6 height 6
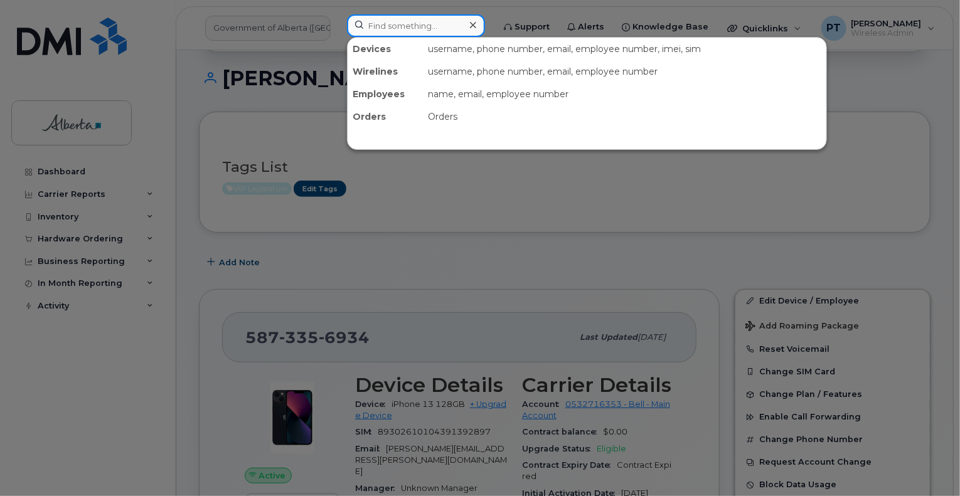
click at [429, 31] on input at bounding box center [416, 25] width 138 height 23
paste input "5873858607"
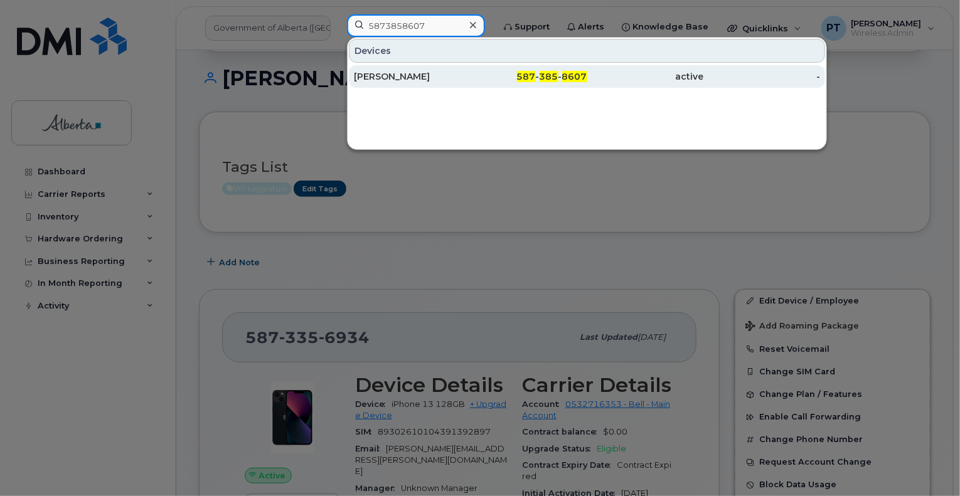
type input "5873858607"
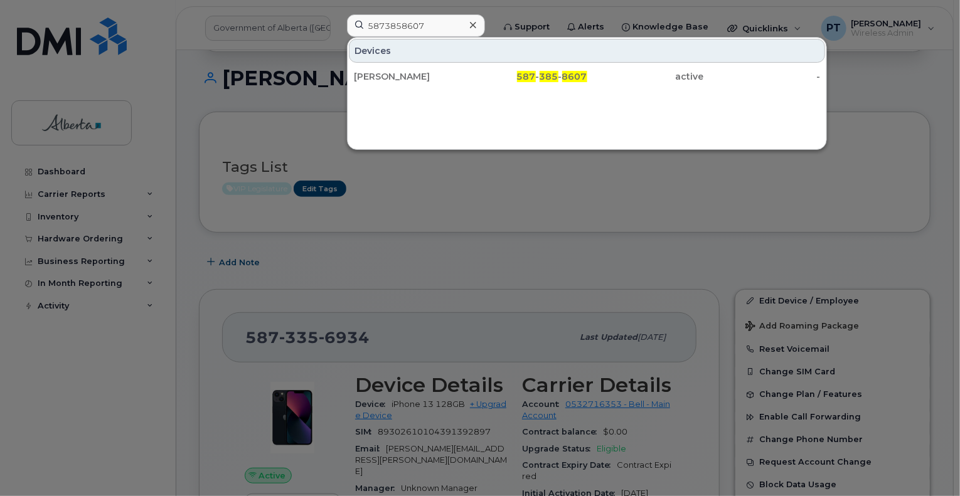
drag, startPoint x: 400, startPoint y: 74, endPoint x: 69, endPoint y: 161, distance: 342.7
click at [399, 74] on div "[PERSON_NAME]" at bounding box center [412, 76] width 117 height 13
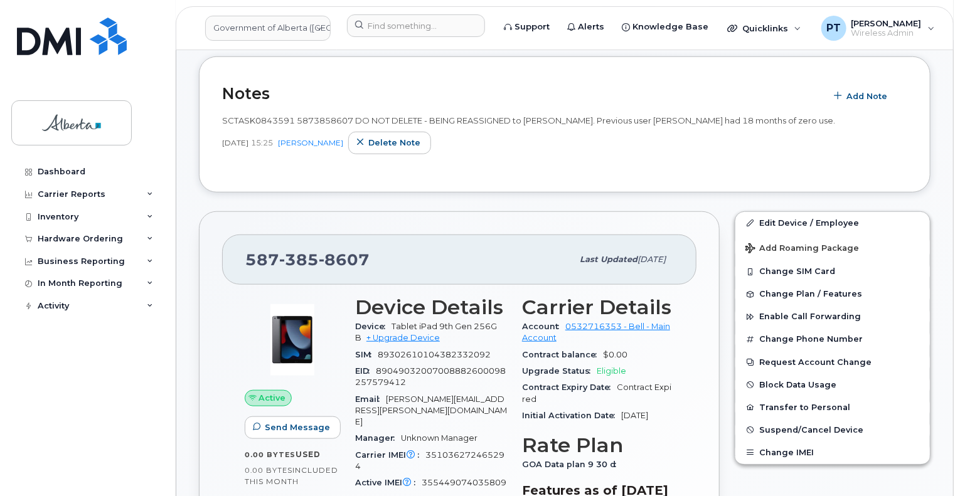
scroll to position [439, 0]
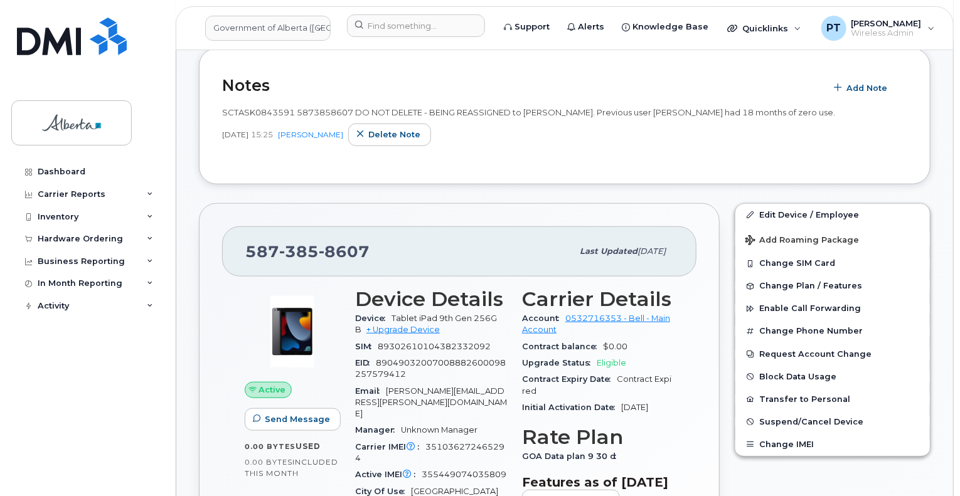
click at [264, 107] on span "SCTASK0843591 5873858607 DO NOT DELETE - BEING REASSIGNED to [PERSON_NAME]. Pre…" at bounding box center [528, 112] width 613 height 10
click at [264, 107] on span "SCTASK0843591 5873858607 DO NOT DELETE - BEING REASSIGNED to Darby Crouch. Prev…" at bounding box center [528, 112] width 613 height 10
copy span "SCTASK0843591"
drag, startPoint x: 94, startPoint y: 345, endPoint x: 130, endPoint y: 338, distance: 36.4
click at [94, 346] on div "Dashboard Carrier Reports Monthly Billing Data Daily Data Pooling Data Behavior…" at bounding box center [88, 319] width 155 height 317
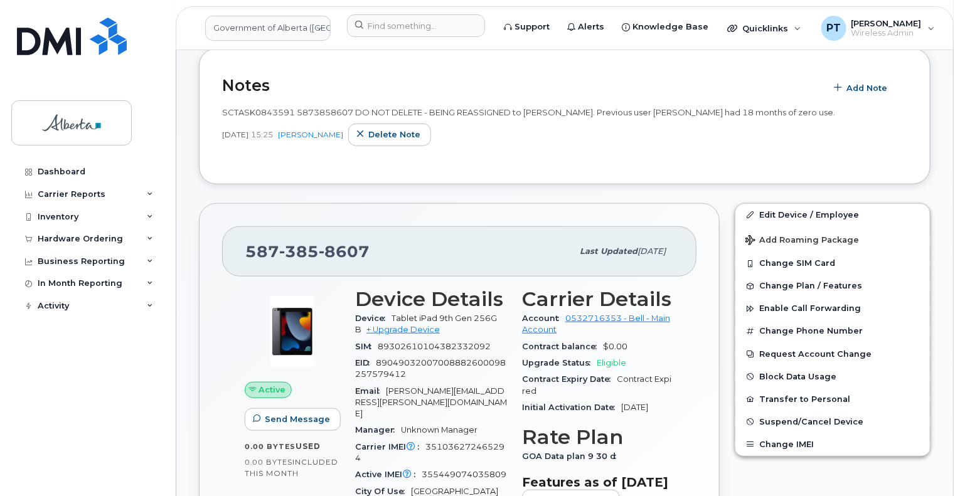
click at [253, 107] on span "SCTASK0843591 5873858607 DO NOT DELETE - BEING REASSIGNED to Darby Crouch. Prev…" at bounding box center [528, 112] width 613 height 10
copy span "SCTASK0843591"
drag, startPoint x: 550, startPoint y: 131, endPoint x: 550, endPoint y: 163, distance: 31.4
click at [550, 131] on div "Sep 03, 2025 15:25 Carmen Borgess Delete note" at bounding box center [564, 135] width 685 height 23
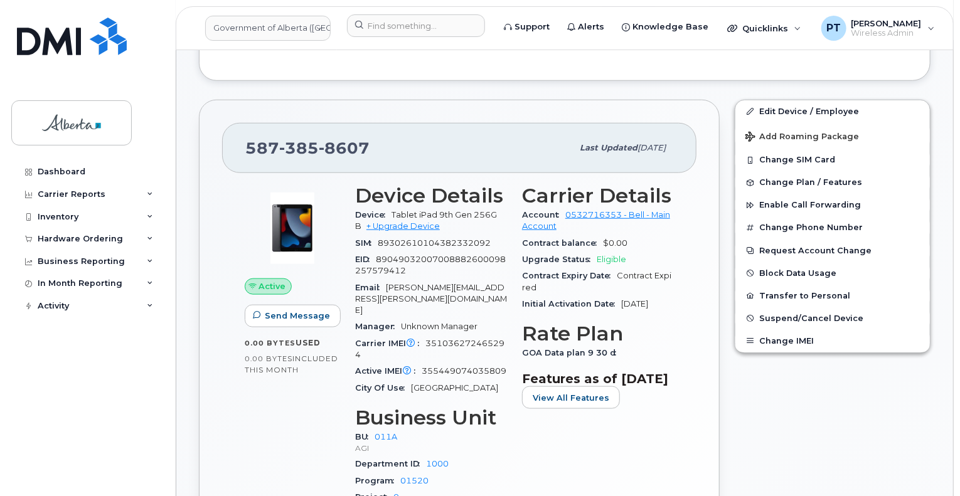
scroll to position [565, 0]
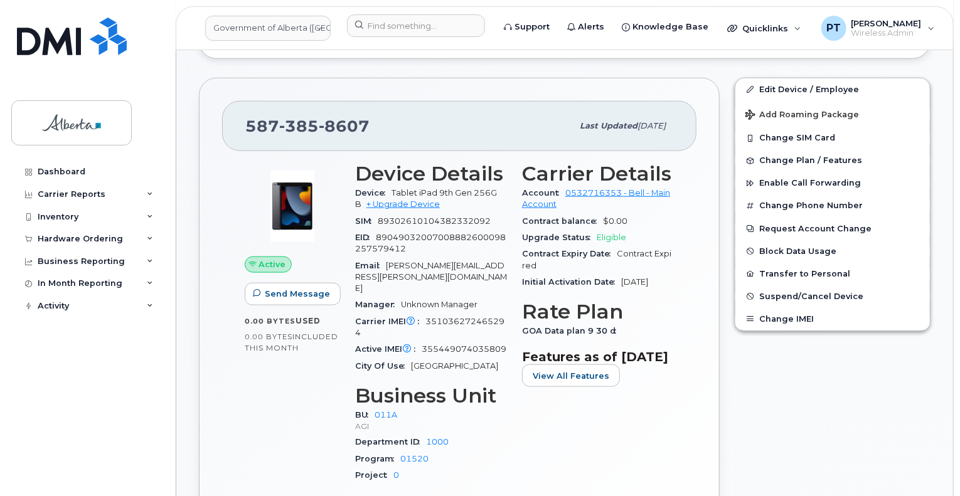
click at [460, 345] on span "355449074035809" at bounding box center [464, 349] width 85 height 9
click at [459, 345] on span "355449074035809" at bounding box center [464, 349] width 85 height 9
copy span "355449074035809"
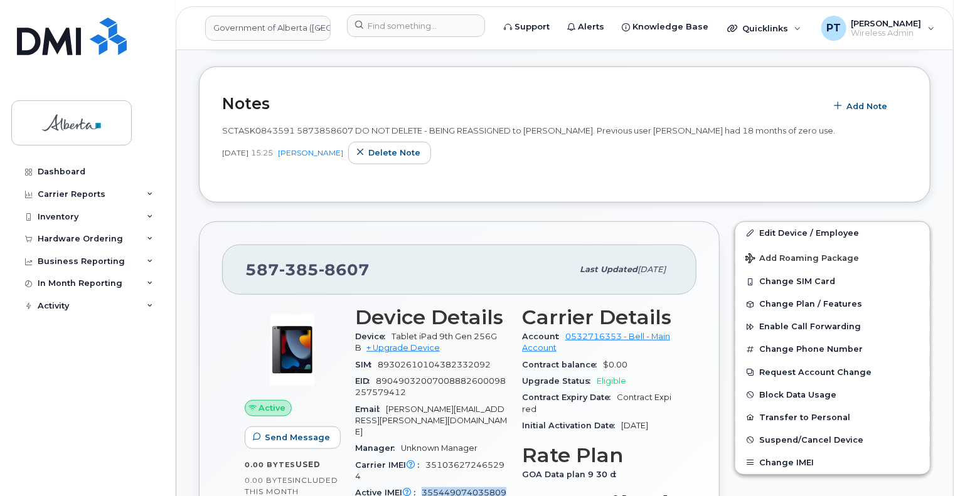
scroll to position [377, 0]
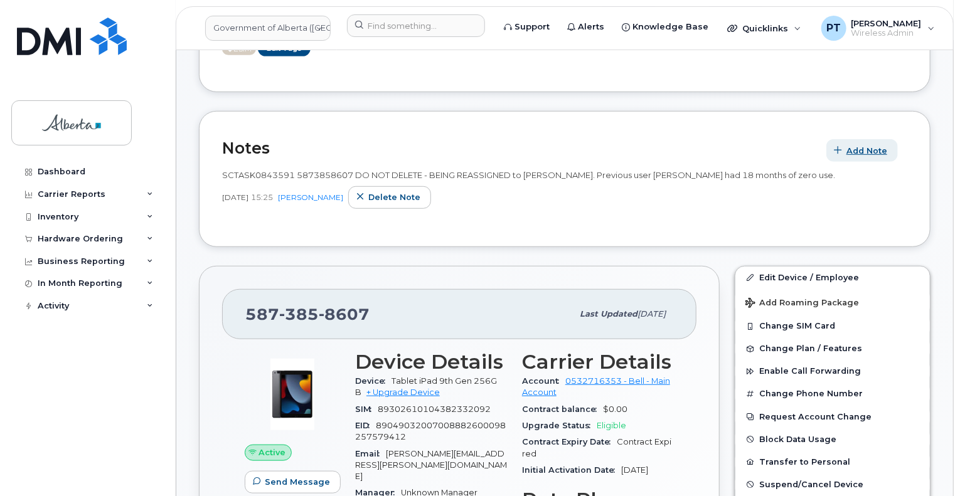
click at [861, 145] on span "Add Note" at bounding box center [867, 151] width 41 height 12
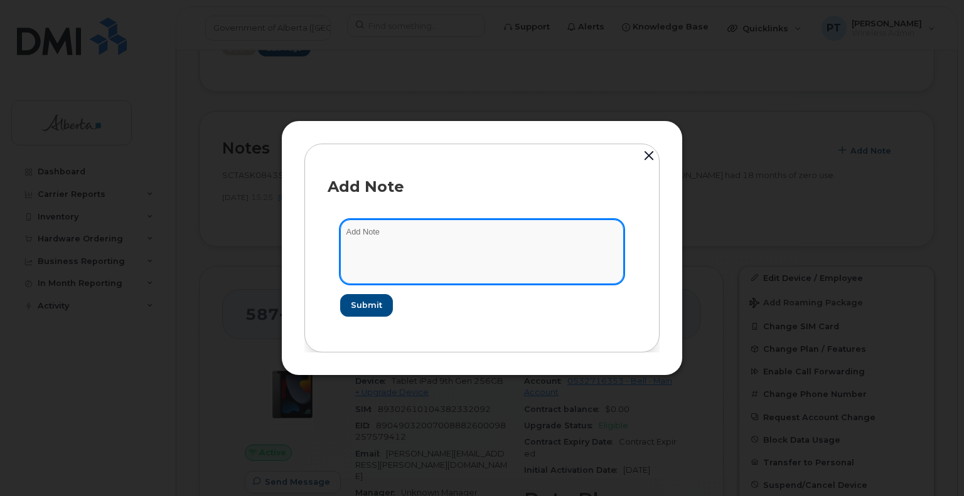
click at [377, 230] on textarea at bounding box center [482, 252] width 284 height 64
paste textarea "SCTASK0859500 Plan Cancel - (2) 5873858607 Repurpose Edmonton. This number was …"
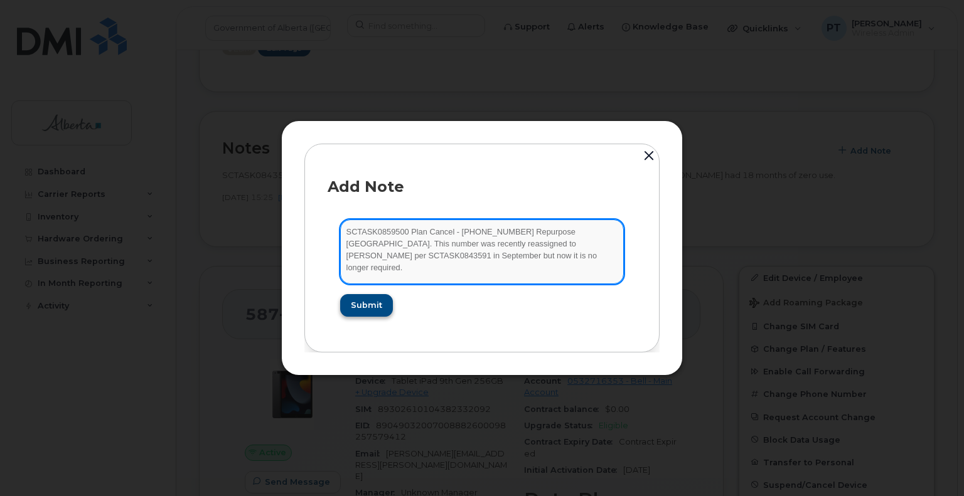
type textarea "SCTASK0859500 Plan Cancel - (2) 5873858607 Repurpose Edmonton. This number was …"
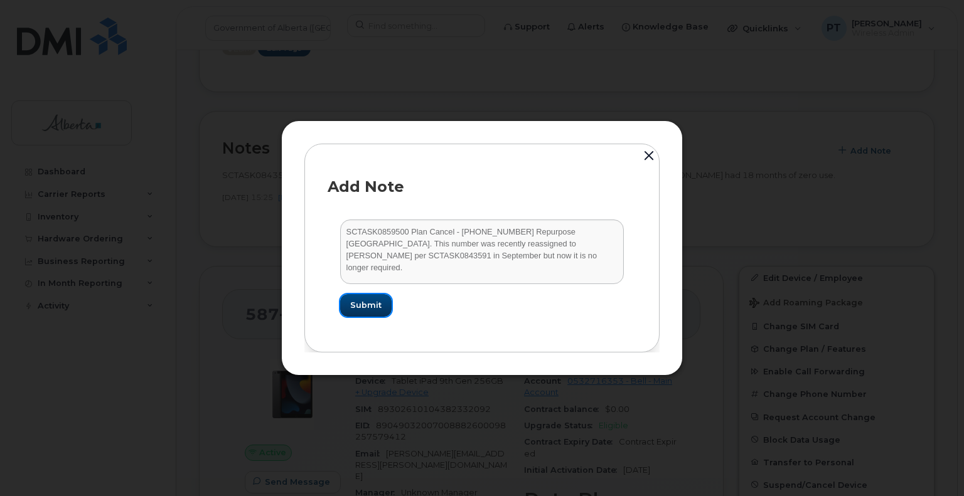
click at [367, 303] on span "Submit" at bounding box center [365, 305] width 31 height 12
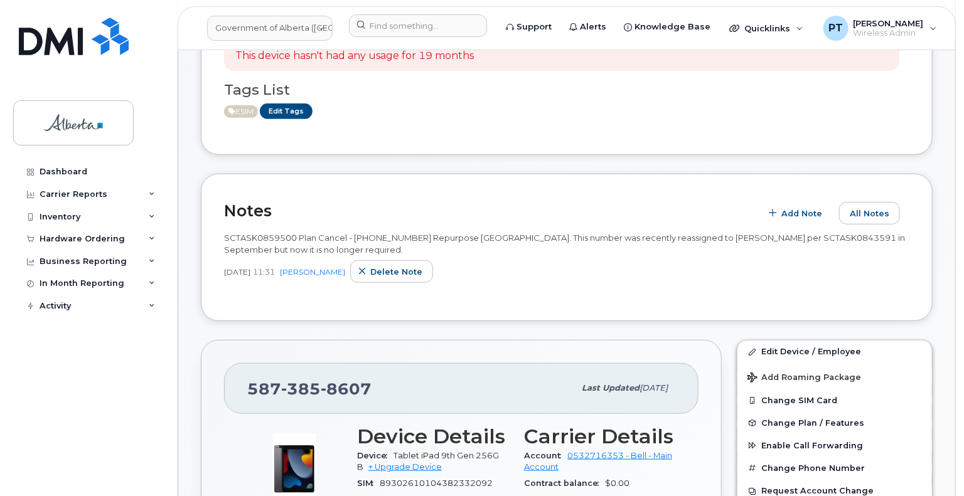
scroll to position [251, 0]
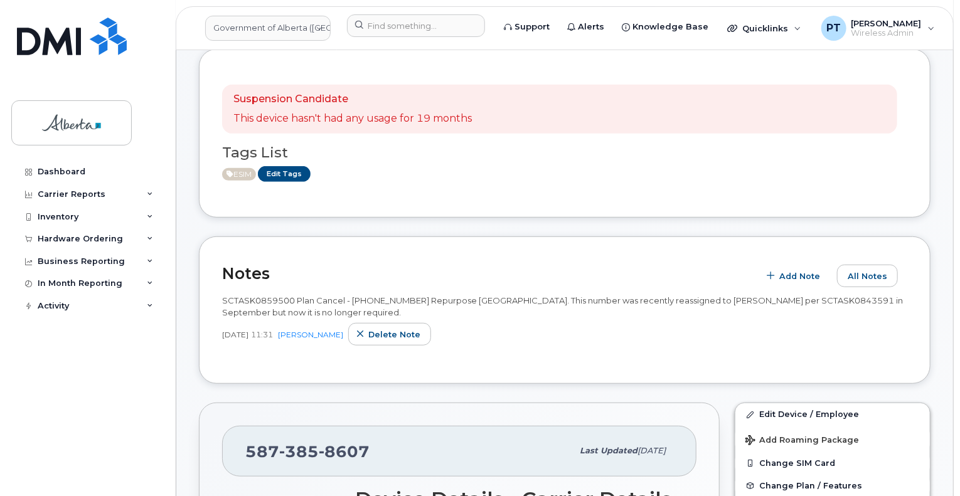
click at [242, 296] on span "SCTASK0859500 Plan Cancel - (2) 5873858607 Repurpose Edmonton. This number was …" at bounding box center [562, 307] width 681 height 22
click at [374, 329] on span "Delete note" at bounding box center [394, 335] width 52 height 12
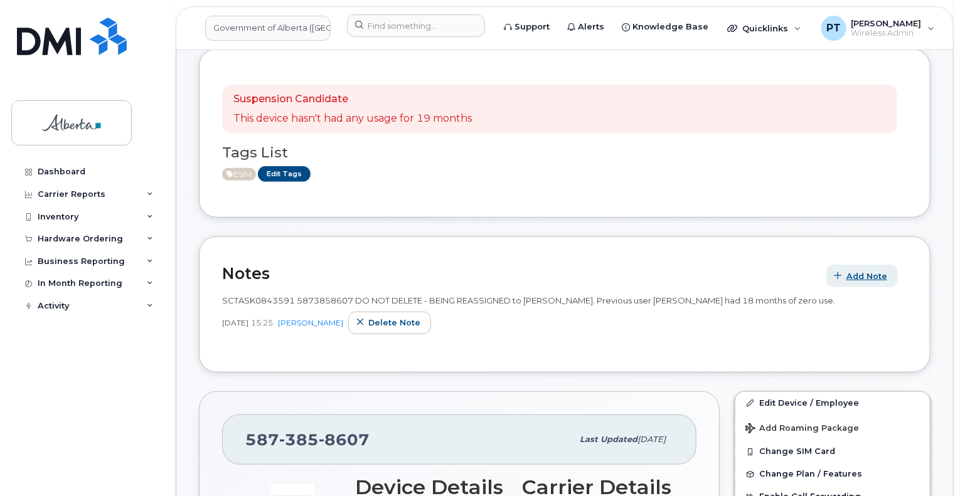
click at [876, 271] on span "Add Note" at bounding box center [867, 277] width 41 height 12
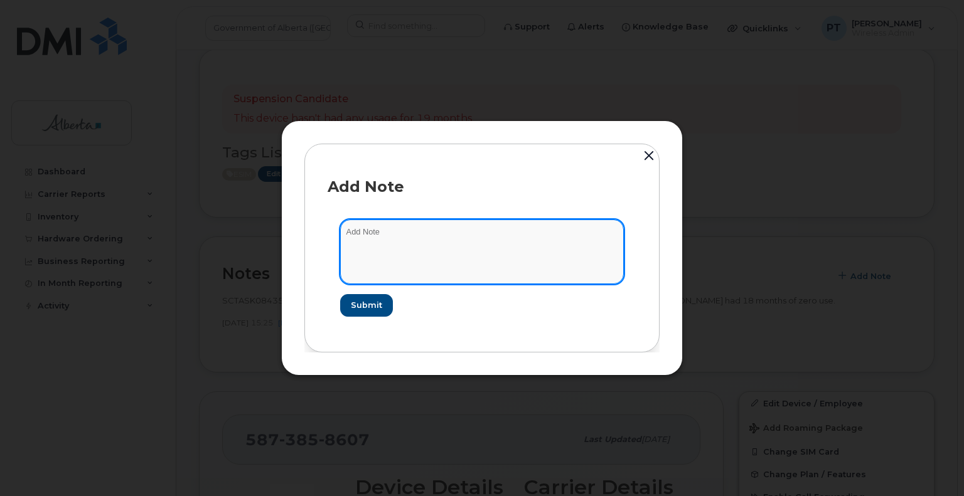
paste textarea "SCTASK0859500 Plan Cancel - (2) 5873858607 Repurpose Edmonton. This number was …"
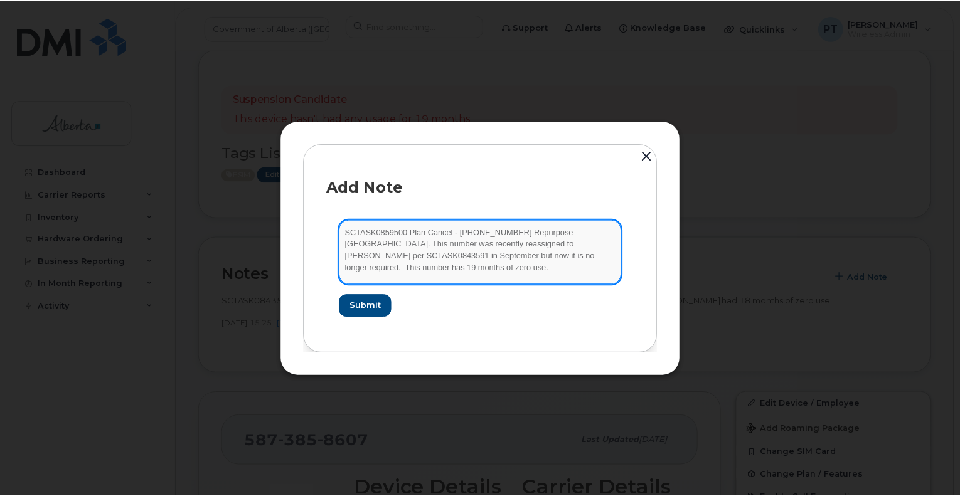
scroll to position [1, 0]
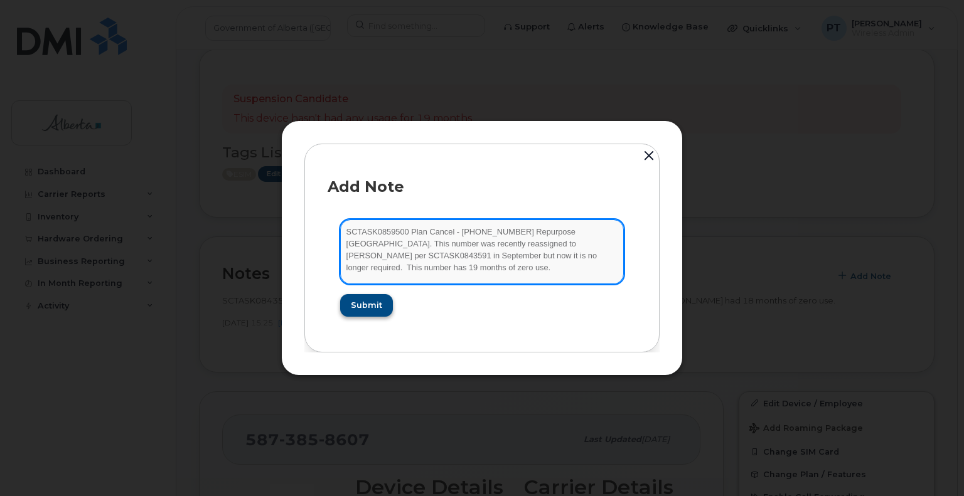
type textarea "SCTASK0859500 Plan Cancel - (2) 5873858607 Repurpose Edmonton. This number was …"
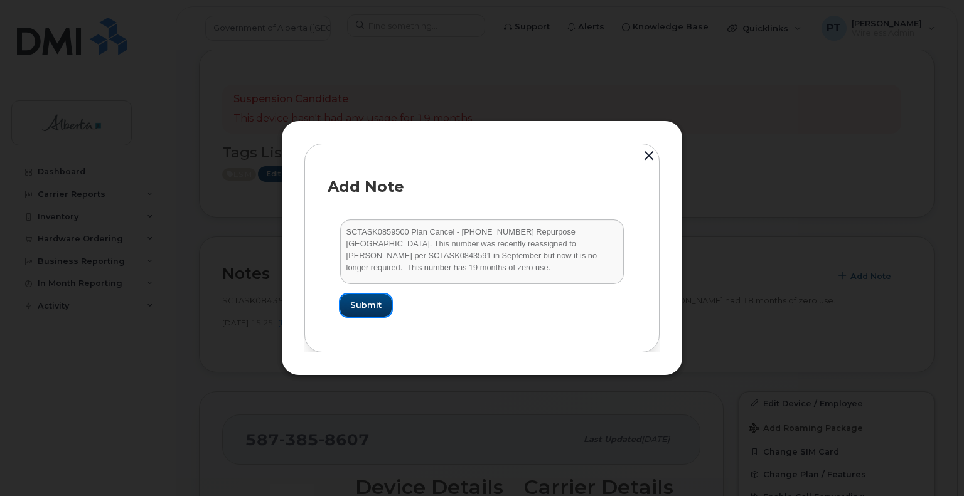
click at [360, 303] on span "Submit" at bounding box center [365, 305] width 31 height 12
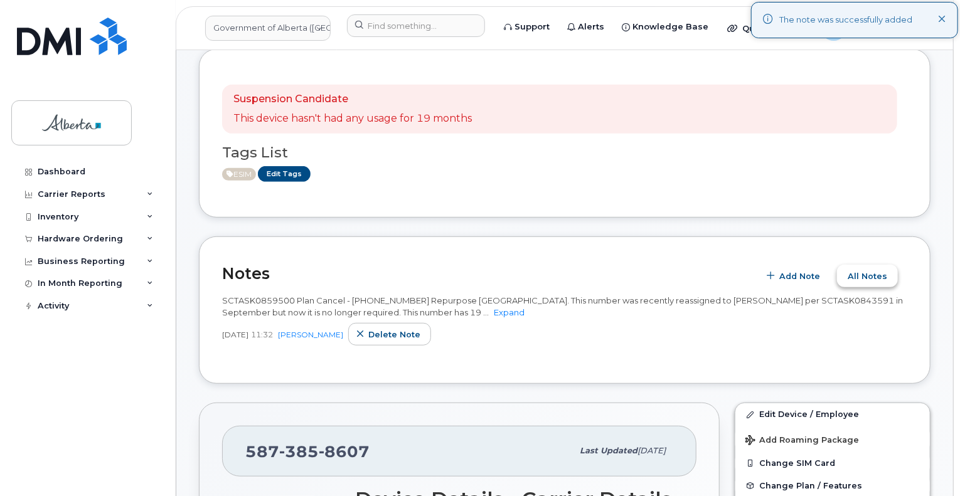
click at [879, 271] on span "All Notes" at bounding box center [868, 277] width 40 height 12
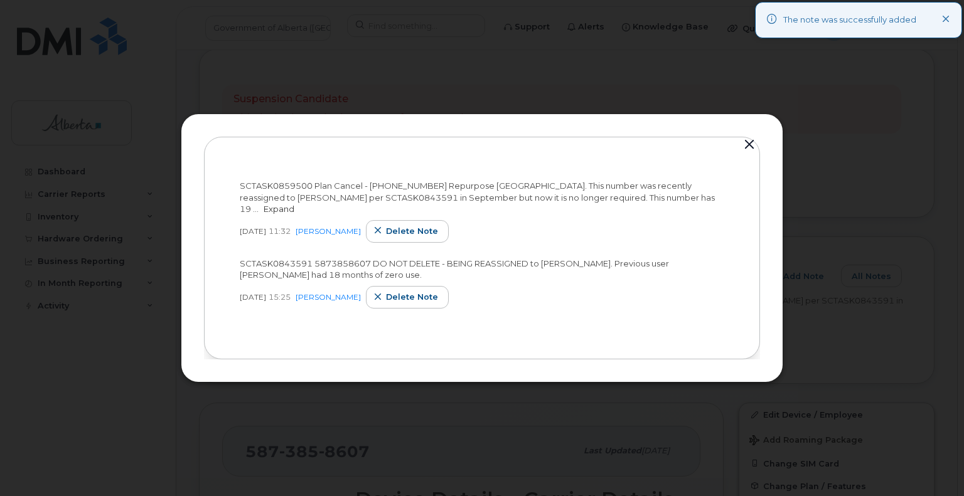
click at [294, 204] on link "Expand" at bounding box center [279, 209] width 31 height 10
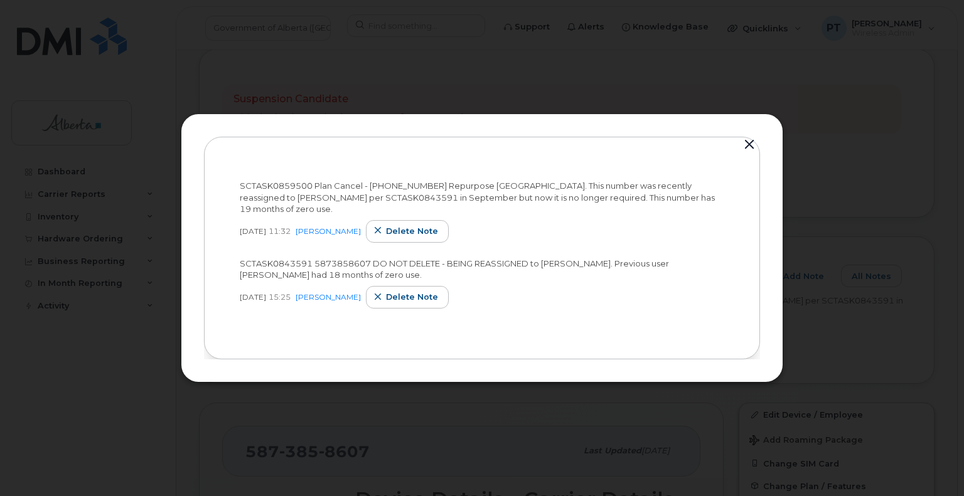
click at [749, 147] on button "button" at bounding box center [749, 145] width 19 height 18
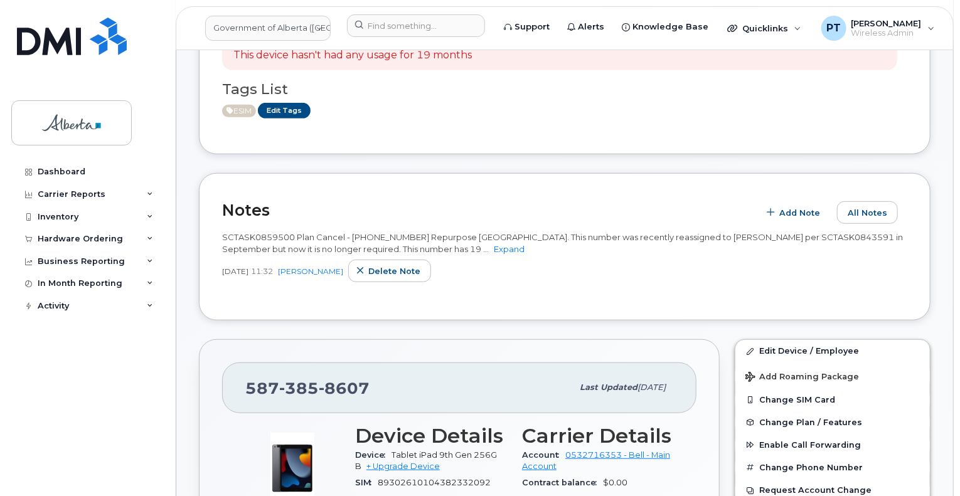
scroll to position [314, 0]
click at [282, 104] on link "Edit Tags" at bounding box center [284, 112] width 53 height 16
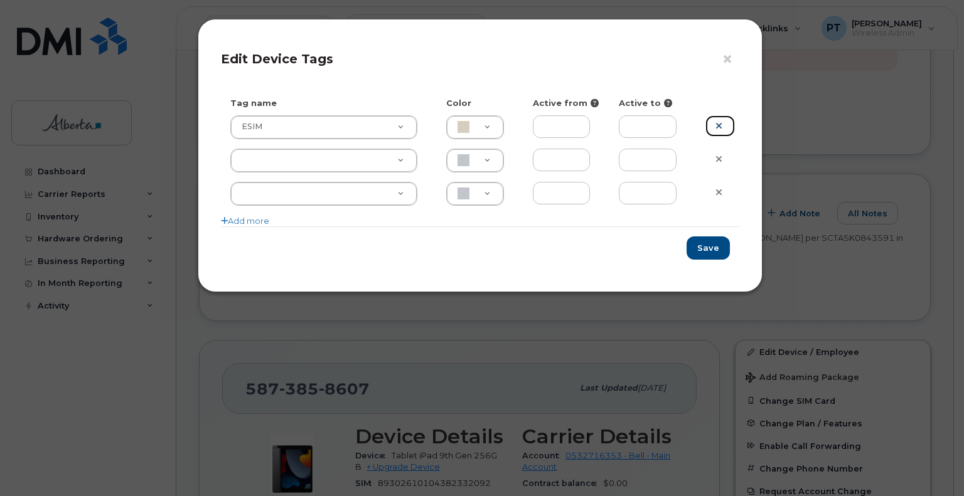
drag, startPoint x: 719, startPoint y: 126, endPoint x: 712, endPoint y: 212, distance: 86.9
click at [719, 127] on icon at bounding box center [718, 125] width 7 height 9
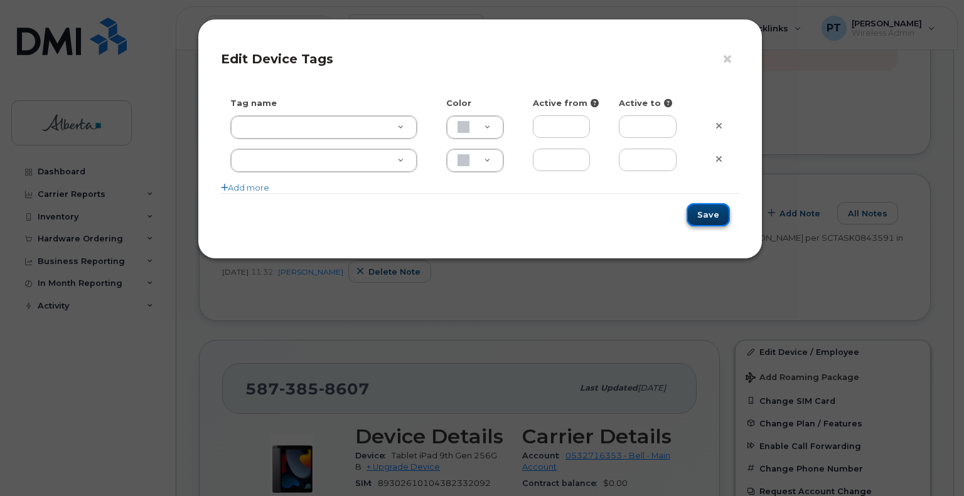
click at [705, 216] on button "Save" at bounding box center [708, 214] width 43 height 23
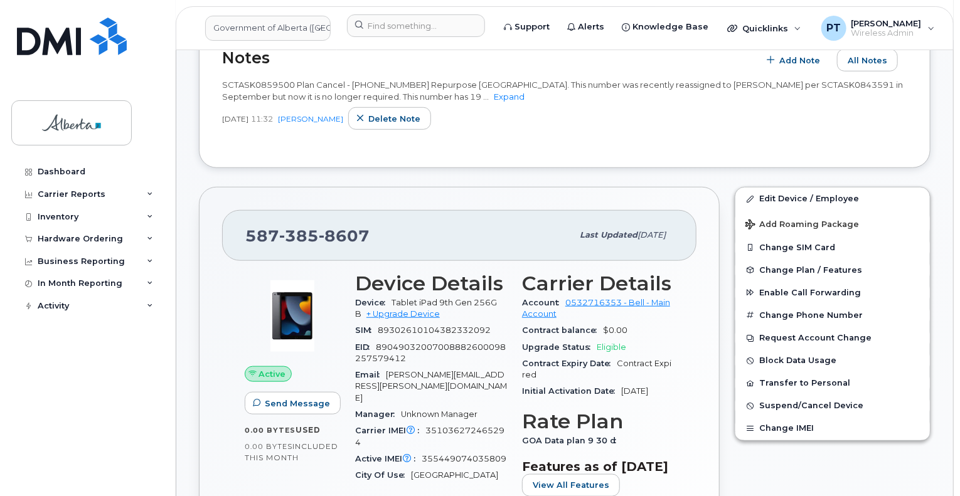
scroll to position [502, 0]
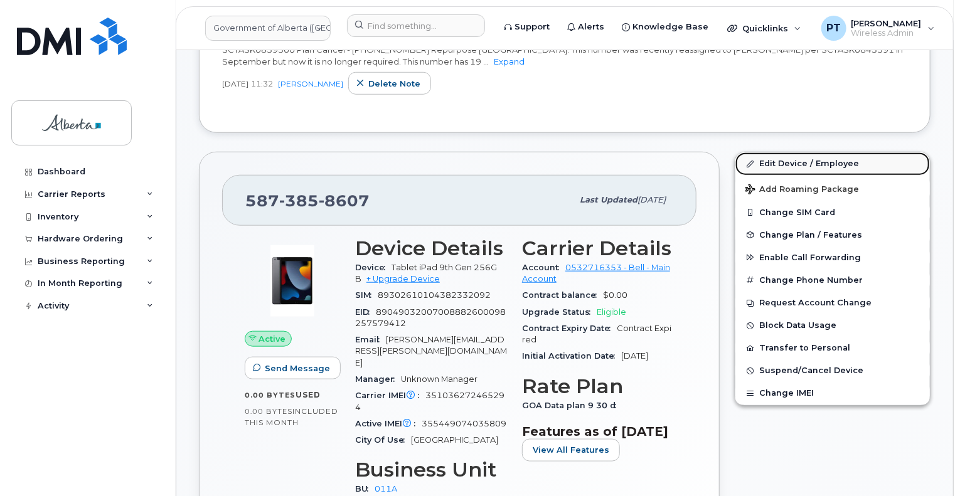
click at [788, 153] on link "Edit Device / Employee" at bounding box center [833, 164] width 195 height 23
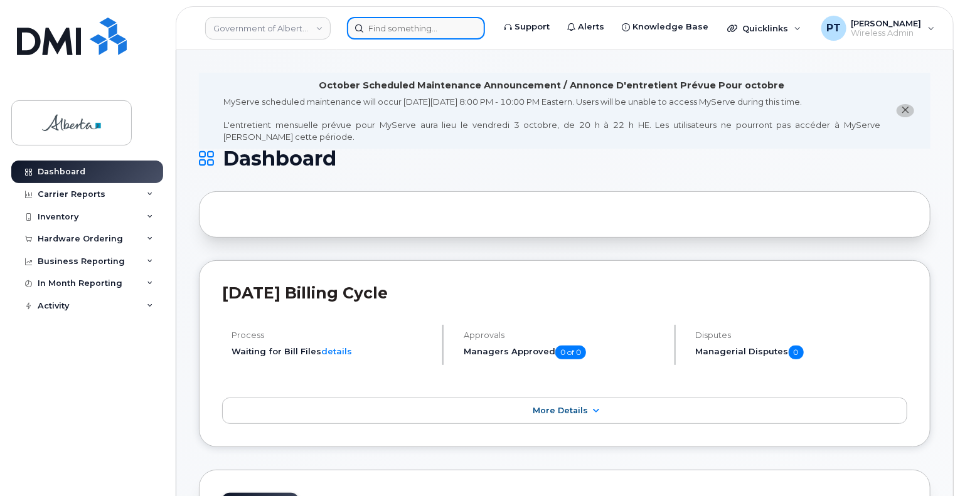
click at [407, 31] on input at bounding box center [416, 28] width 138 height 23
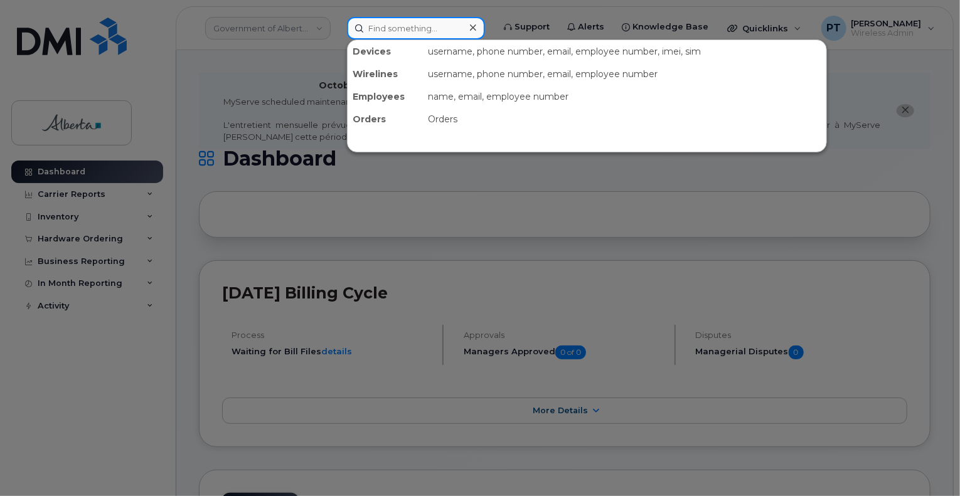
paste input "5873356934"
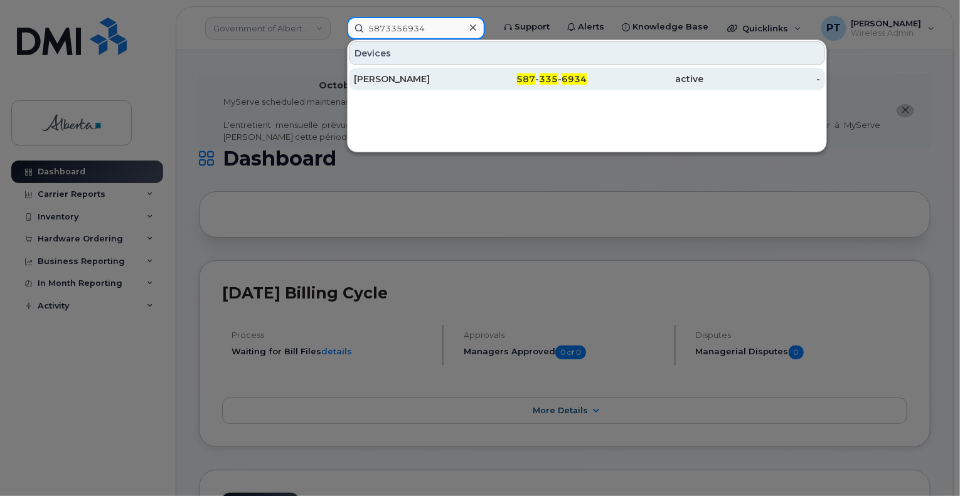
type input "5873356934"
click at [394, 83] on div "[PERSON_NAME]" at bounding box center [412, 79] width 117 height 13
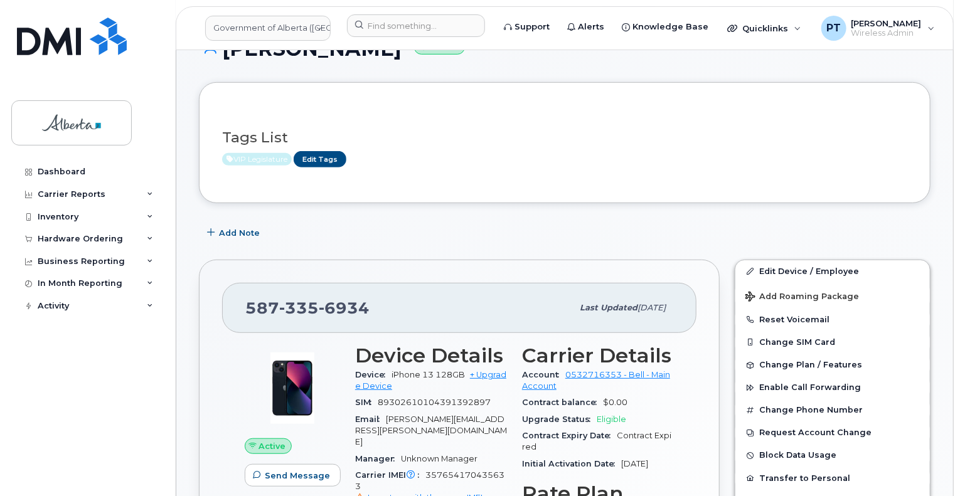
scroll to position [188, 0]
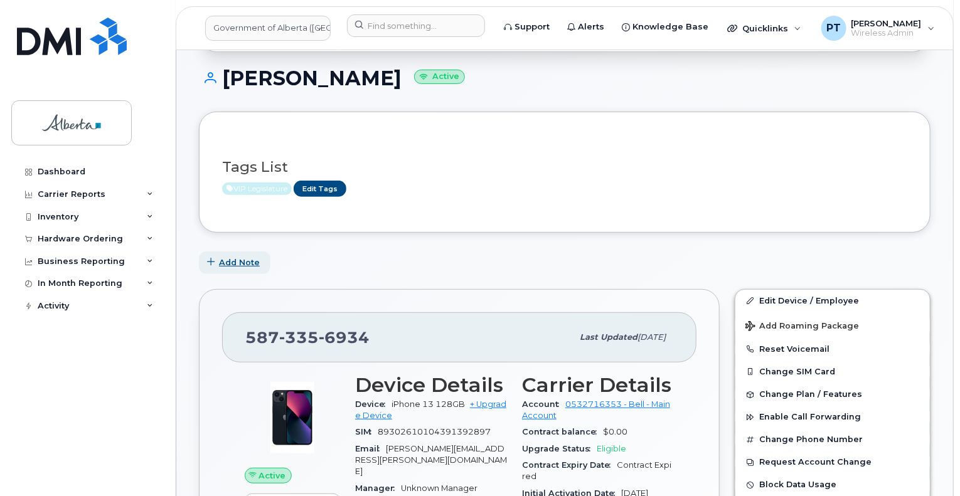
click at [242, 257] on span "Add Note" at bounding box center [239, 263] width 41 height 12
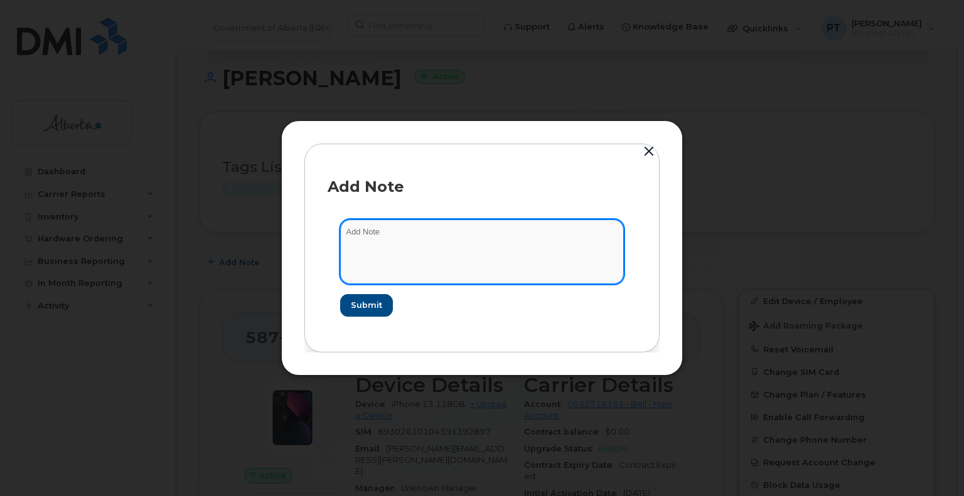
paste textarea "SCTASK0859500 Plan Cancel - [PHONE_NUMBER] Repurpose [GEOGRAPHIC_DATA]"
type textarea "SCTASK0859500 Plan Cancel - [PHONE_NUMBER] Repurpose [GEOGRAPHIC_DATA]"
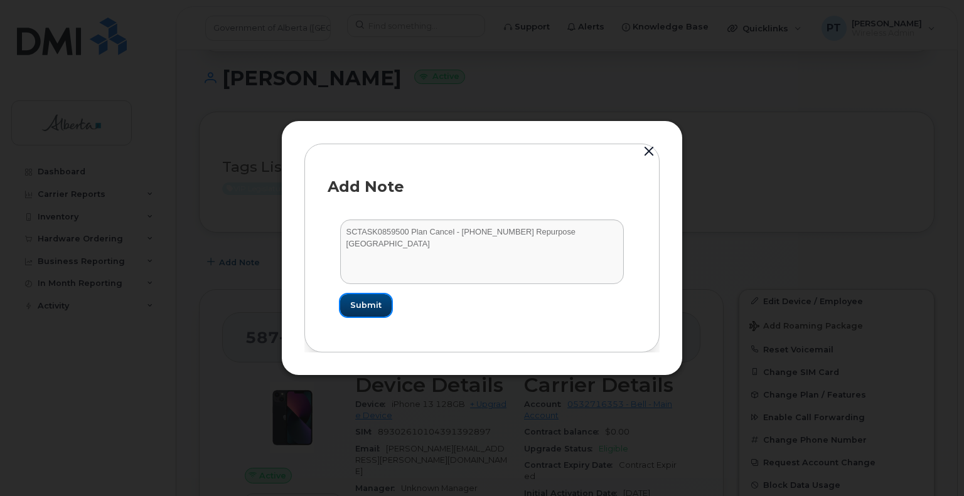
click at [362, 308] on span "Submit" at bounding box center [365, 305] width 31 height 12
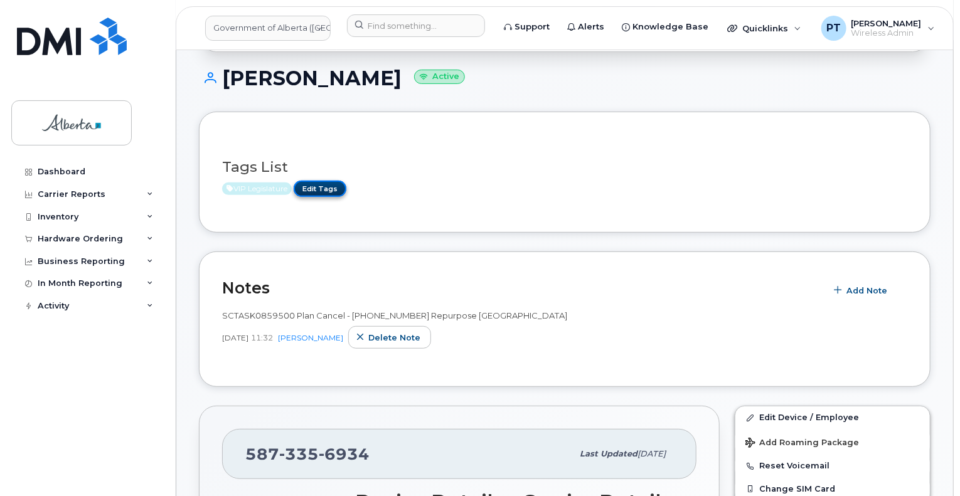
click at [324, 181] on link "Edit Tags" at bounding box center [320, 189] width 53 height 16
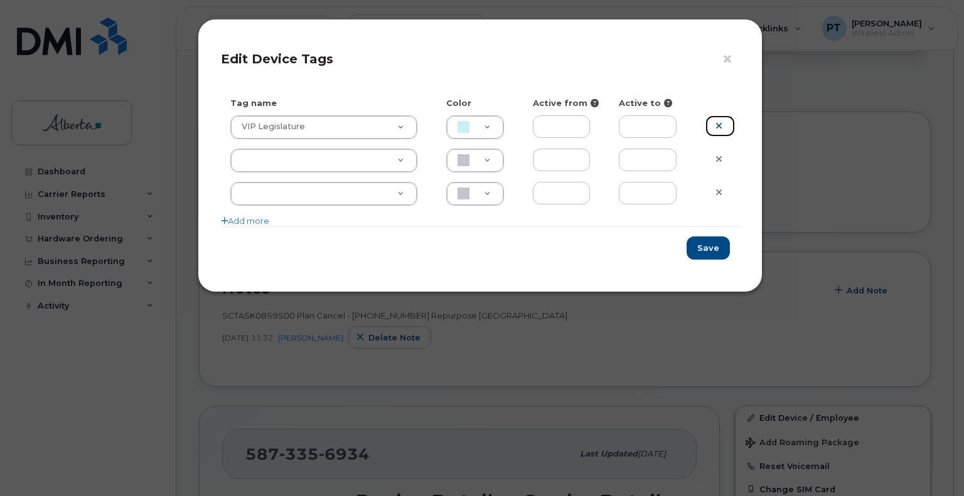
click at [715, 125] on link at bounding box center [719, 126] width 29 height 22
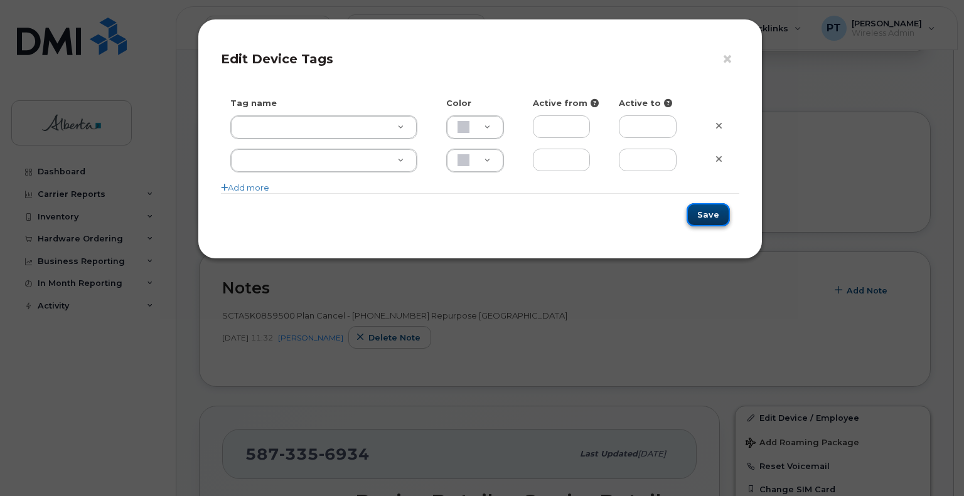
click at [700, 214] on button "Save" at bounding box center [708, 214] width 43 height 23
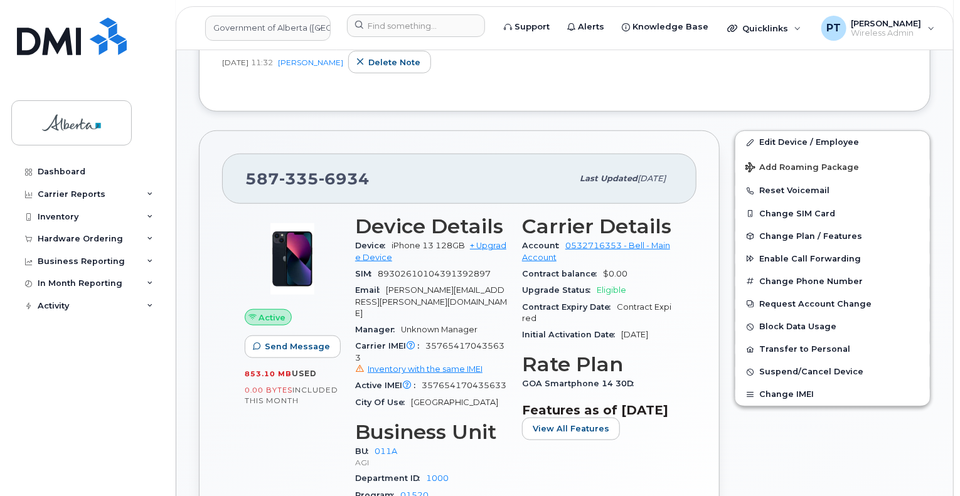
scroll to position [502, 0]
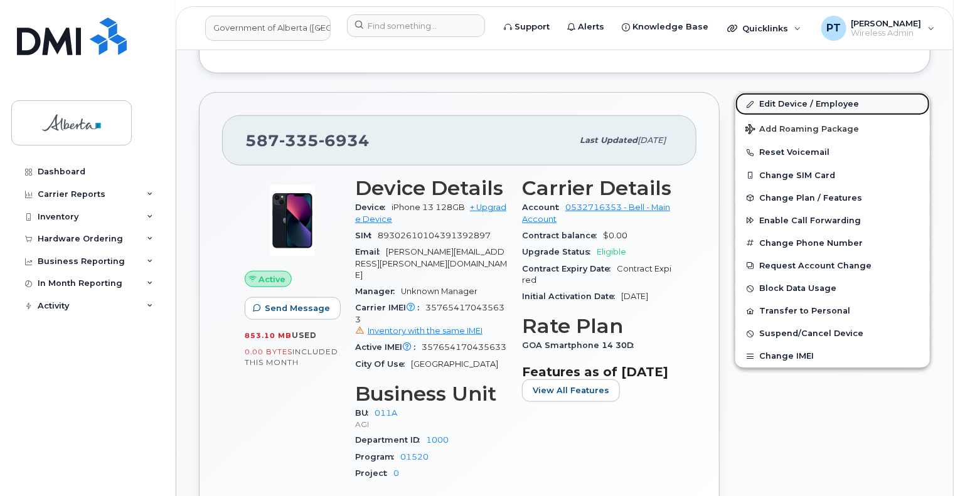
click at [771, 93] on link "Edit Device / Employee" at bounding box center [833, 104] width 195 height 23
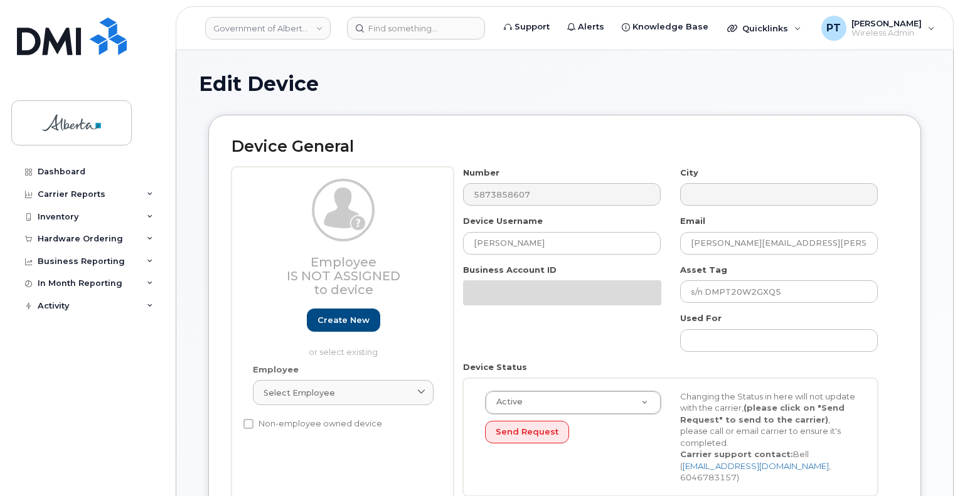
select select "4120336"
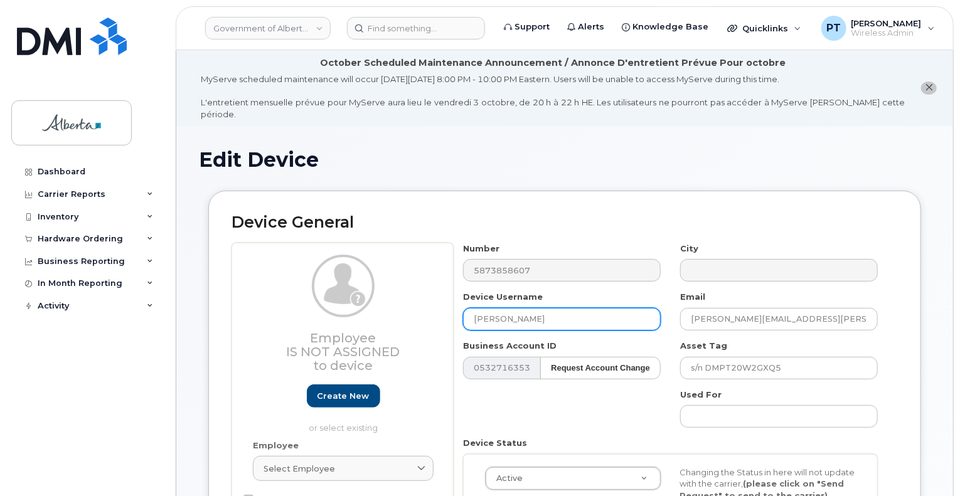
drag, startPoint x: 560, startPoint y: 309, endPoint x: 432, endPoint y: 316, distance: 128.3
click at [432, 316] on div "Employee Is not assigned to device Create new or select existing Employee Selec…" at bounding box center [565, 412] width 667 height 339
type input "Repurpose [GEOGRAPHIC_DATA]"
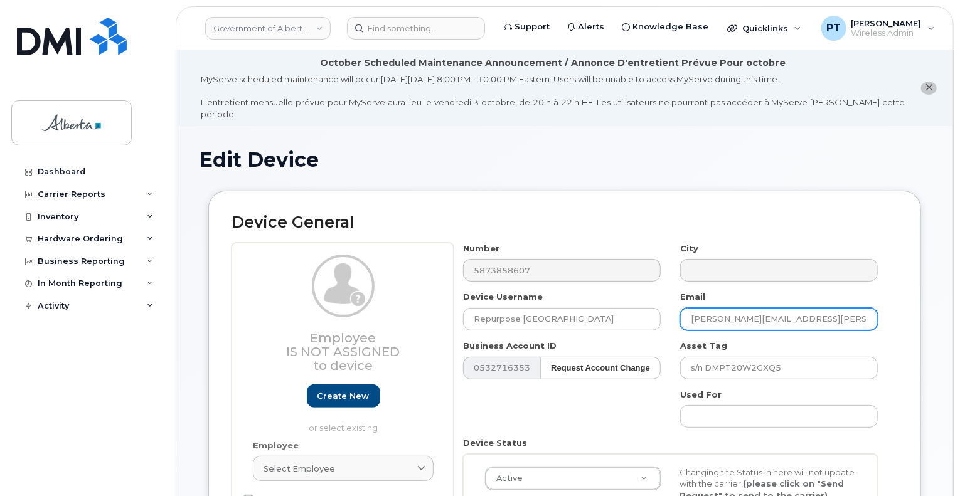
drag, startPoint x: 806, startPoint y: 305, endPoint x: 847, endPoint y: 434, distance: 135.0
click at [668, 316] on div "Number 5873858607 City Device Username Repurpose [GEOGRAPHIC_DATA] Email [PERSO…" at bounding box center [671, 412] width 434 height 339
paste input "repurpose"
type input "[EMAIL_ADDRESS][DOMAIN_NAME]"
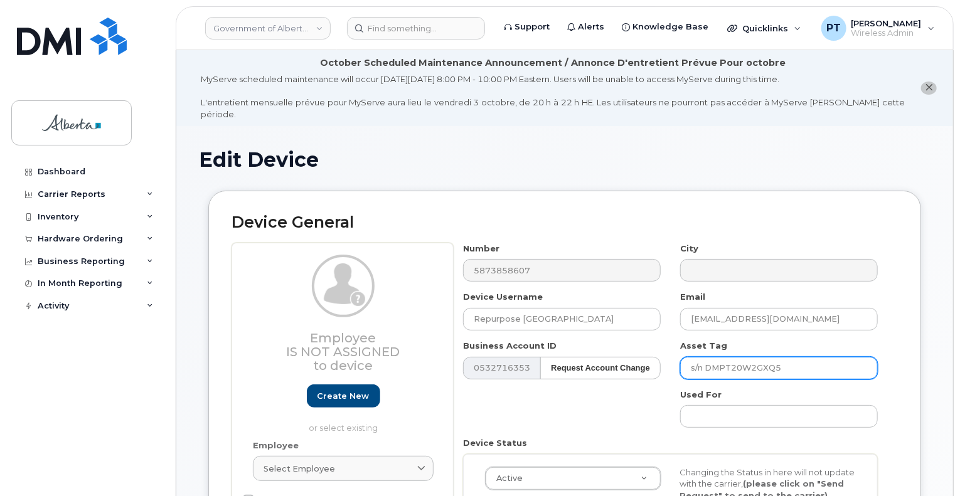
drag, startPoint x: 792, startPoint y: 357, endPoint x: 670, endPoint y: 370, distance: 122.5
click at [675, 370] on div "Number 5873858607 City Device Username Repurpose Edmonton Email repurpose@gov.a…" at bounding box center [671, 412] width 434 height 339
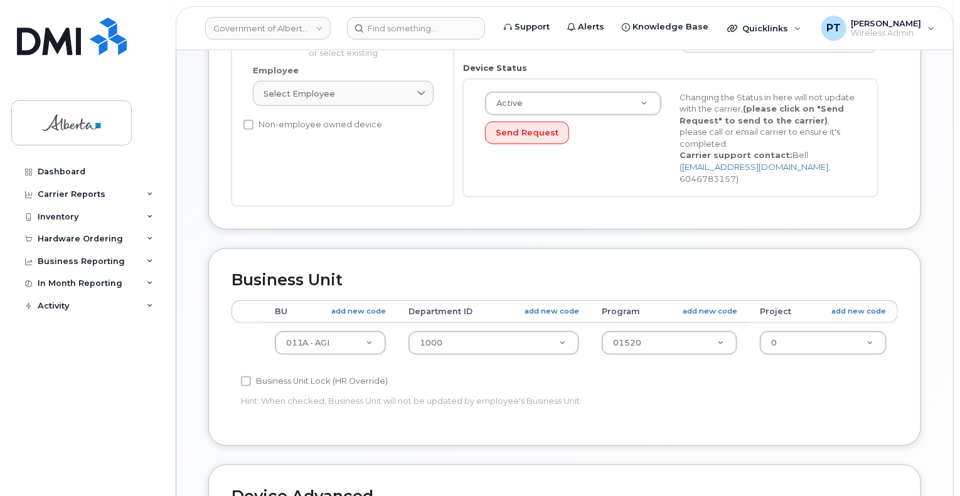
scroll to position [377, 0]
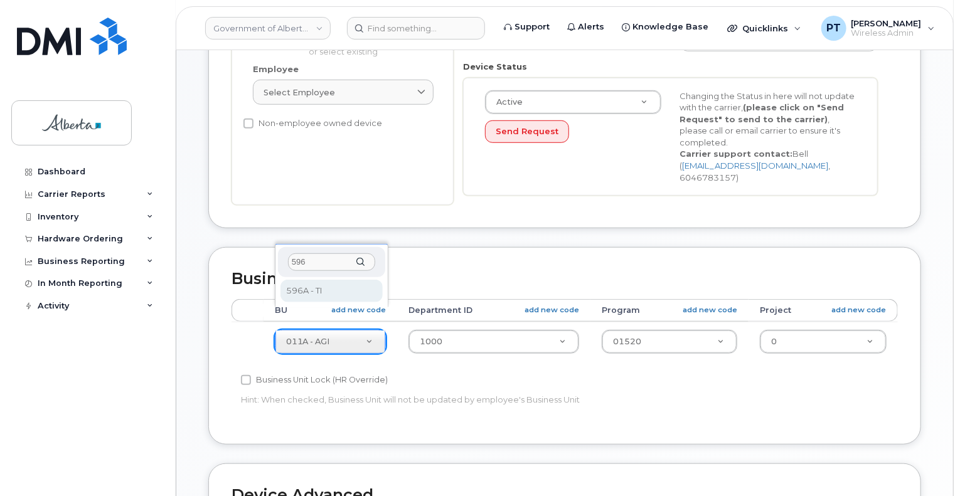
type input "596"
select select "4797729"
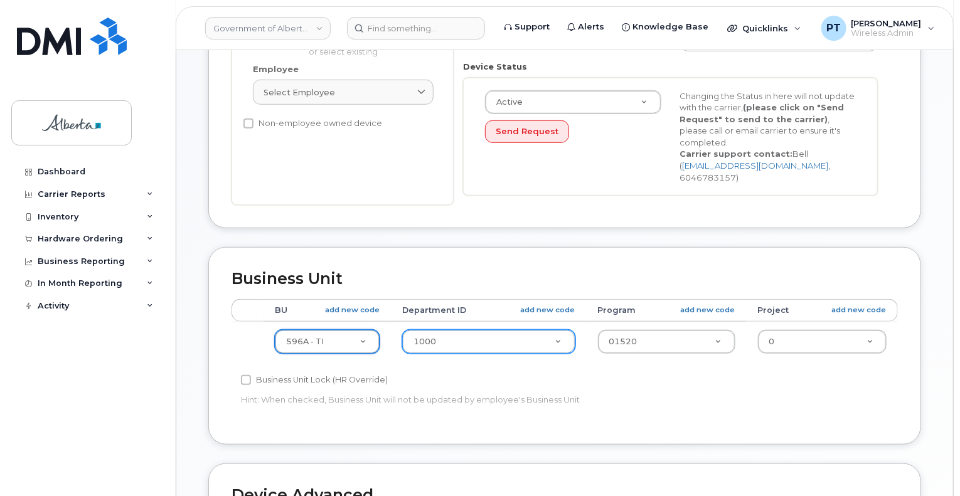
drag, startPoint x: 441, startPoint y: 319, endPoint x: 432, endPoint y: 341, distance: 23.9
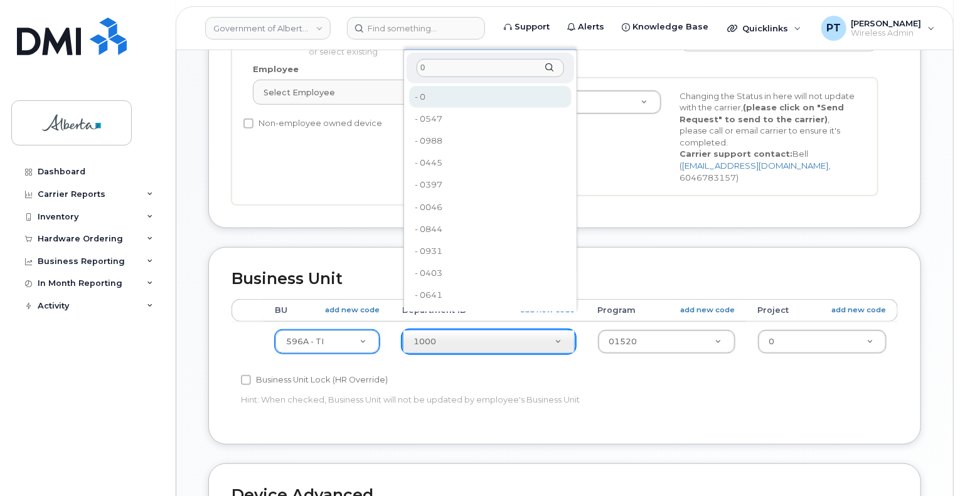
type input "0"
drag, startPoint x: 430, startPoint y: 95, endPoint x: 595, endPoint y: 279, distance: 247.6
type input "4806341"
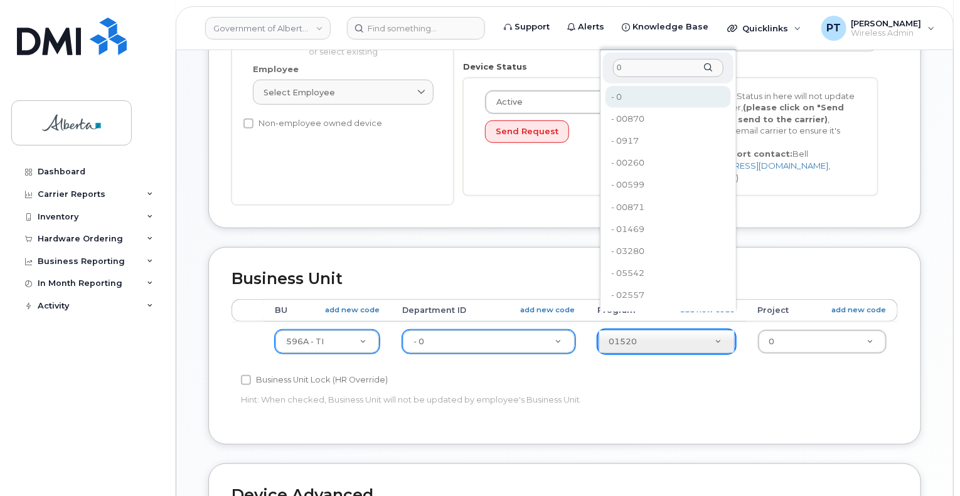
type input "0"
type input "4806366"
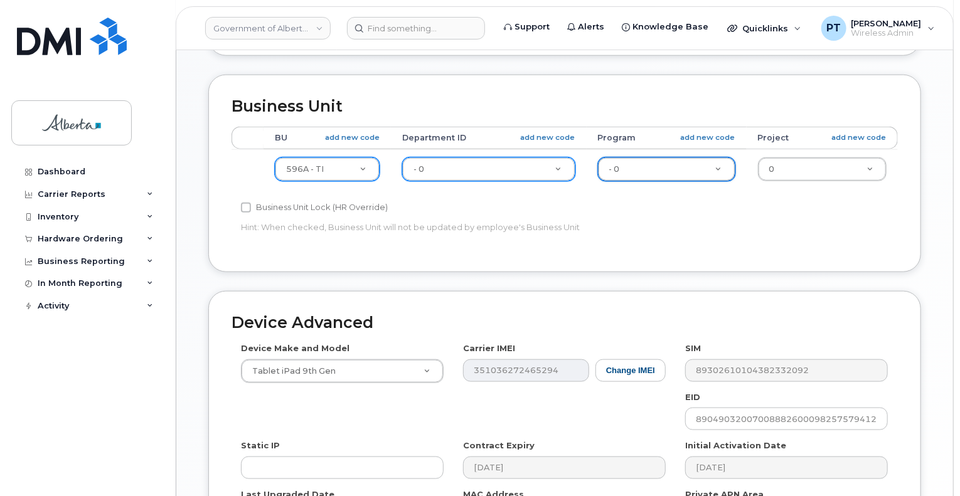
scroll to position [565, 0]
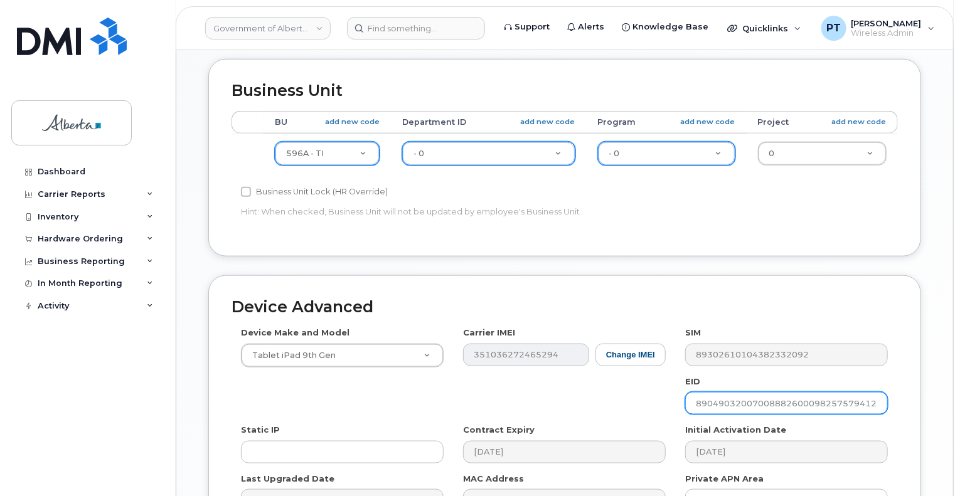
drag, startPoint x: 698, startPoint y: 377, endPoint x: 921, endPoint y: 366, distance: 223.1
click at [921, 366] on div "Device Advanced Device Make and Model Tablet iPad 9th Gen Android TCL 502 Watch…" at bounding box center [564, 411] width 713 height 270
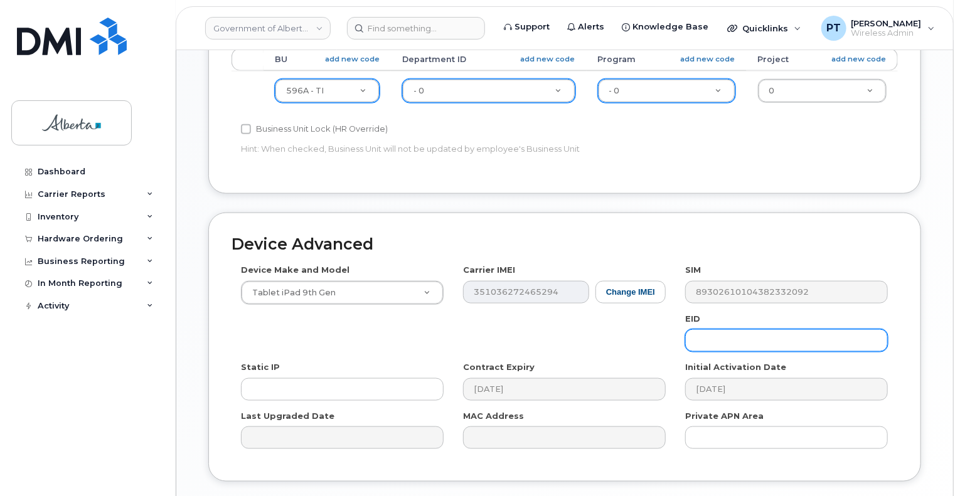
scroll to position [692, 0]
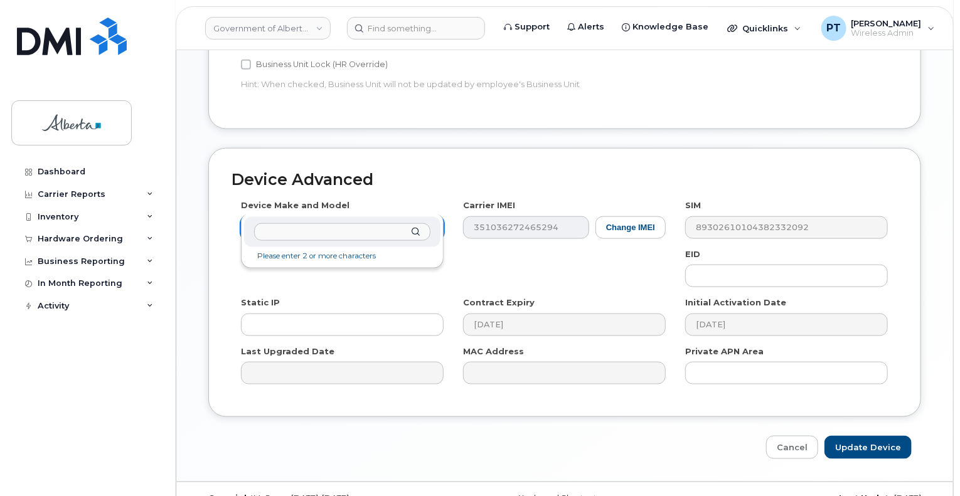
click at [356, 230] on input "text" at bounding box center [342, 232] width 176 height 18
type input "aircard u"
select select "971"
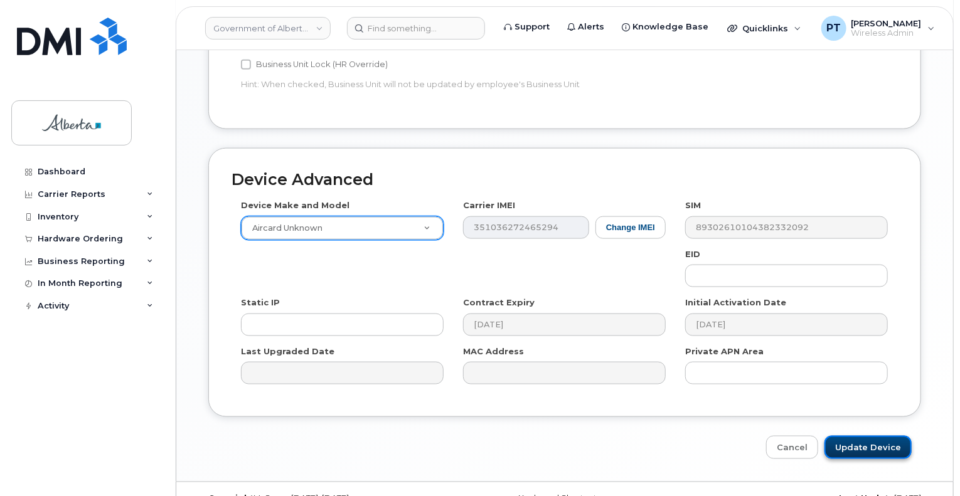
click at [842, 436] on input "Update Device" at bounding box center [868, 447] width 87 height 23
type input "Saving..."
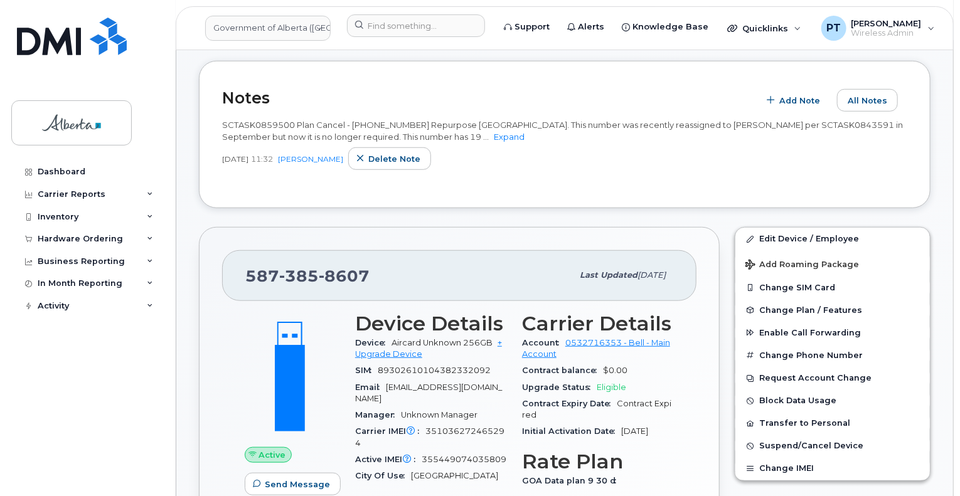
scroll to position [294, 0]
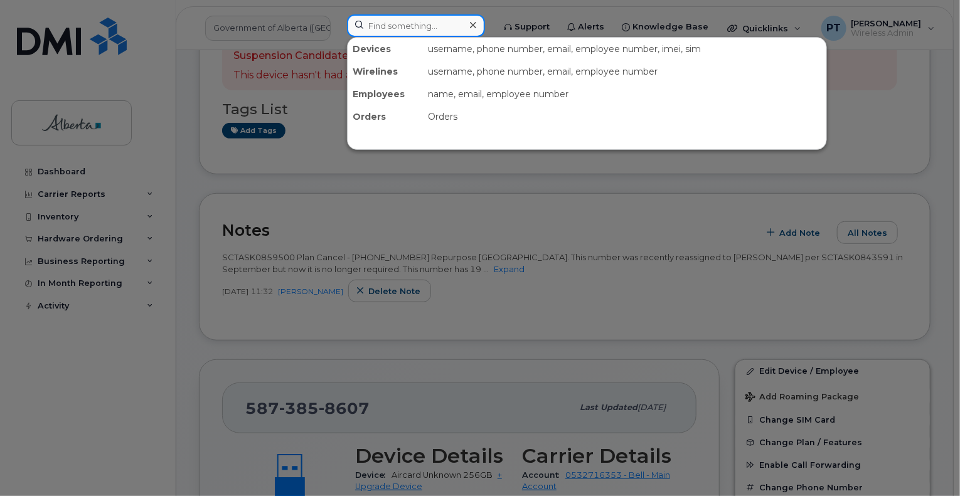
click at [415, 29] on input at bounding box center [416, 25] width 138 height 23
paste input "5873469293"
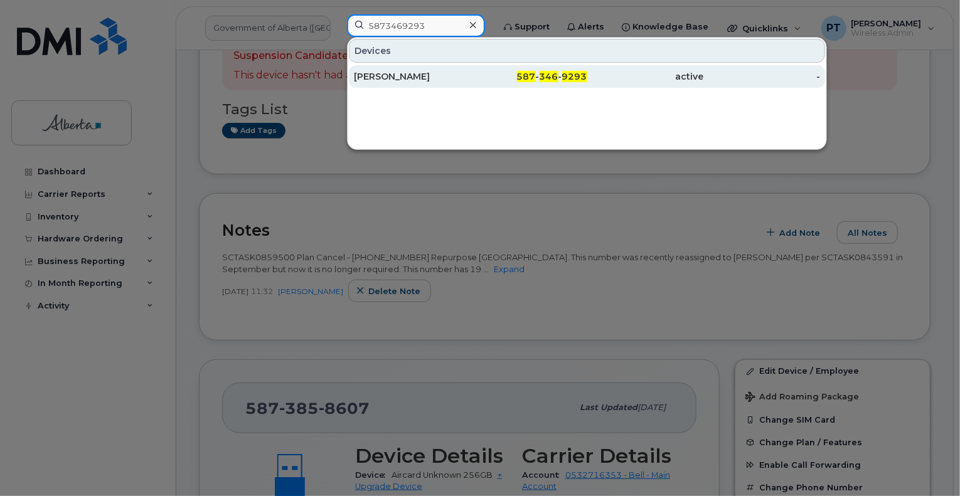
type input "5873469293"
click at [385, 79] on div "[PERSON_NAME]" at bounding box center [412, 76] width 117 height 13
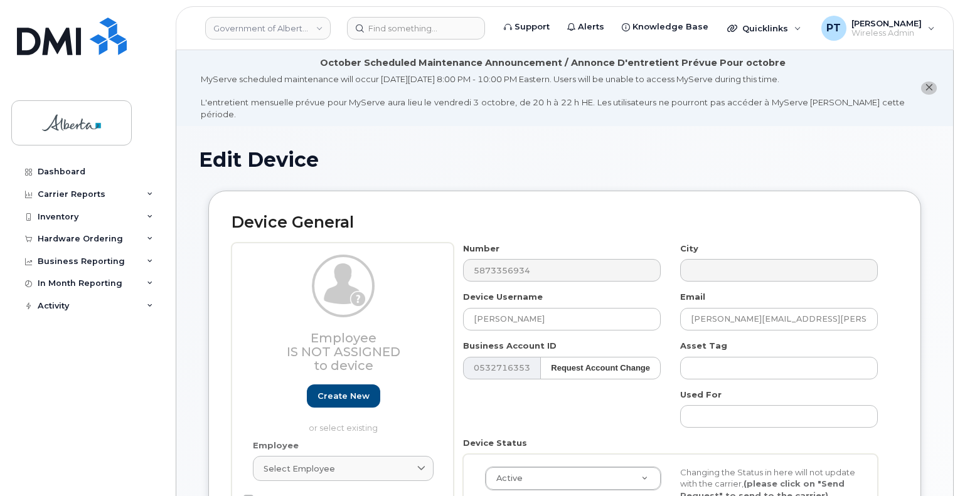
select select "4120336"
click at [508, 309] on input "[PERSON_NAME]" at bounding box center [562, 319] width 198 height 23
drag, startPoint x: 565, startPoint y: 311, endPoint x: 428, endPoint y: 304, distance: 137.0
click at [428, 304] on div "Employee Is not assigned to device Create new or select existing Employee Selec…" at bounding box center [565, 412] width 667 height 339
type input "Repurpose [GEOGRAPHIC_DATA]"
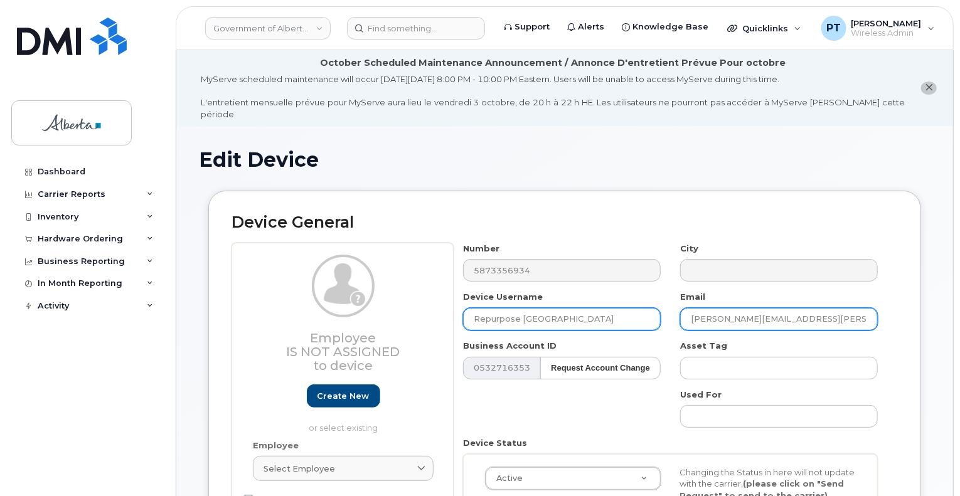
drag, startPoint x: 810, startPoint y: 309, endPoint x: 653, endPoint y: 316, distance: 156.4
click at [655, 316] on div "Number 5873356934 City Device Username Repurpose [GEOGRAPHIC_DATA] Email [PERSO…" at bounding box center [671, 412] width 434 height 339
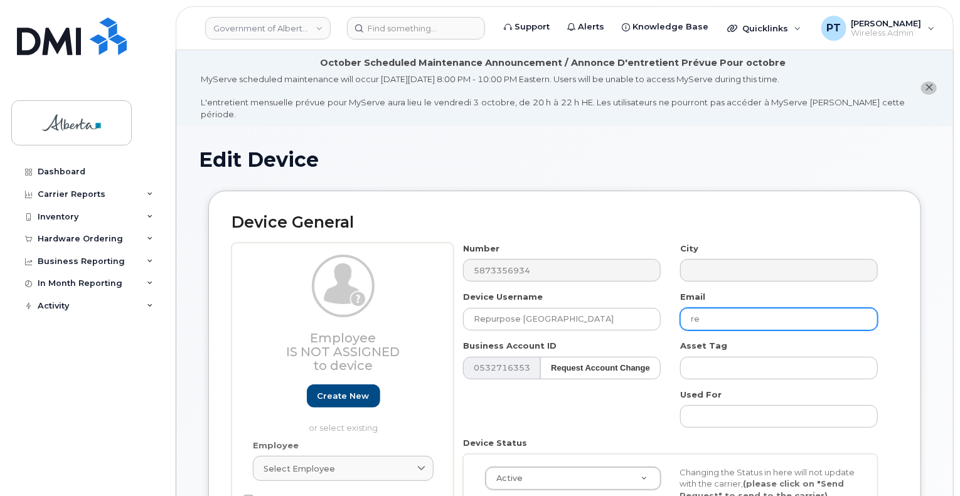
type input "r"
click at [692, 308] on input "text" at bounding box center [779, 319] width 198 height 23
click at [693, 312] on input "text" at bounding box center [779, 319] width 198 height 23
type input "[EMAIL_ADDRESS][DOMAIN_NAME]"
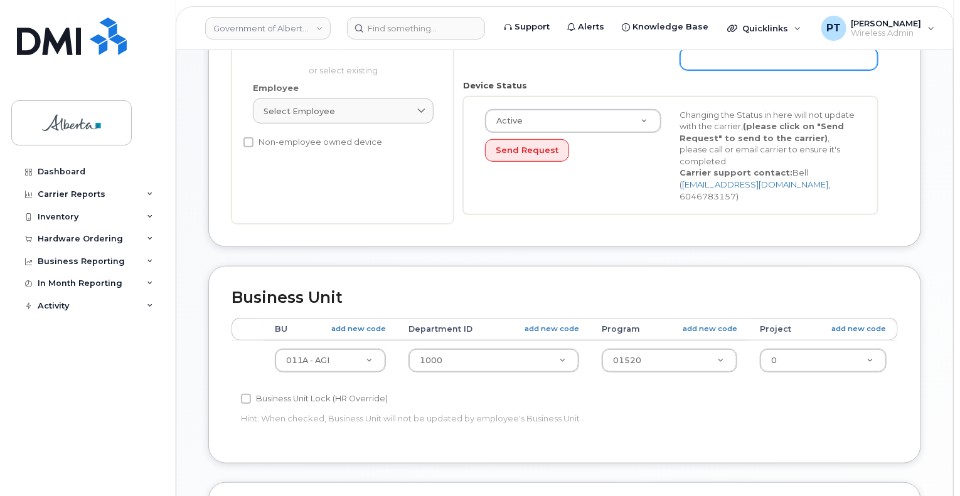
scroll to position [377, 0]
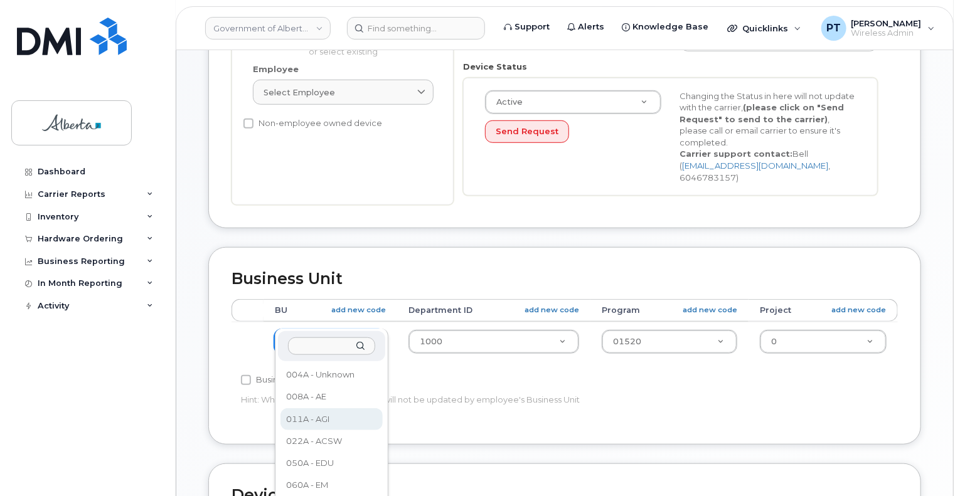
drag, startPoint x: 341, startPoint y: 324, endPoint x: 360, endPoint y: 338, distance: 23.3
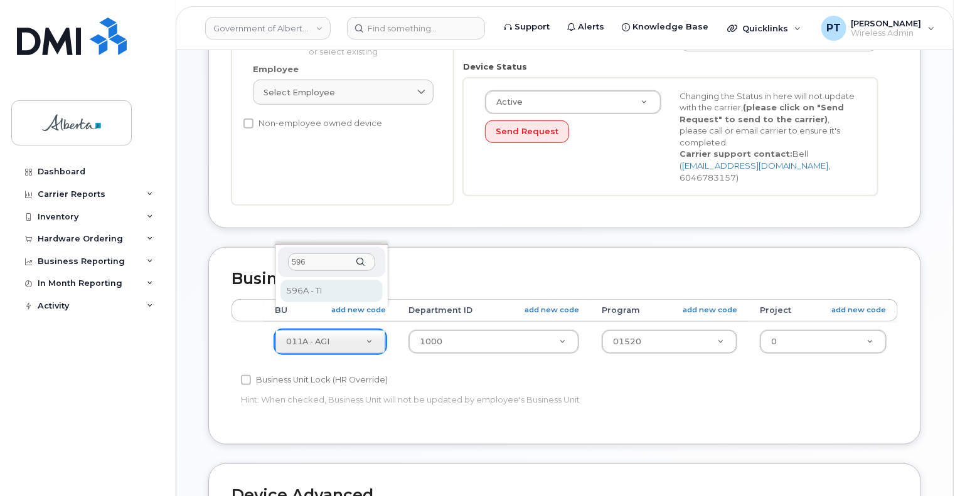
type input "596"
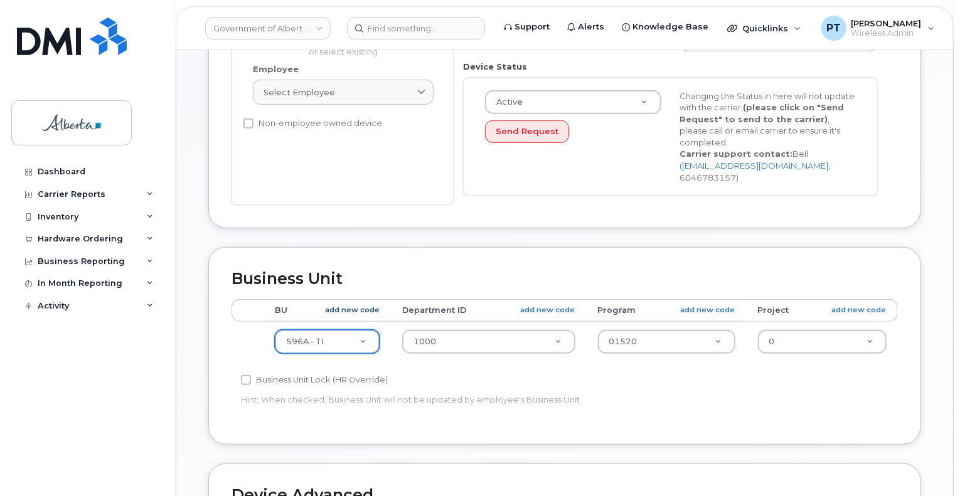
select select "4797729"
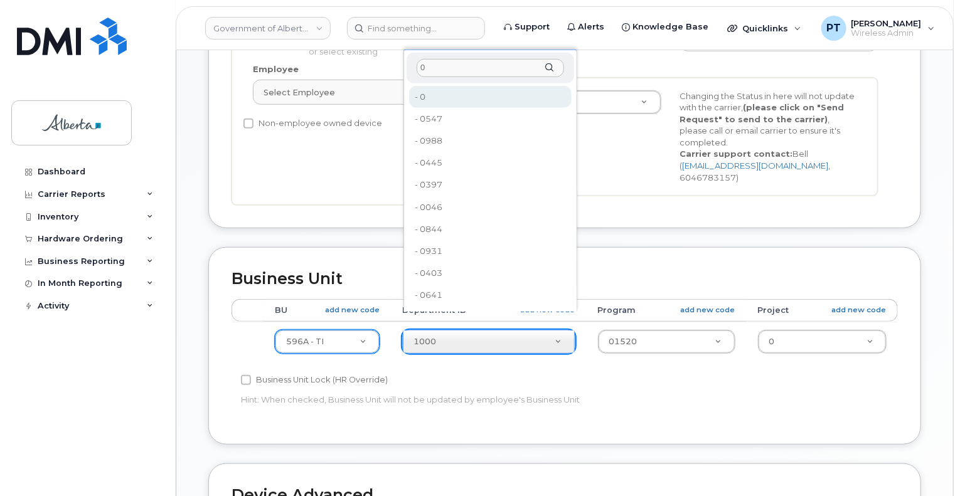
type input "0"
drag, startPoint x: 424, startPoint y: 100, endPoint x: 436, endPoint y: 115, distance: 19.7
type input "4806341"
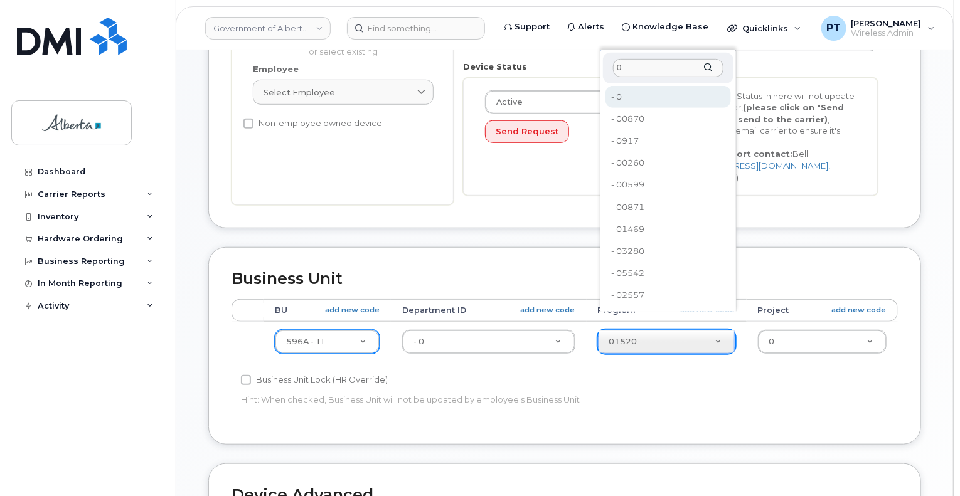
type input "0"
type input "4806366"
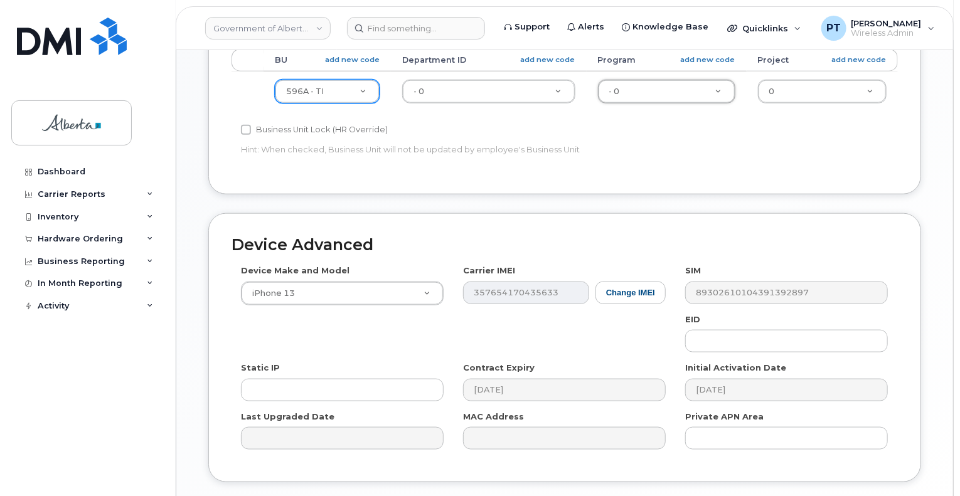
scroll to position [628, 0]
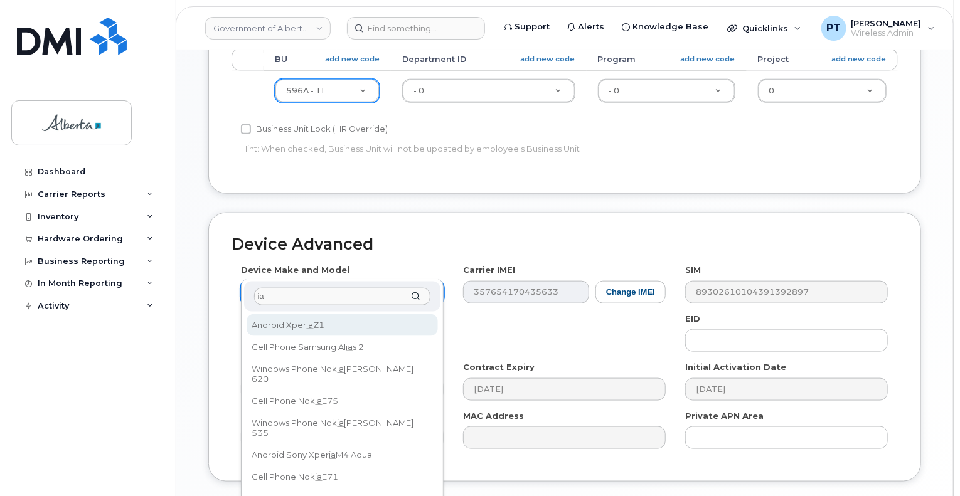
type input "i"
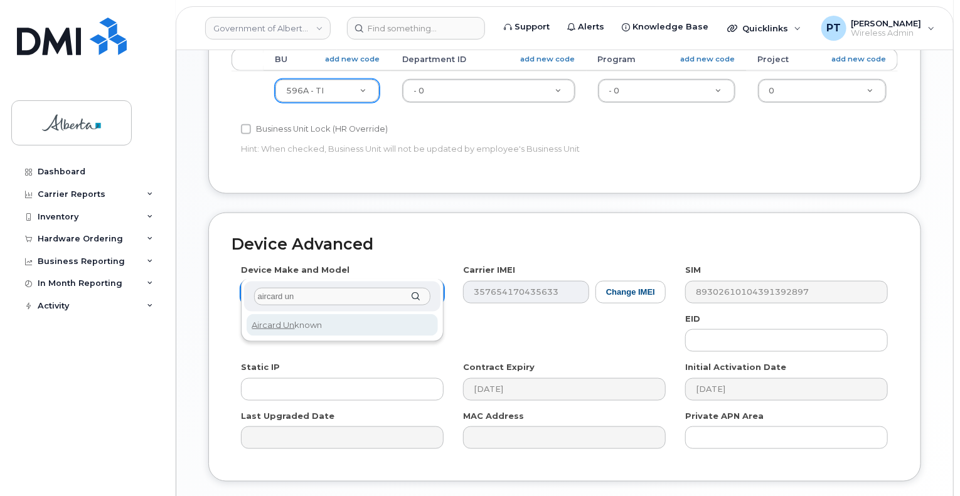
type input "aircard un"
select select "971"
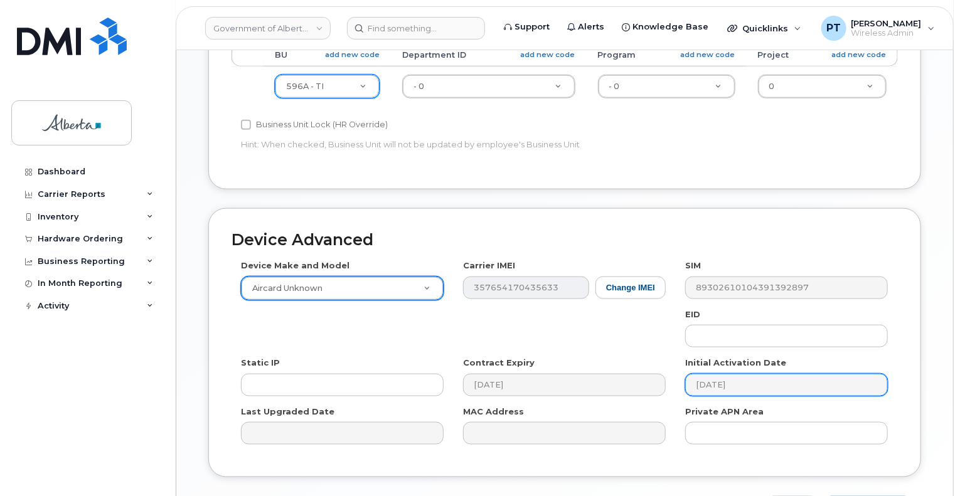
scroll to position [692, 0]
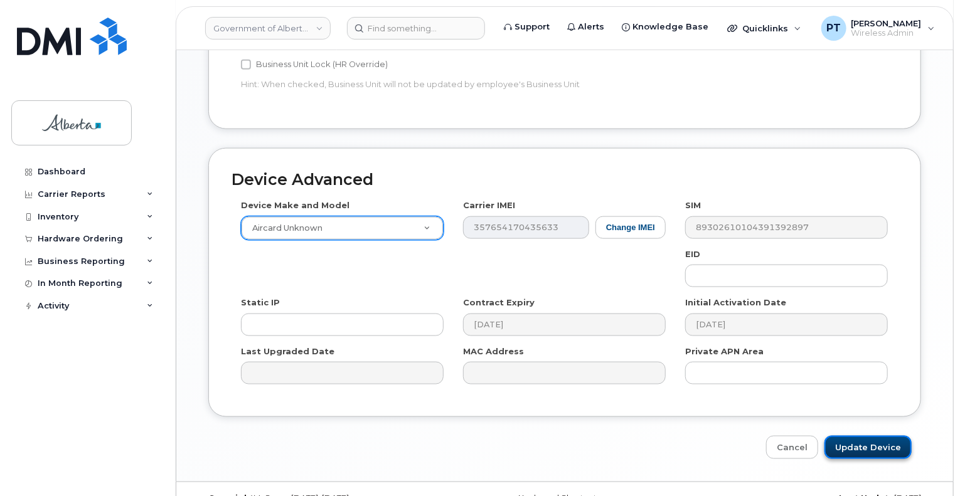
click at [857, 436] on input "Update Device" at bounding box center [868, 447] width 87 height 23
type input "Saving..."
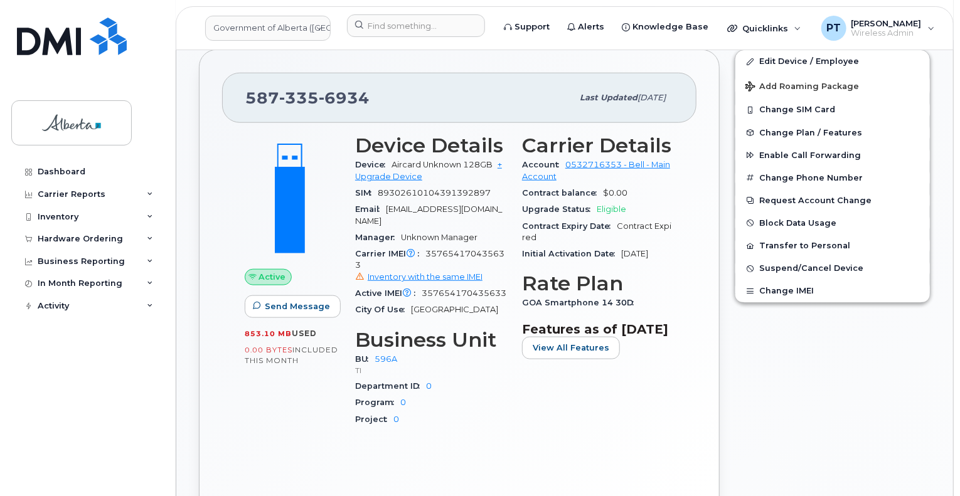
scroll to position [545, 0]
click at [792, 127] on span "Change Plan / Features" at bounding box center [810, 131] width 103 height 9
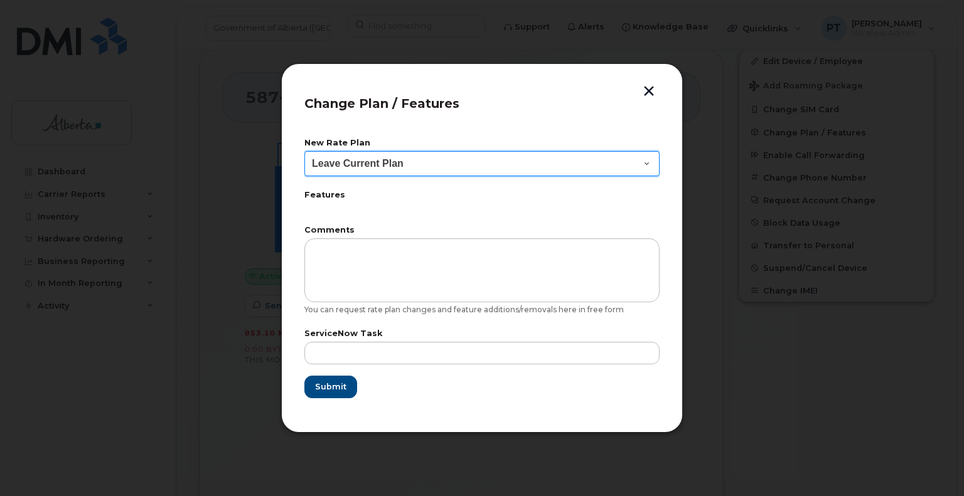
click at [608, 164] on select "Leave Current Plan GOA Data plan 9 30 d GOA–Unlimited Data Plan 9" at bounding box center [481, 163] width 355 height 25
select select "1790211"
click at [304, 151] on select "Leave Current Plan GOA Data plan 9 30 d GOA–Unlimited Data Plan 9" at bounding box center [481, 163] width 355 height 25
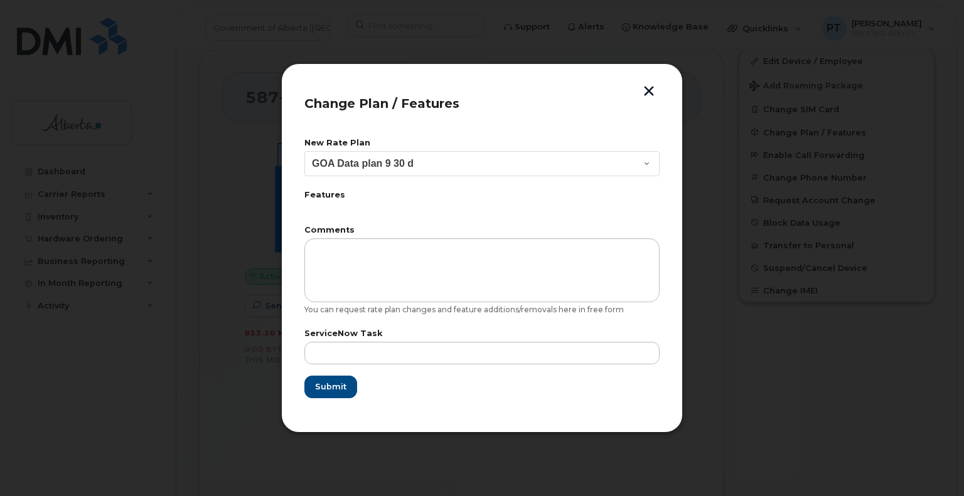
click at [372, 340] on div "ServiceNow Task" at bounding box center [481, 347] width 355 height 35
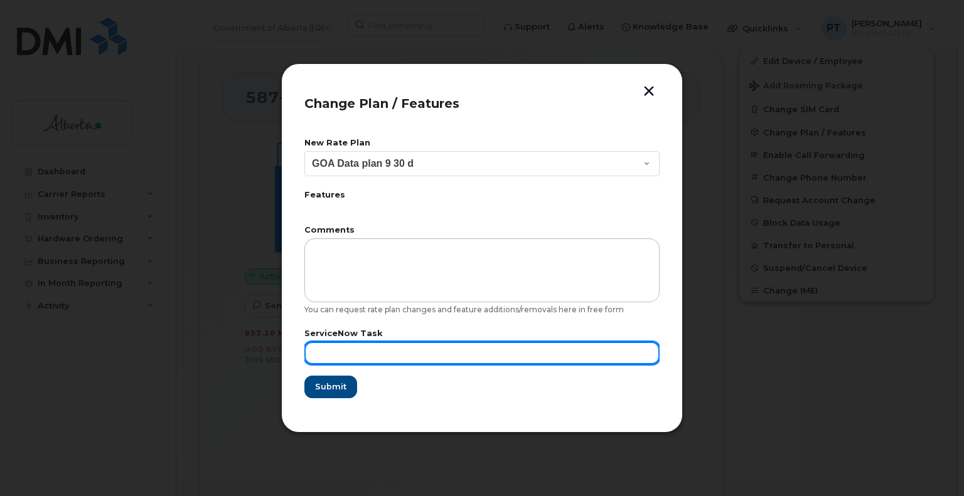
click at [369, 353] on input "text" at bounding box center [481, 353] width 355 height 23
paste input "SCTASK0859500"
type input "SCTASK0859500"
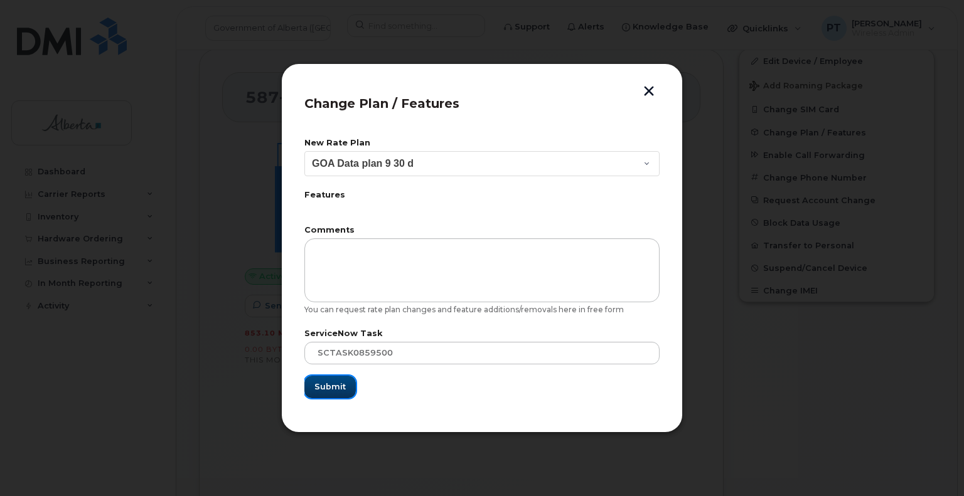
click at [328, 385] on span "Submit" at bounding box center [329, 387] width 31 height 12
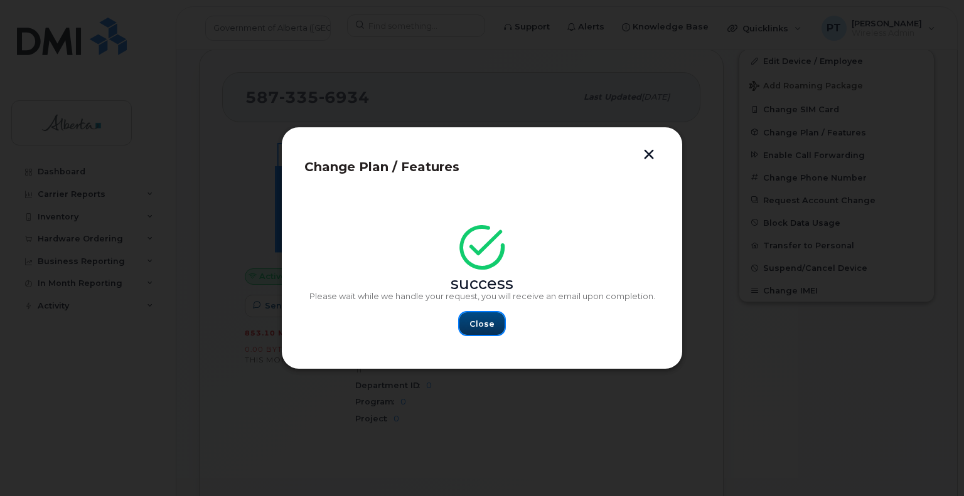
click at [469, 319] on button "Close" at bounding box center [481, 324] width 45 height 23
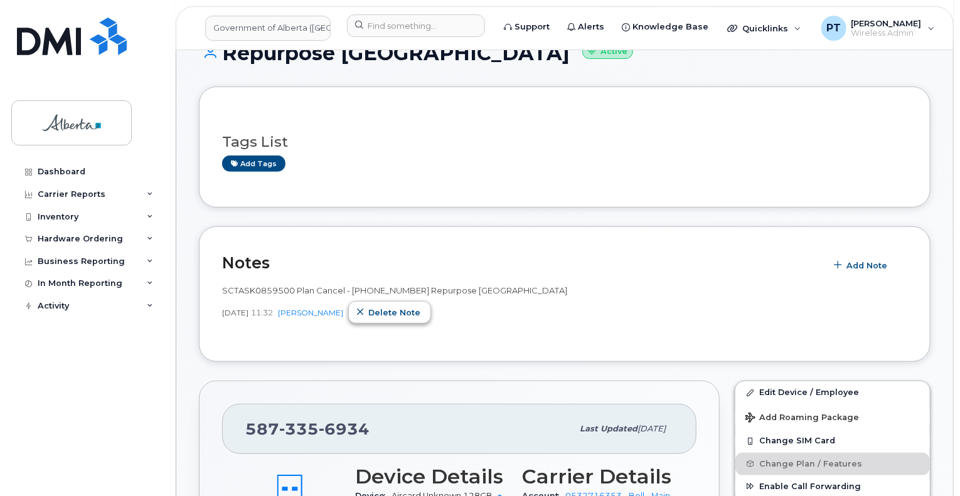
scroll to position [232, 0]
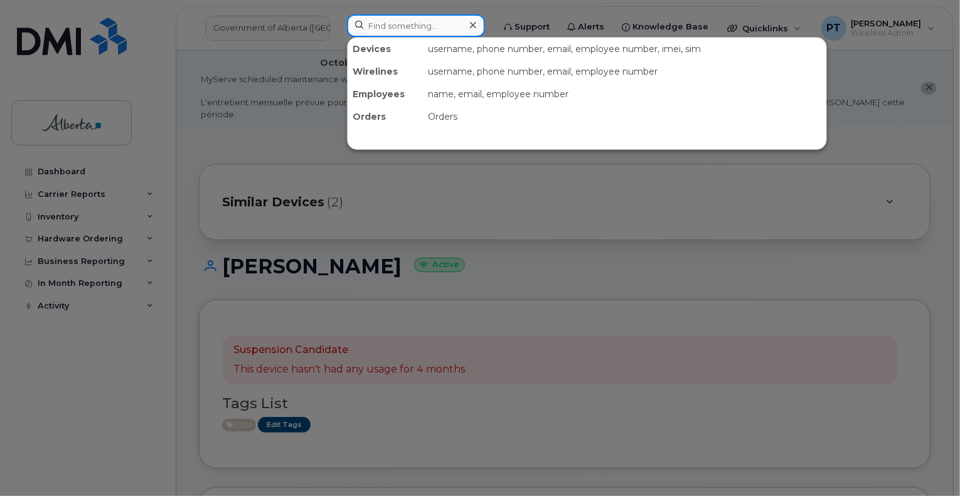
click at [409, 24] on input at bounding box center [416, 25] width 138 height 23
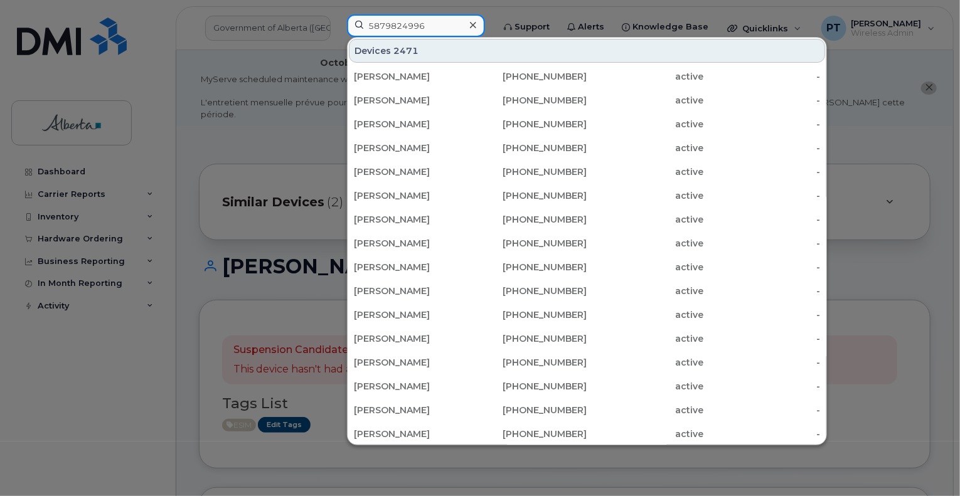
type input "5879824996"
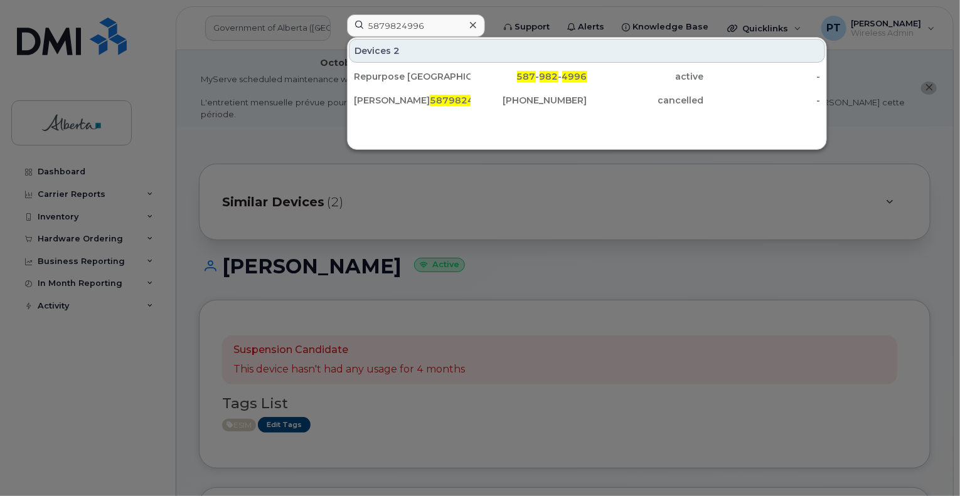
drag, startPoint x: 481, startPoint y: 24, endPoint x: 444, endPoint y: 24, distance: 37.0
click at [476, 24] on icon at bounding box center [473, 25] width 6 height 6
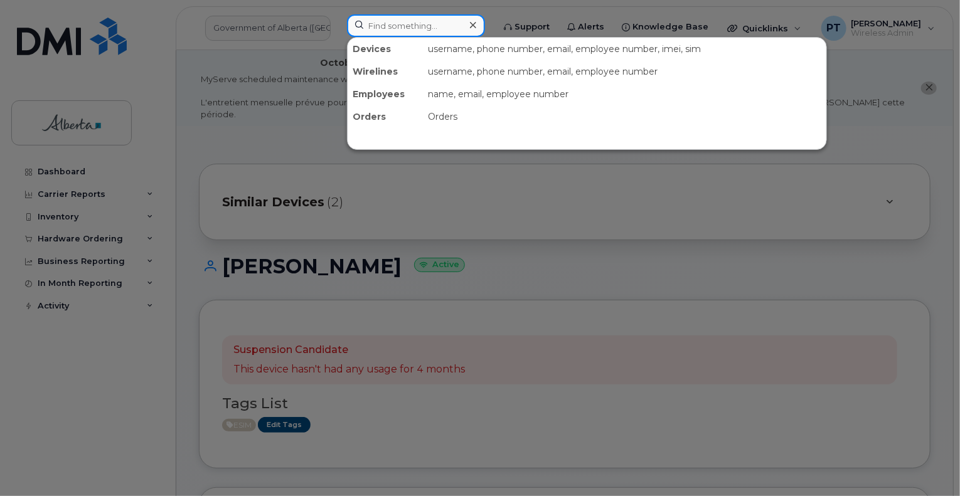
paste input "5873469293"
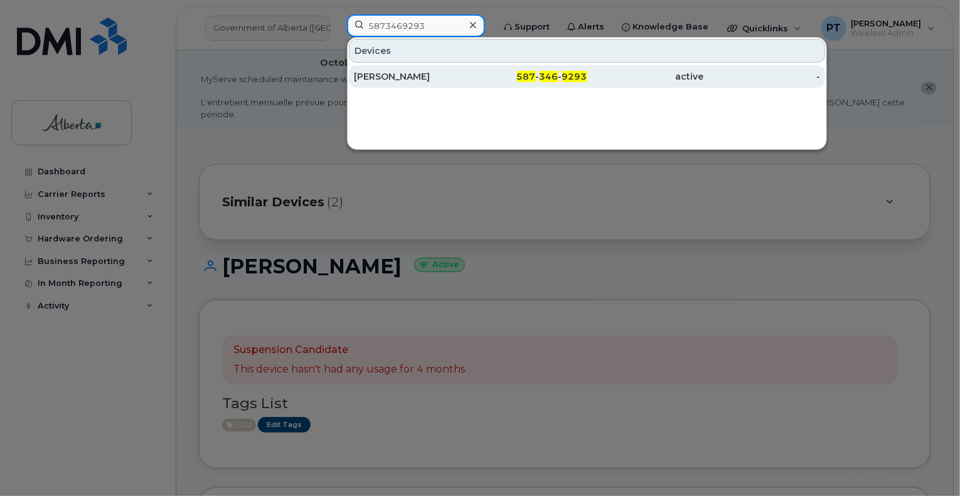
type input "5873469293"
click at [386, 77] on div "[PERSON_NAME]" at bounding box center [412, 76] width 117 height 13
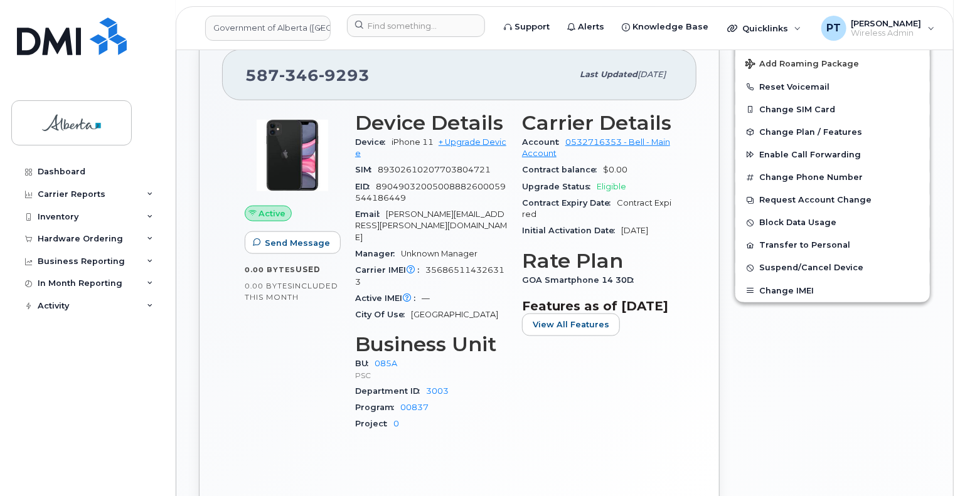
scroll to position [502, 0]
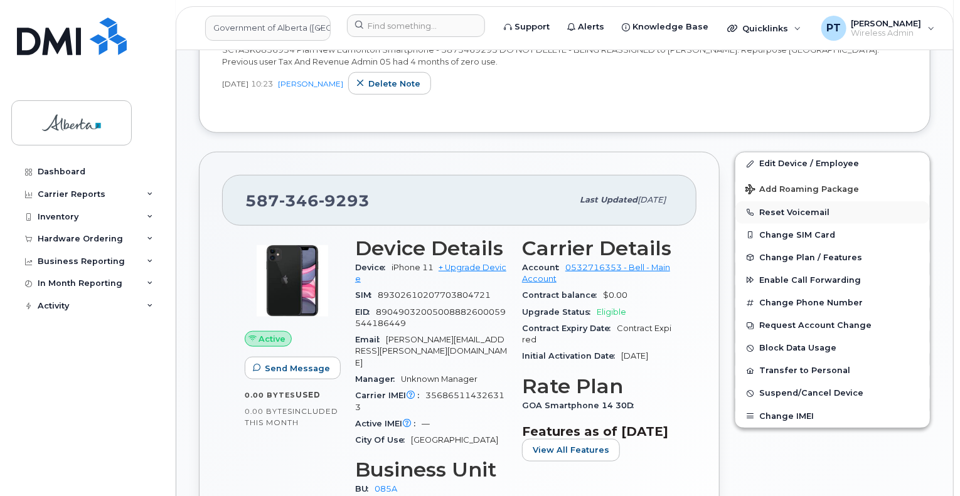
click at [775, 201] on button "Reset Voicemail" at bounding box center [833, 212] width 195 height 23
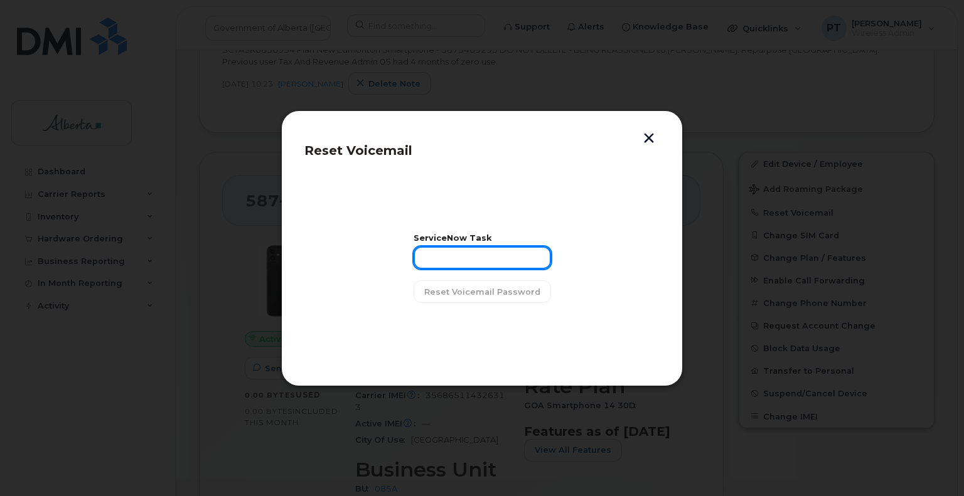
click at [492, 260] on input "text" at bounding box center [482, 258] width 137 height 23
paste input "SCTASK0856934"
type input "SCTASK0856934"
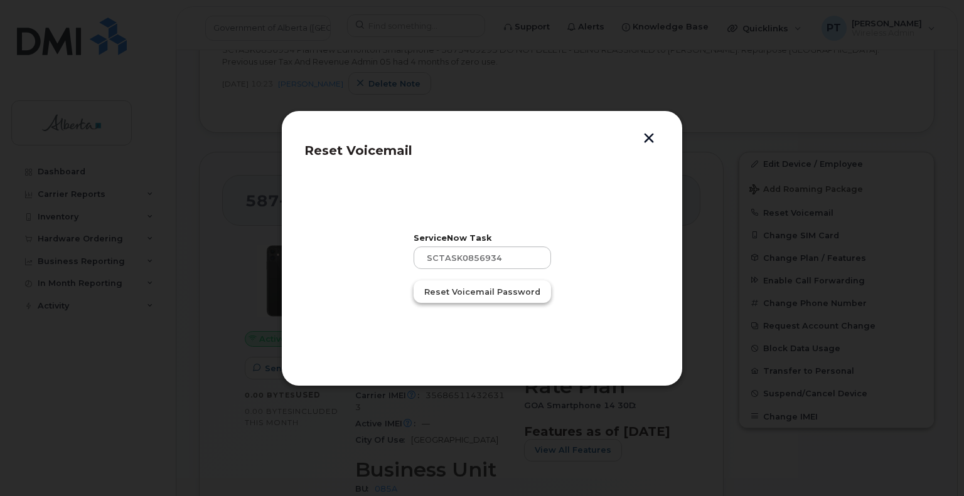
click at [477, 295] on span "Reset Voicemail Password" at bounding box center [482, 292] width 116 height 12
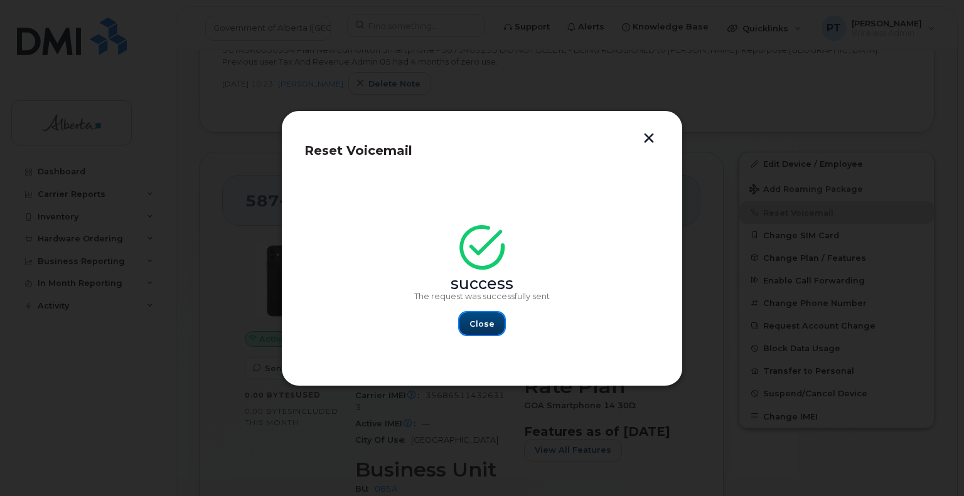
click at [483, 321] on span "Close" at bounding box center [481, 324] width 25 height 12
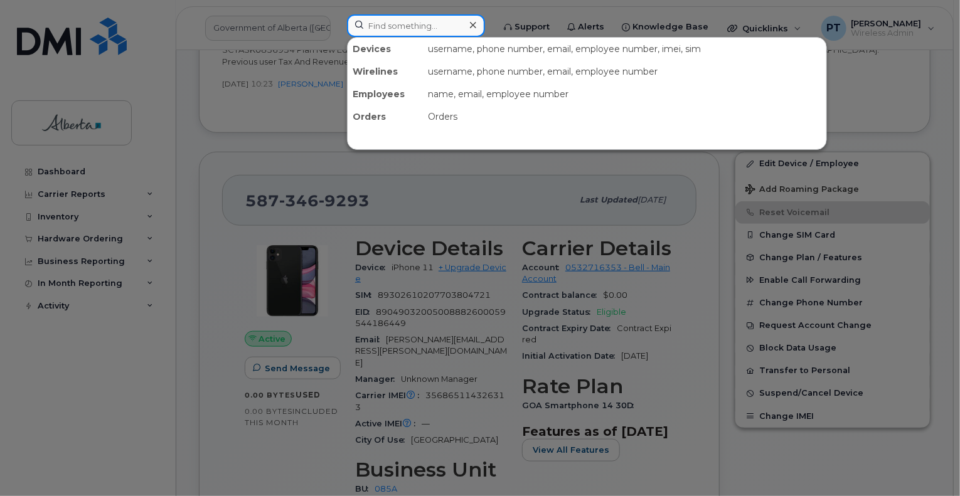
click at [384, 25] on input at bounding box center [416, 25] width 138 height 23
click at [191, 126] on div at bounding box center [480, 248] width 960 height 496
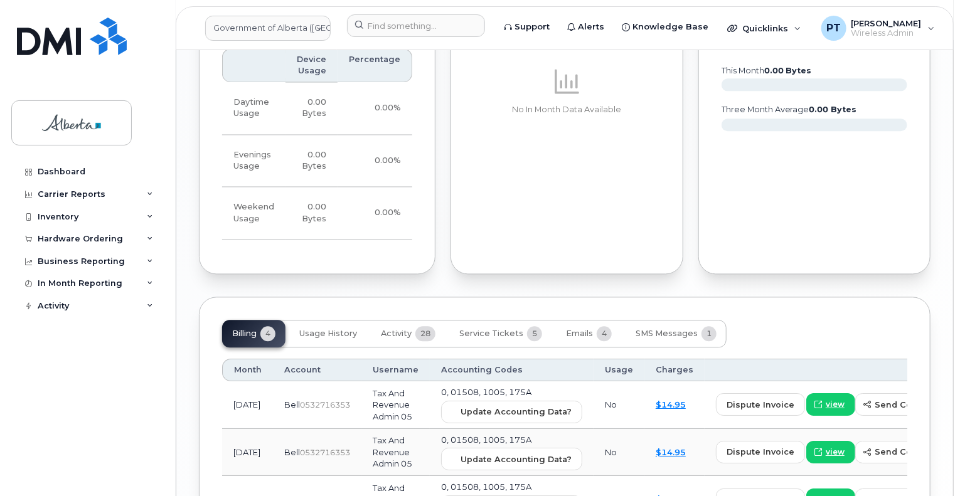
scroll to position [1255, 0]
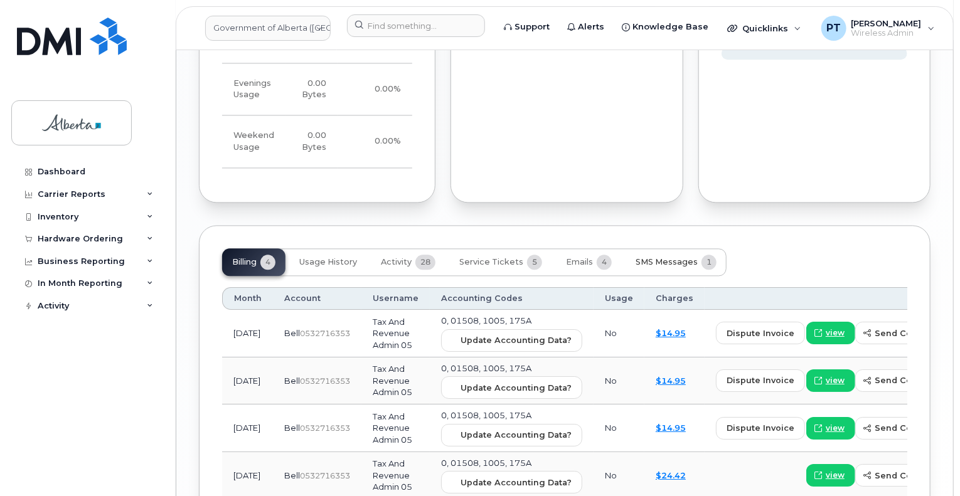
click at [670, 257] on span "SMS Messages" at bounding box center [667, 262] width 62 height 10
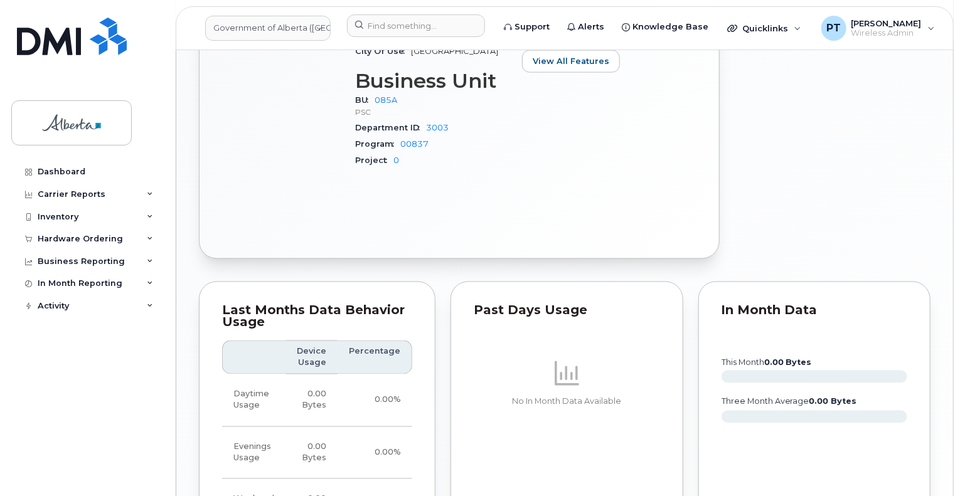
scroll to position [849, 0]
